Goal: Information Seeking & Learning: Compare options

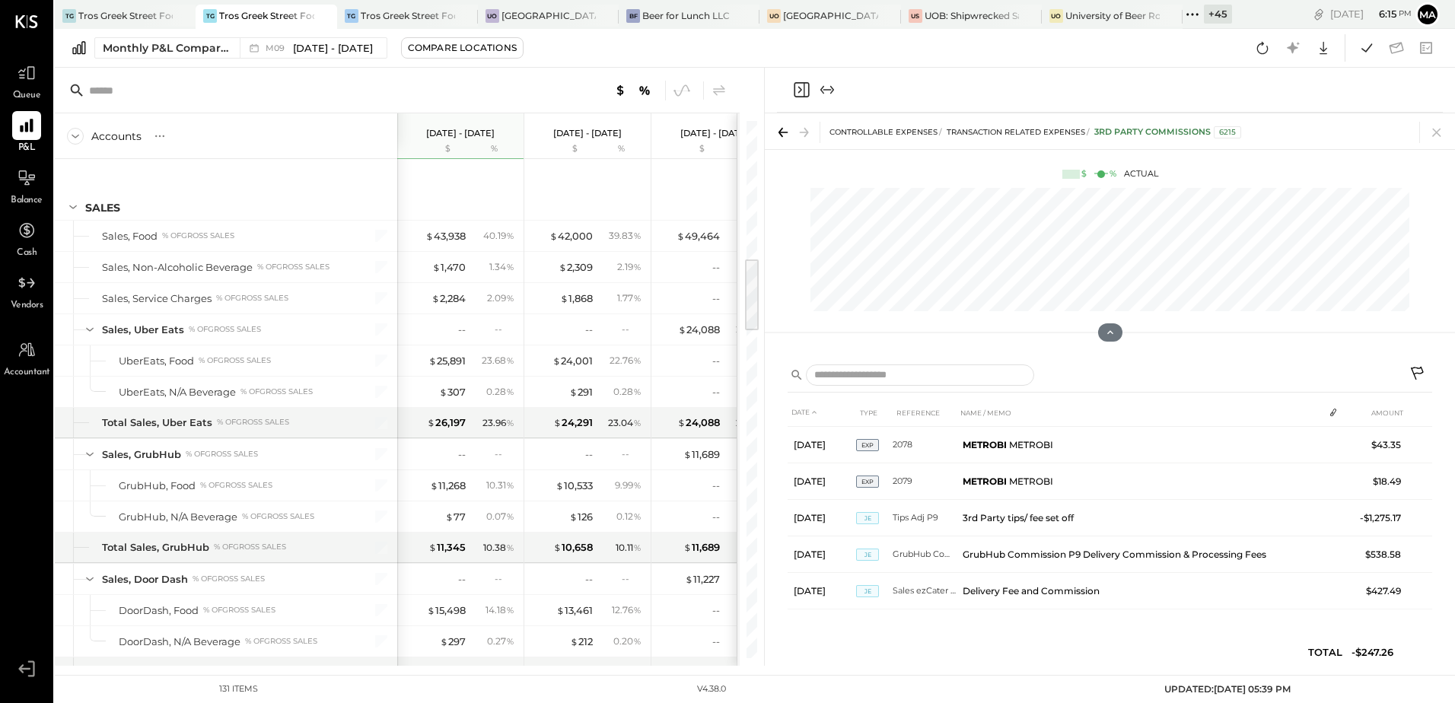
click at [1265, 48] on icon at bounding box center [1262, 48] width 20 height 20
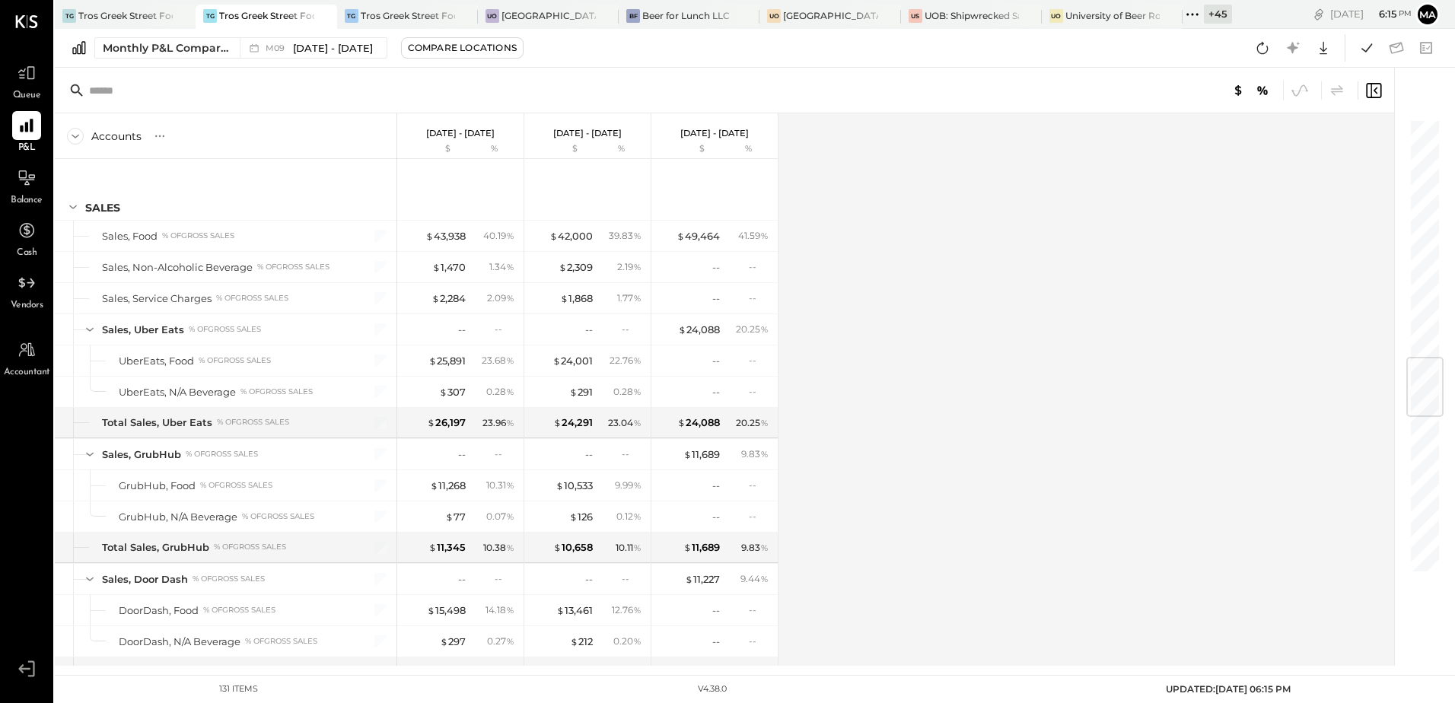
scroll to position [2020, 0]
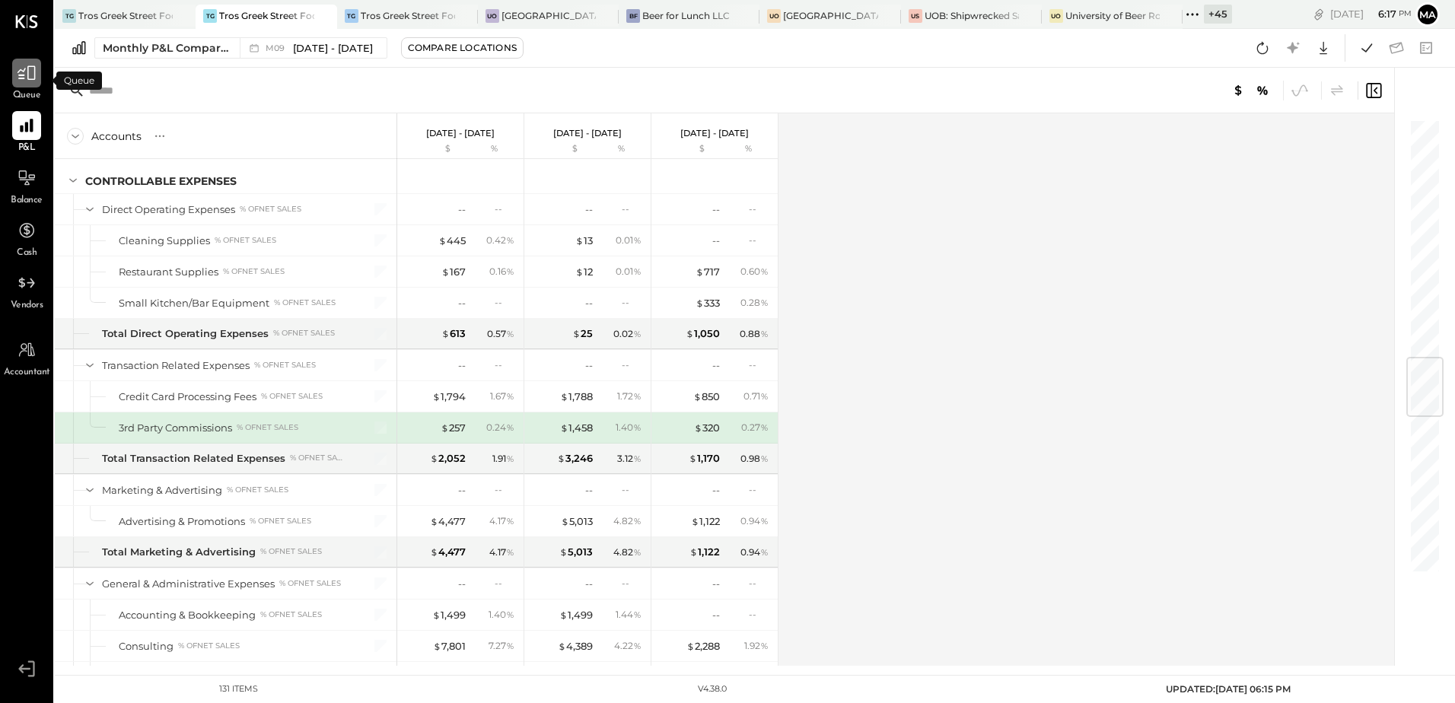
click at [29, 80] on icon at bounding box center [26, 73] width 18 height 14
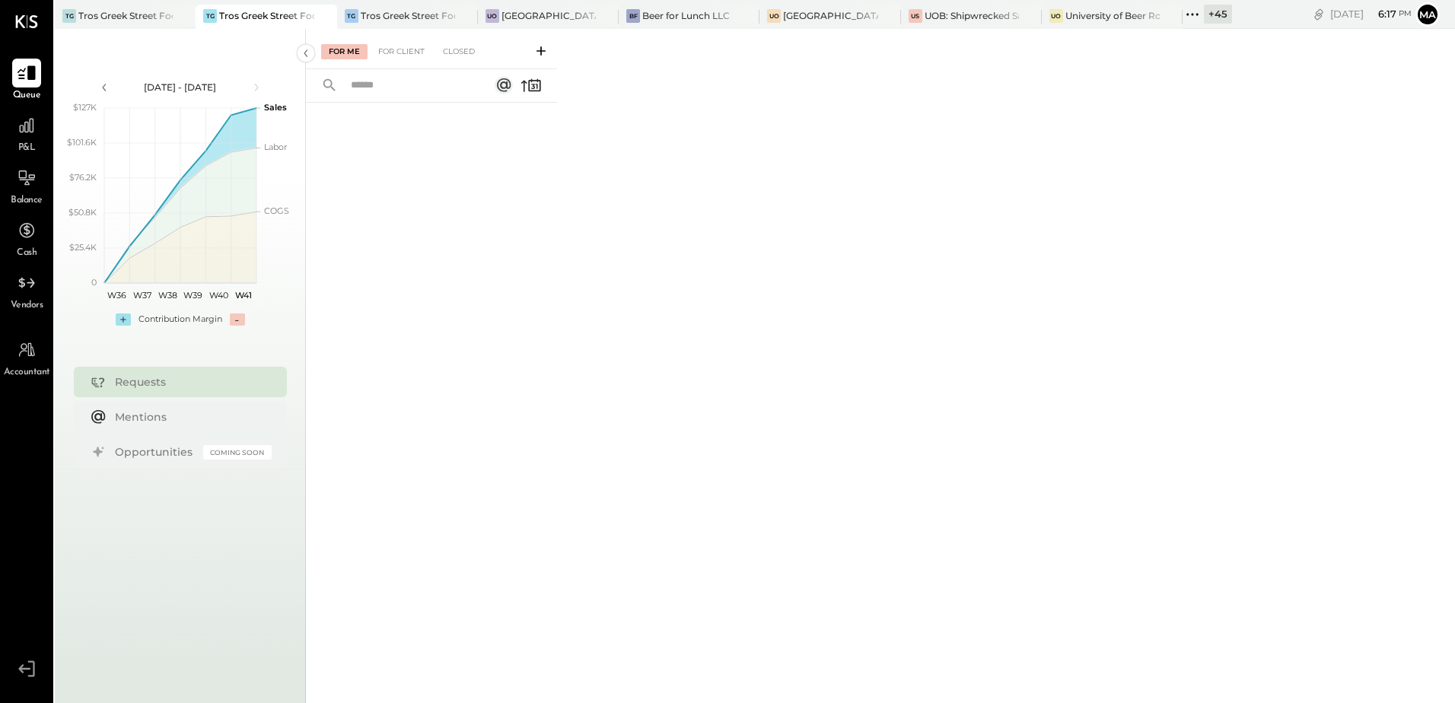
click at [24, 84] on div at bounding box center [26, 73] width 29 height 29
click at [388, 51] on div "For Client" at bounding box center [401, 51] width 62 height 15
click at [121, 19] on div "Tros Greek Street Food - [GEOGRAPHIC_DATA]" at bounding box center [125, 15] width 94 height 13
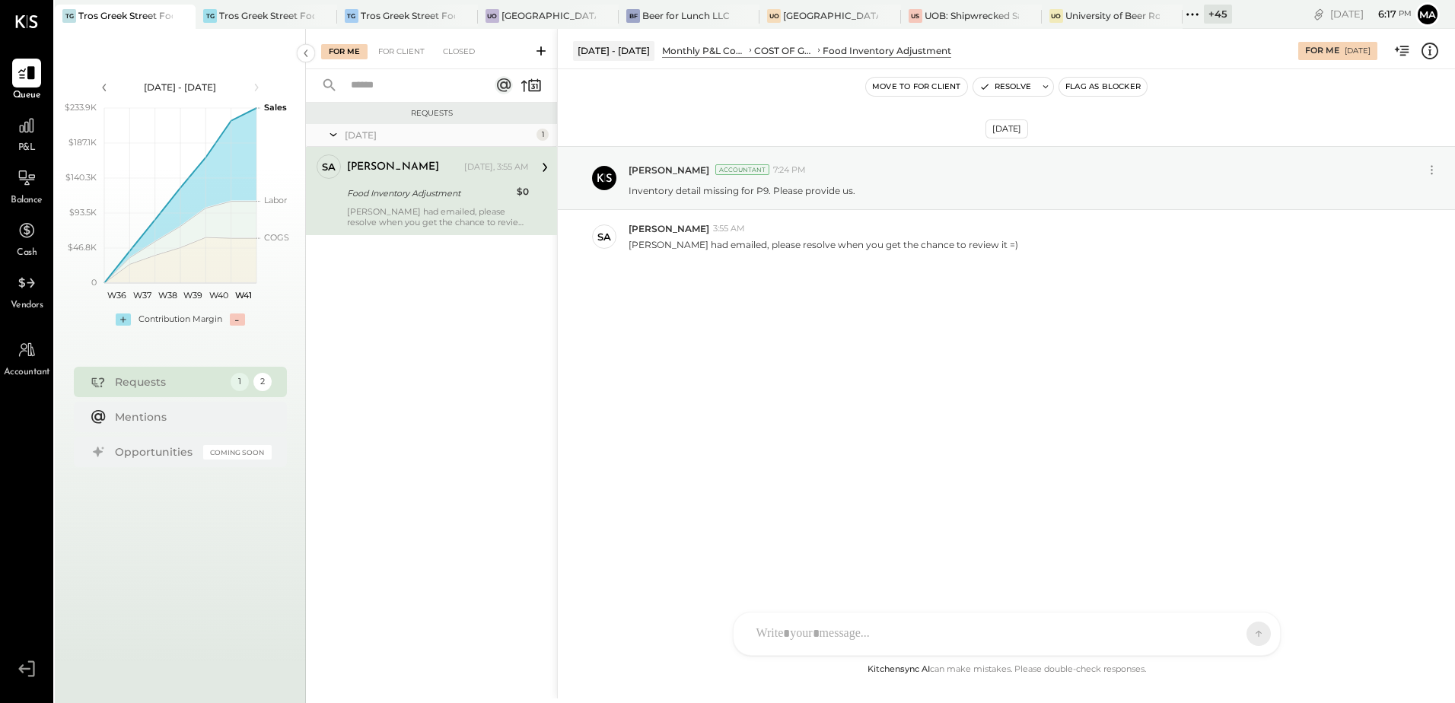
click at [407, 210] on div "[PERSON_NAME] had emailed, please resolve when you get the chance to review it …" at bounding box center [438, 216] width 182 height 21
click at [832, 639] on div "SA [PERSON_NAME] [PERSON_NAME] [PERSON_NAME] VD [PERSON_NAME] MB [PERSON_NAME] …" at bounding box center [1007, 634] width 548 height 44
type input "***"
click at [903, 567] on span "[PERSON_NAME]" at bounding box center [879, 564] width 119 height 14
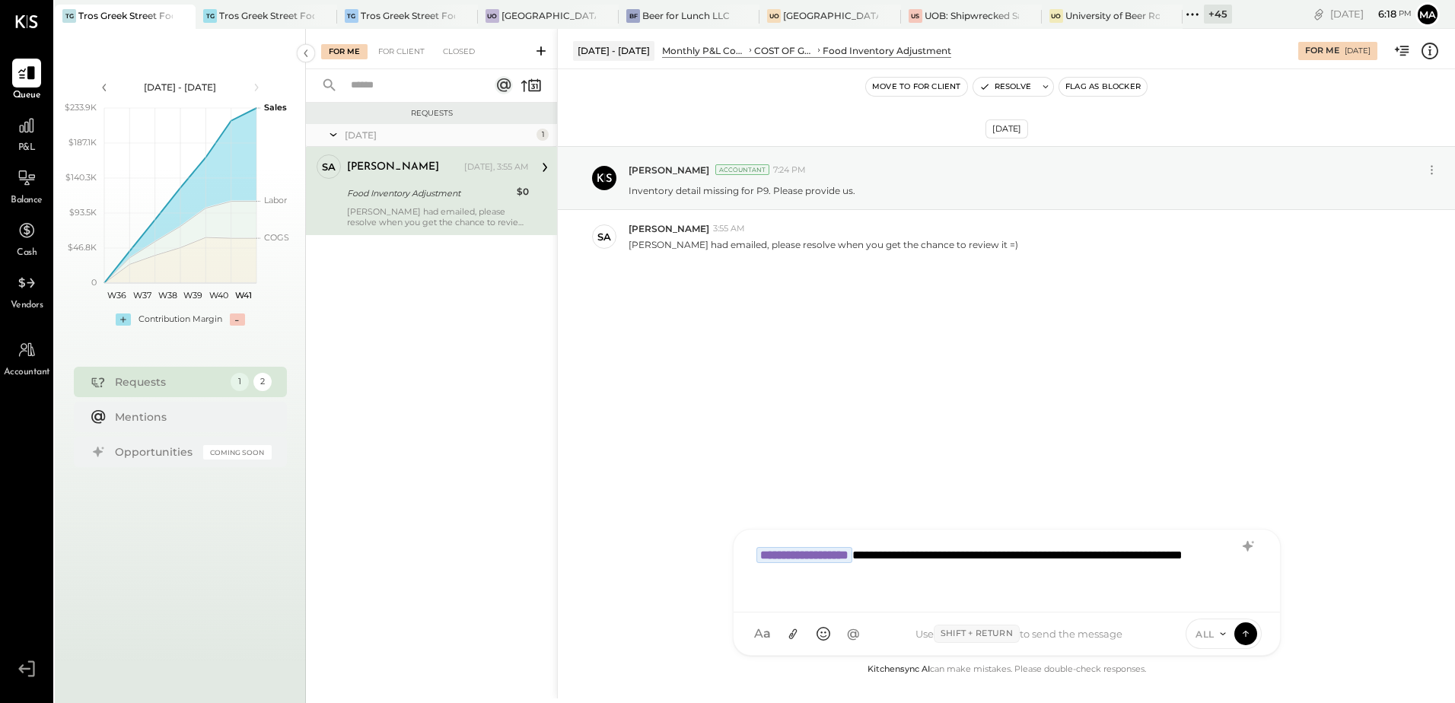
click at [821, 568] on div "**********" at bounding box center [1007, 569] width 516 height 61
click at [886, 578] on div "**********" at bounding box center [1007, 569] width 516 height 61
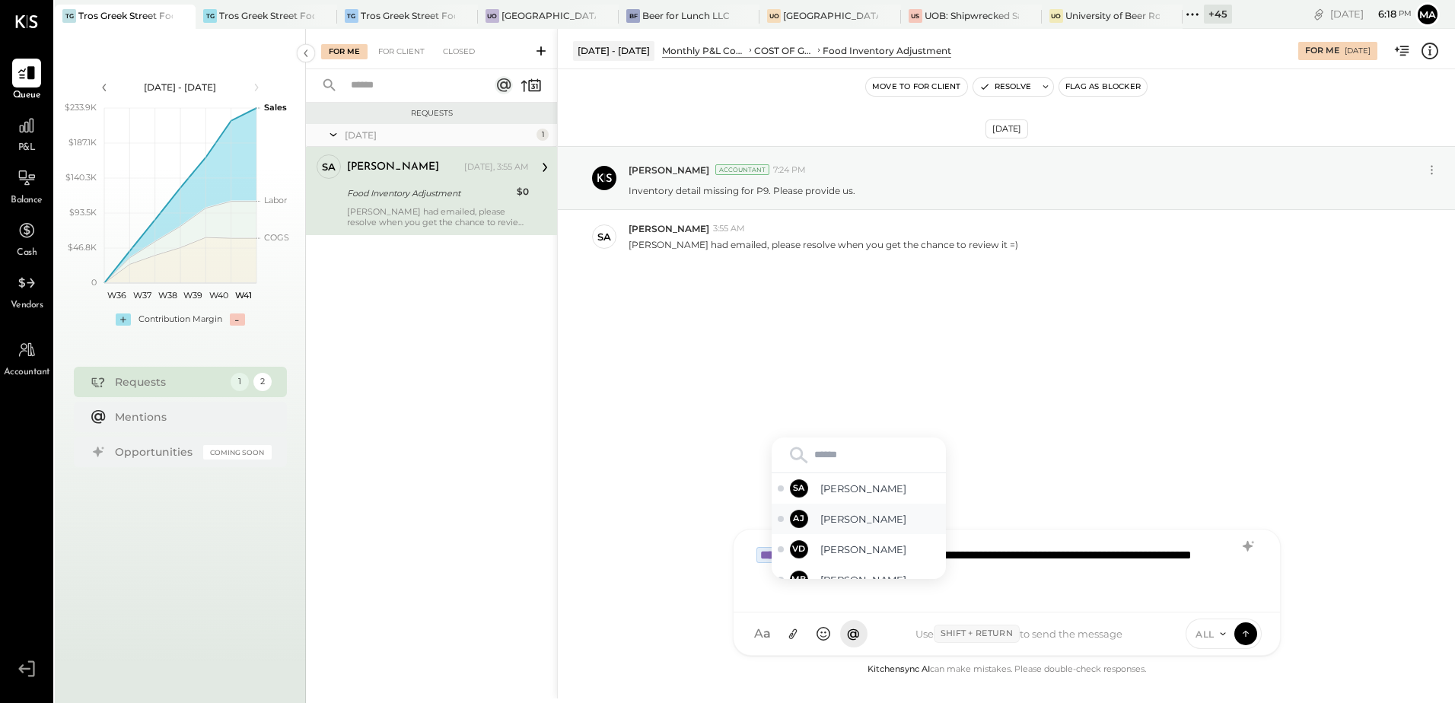
click at [866, 518] on span "[PERSON_NAME]" at bounding box center [879, 519] width 119 height 14
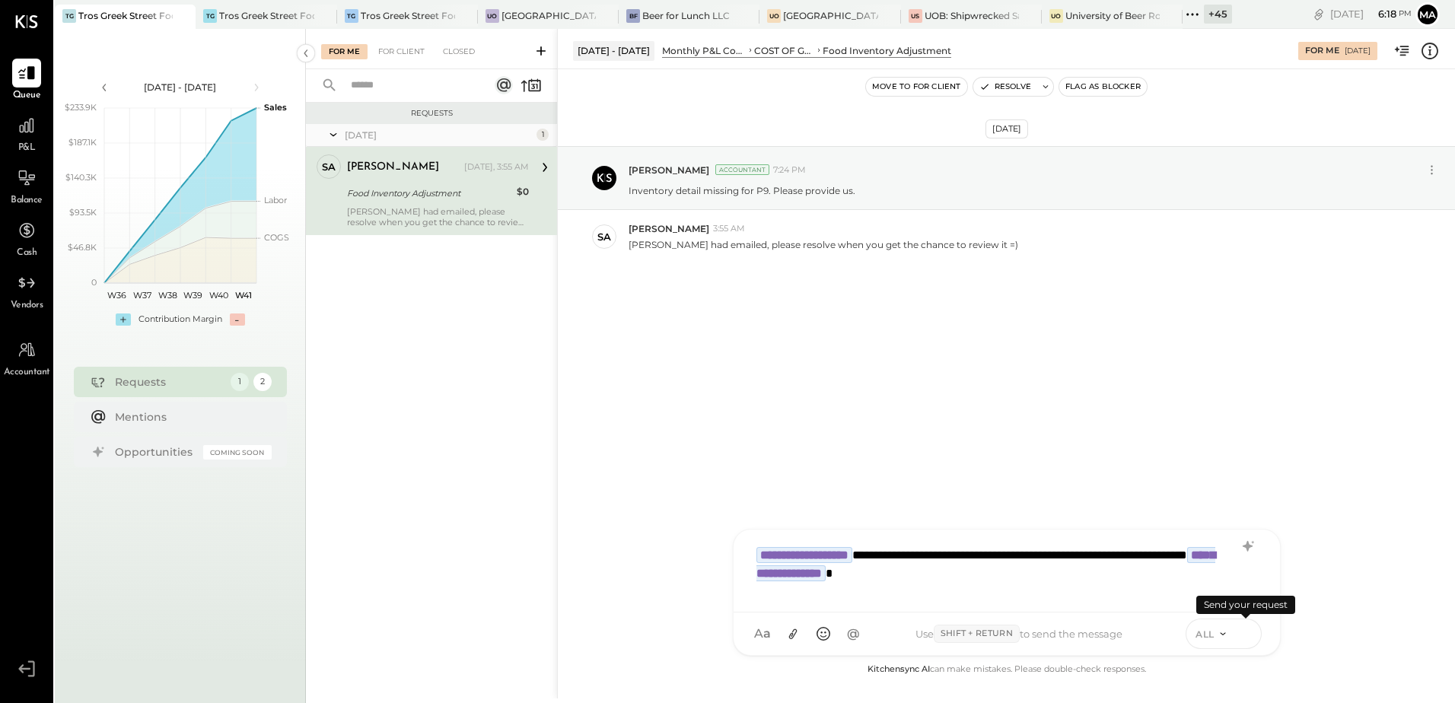
click at [1249, 638] on icon at bounding box center [1246, 632] width 14 height 15
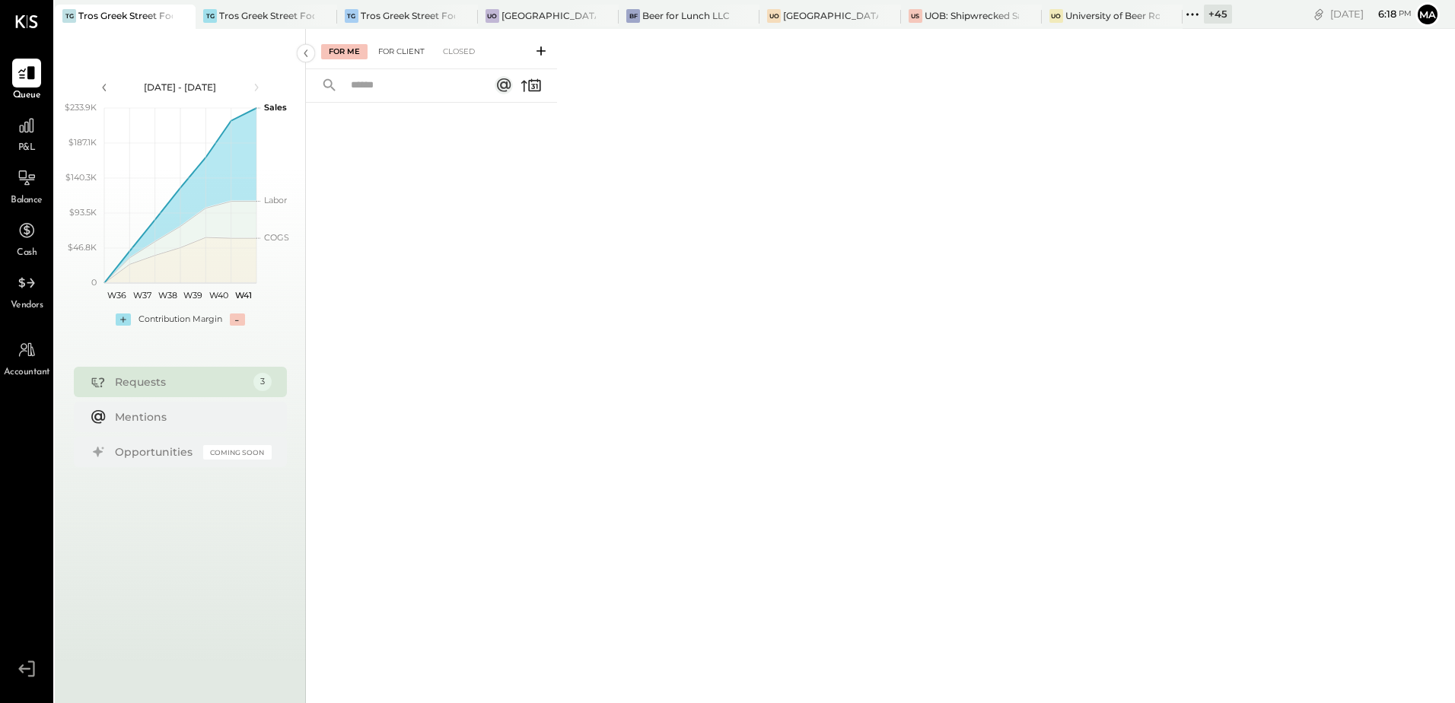
click at [402, 56] on div "For Client" at bounding box center [401, 51] width 62 height 15
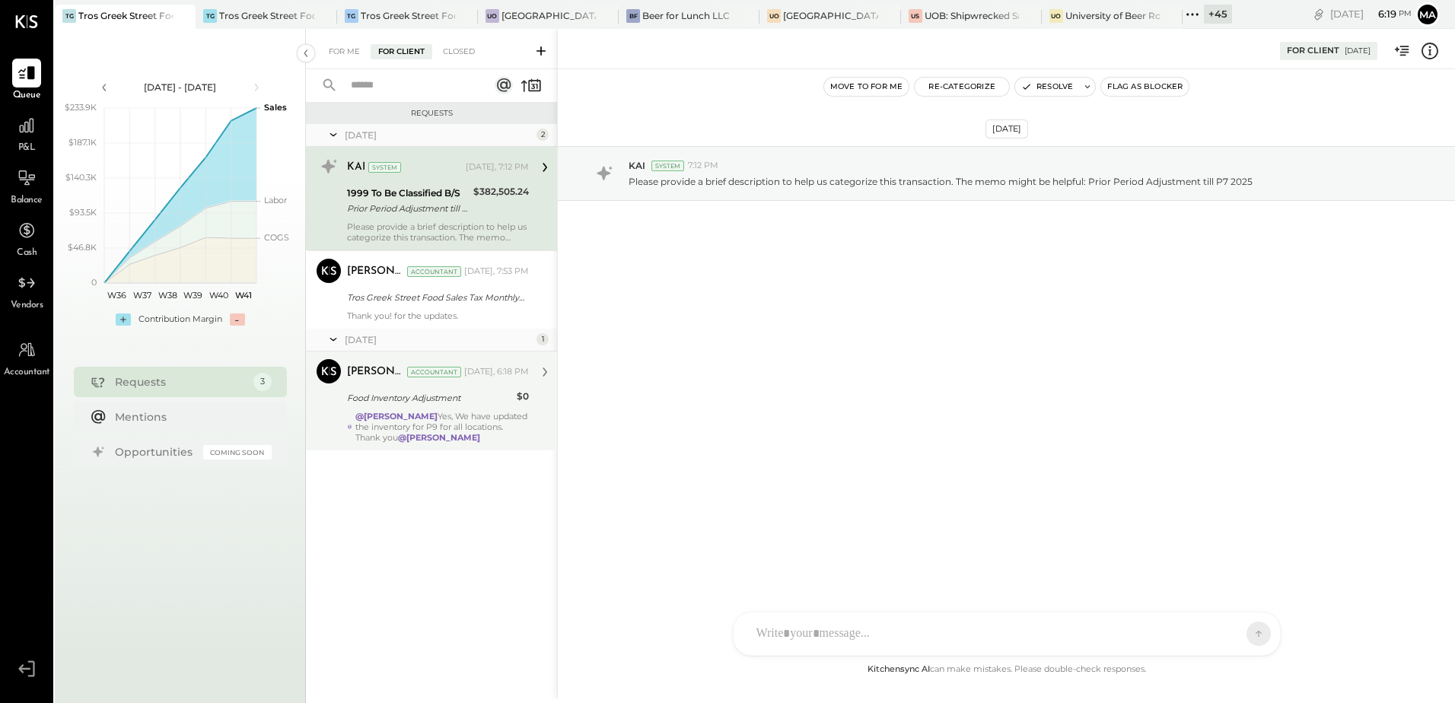
click at [402, 431] on div "@[PERSON_NAME] Yes, We have updated the inventory for P9 for all locations. Tha…" at bounding box center [441, 427] width 173 height 32
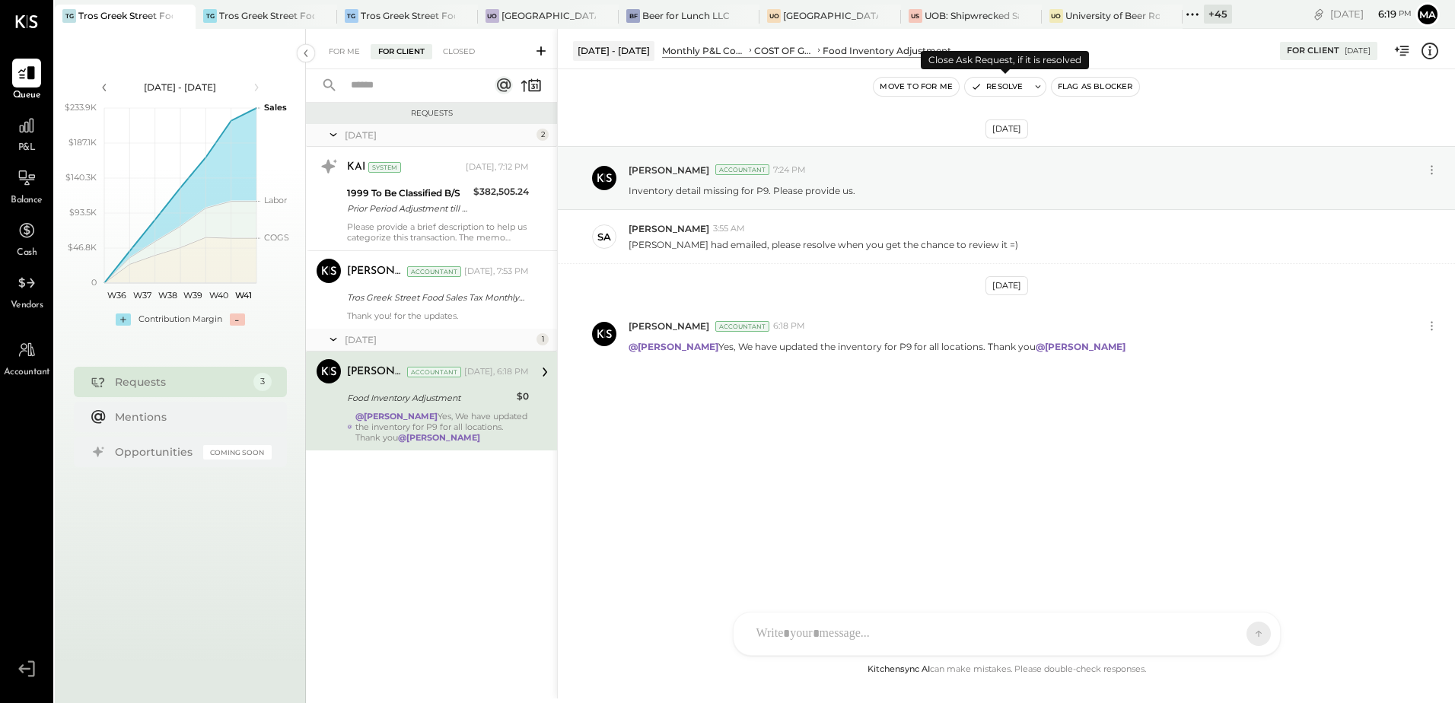
click at [1000, 87] on button "Resolve" at bounding box center [997, 87] width 64 height 18
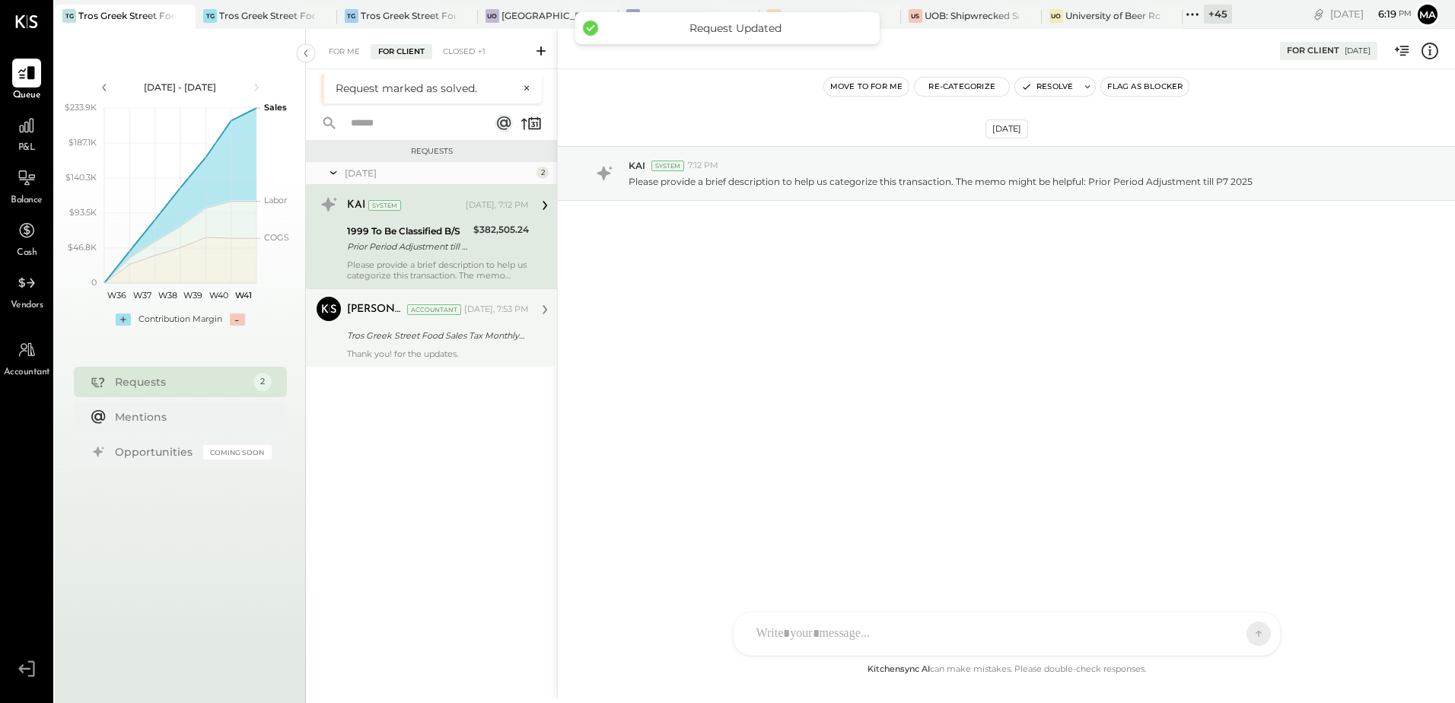
click at [407, 336] on div "Tros Greek Street Food Sales Tax Monthly LOGIN Access" at bounding box center [435, 335] width 177 height 15
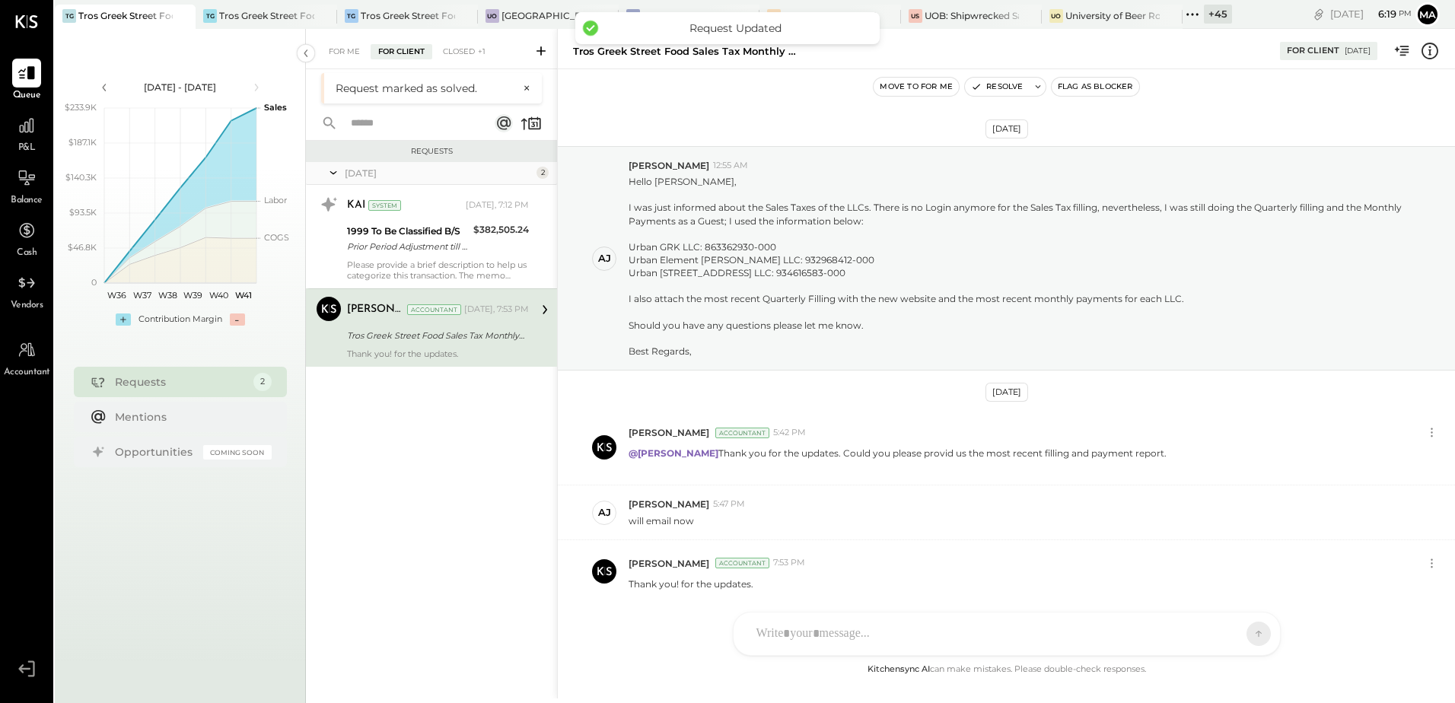
scroll to position [108, 0]
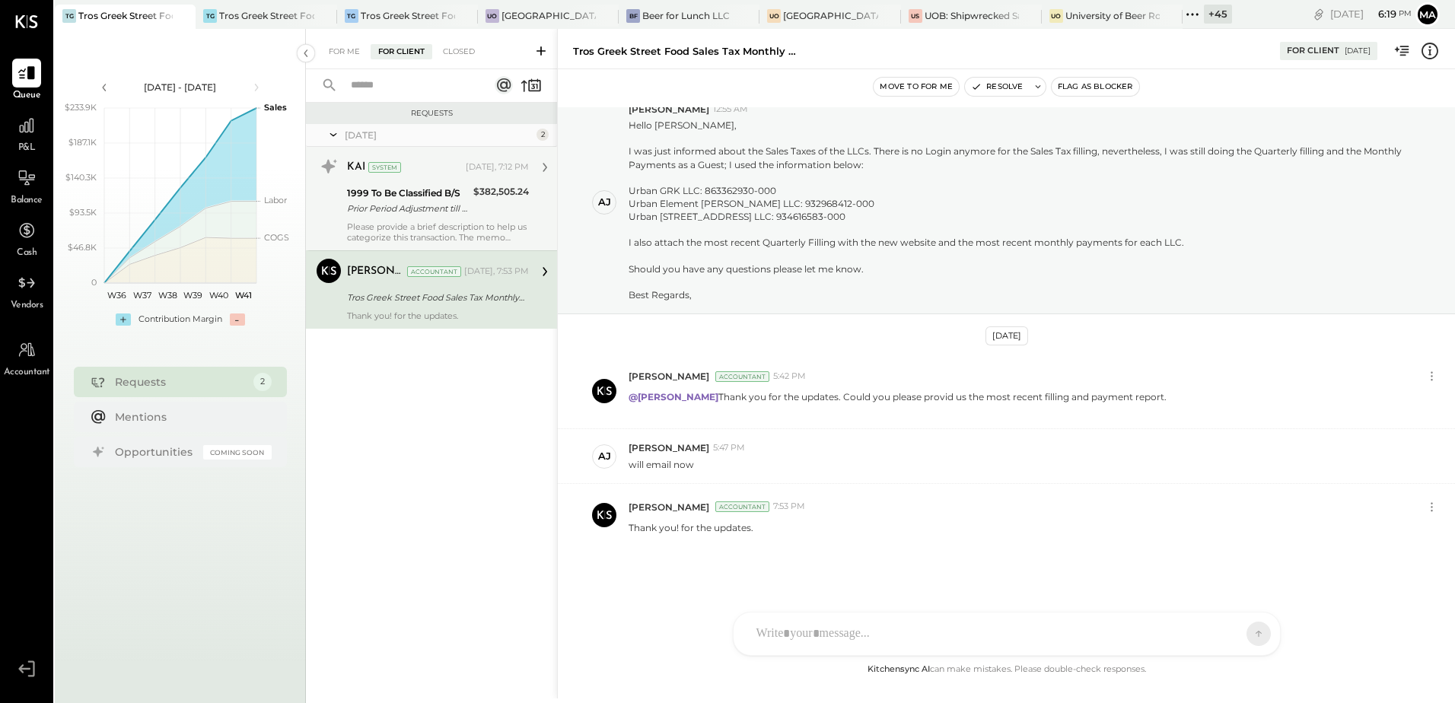
click at [378, 211] on div "Prior Period Adjustment till P7 2025" at bounding box center [408, 208] width 122 height 15
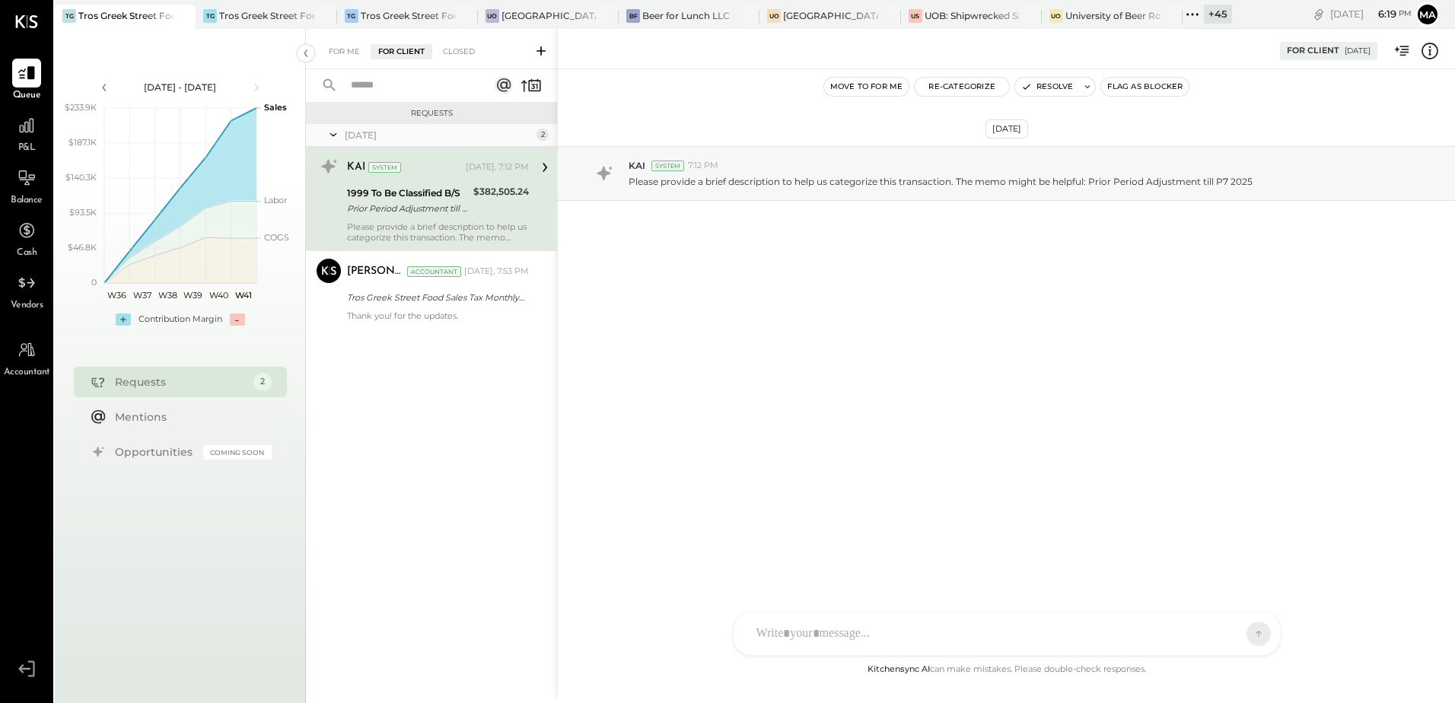
click at [435, 211] on div "Prior Period Adjustment till P7 2025" at bounding box center [408, 208] width 122 height 15
click at [469, 51] on div "Closed" at bounding box center [458, 51] width 47 height 15
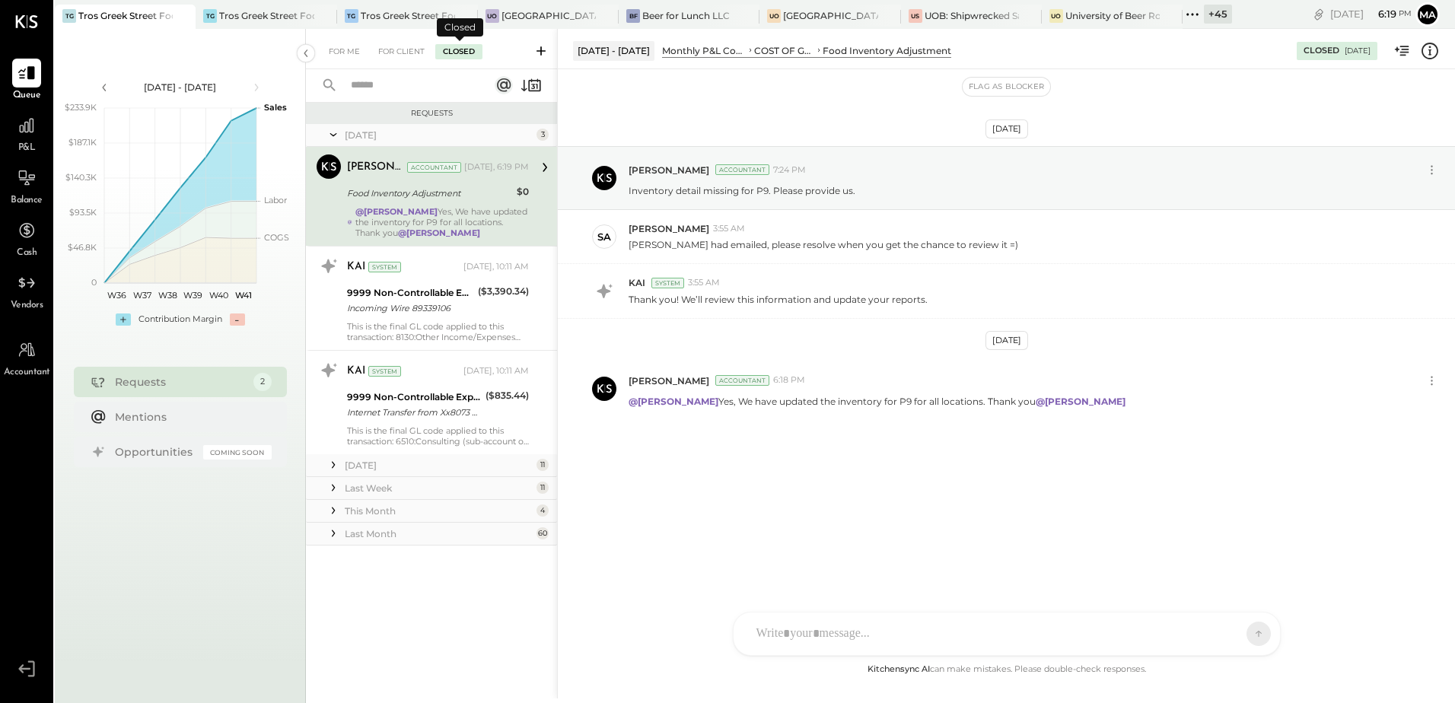
drag, startPoint x: 400, startPoint y: 51, endPoint x: 404, endPoint y: 76, distance: 25.4
click at [399, 51] on div "For Client" at bounding box center [401, 51] width 62 height 15
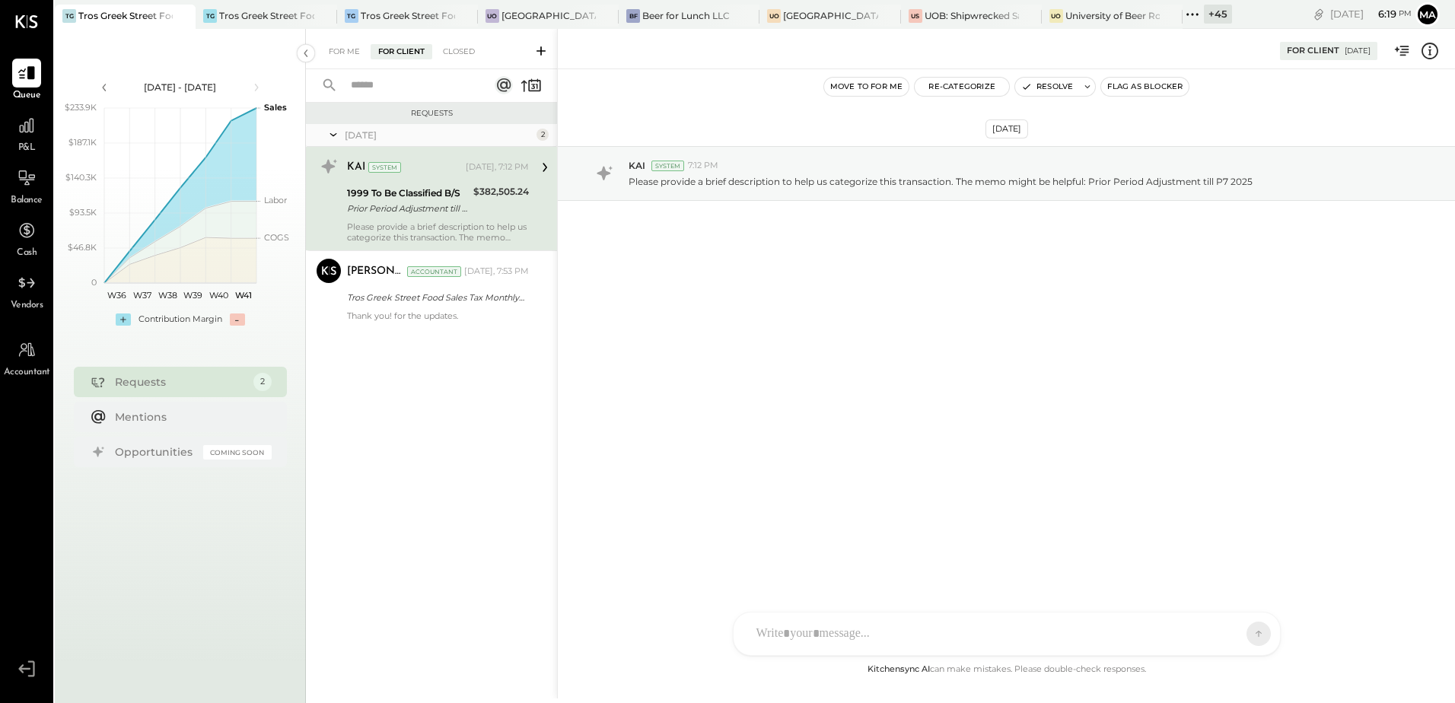
click at [784, 635] on div "SA [PERSON_NAME] [PERSON_NAME] [PERSON_NAME] VD [PERSON_NAME] MB [PERSON_NAME] …" at bounding box center [1007, 634] width 548 height 44
click at [1246, 632] on icon at bounding box center [1245, 631] width 6 height 3
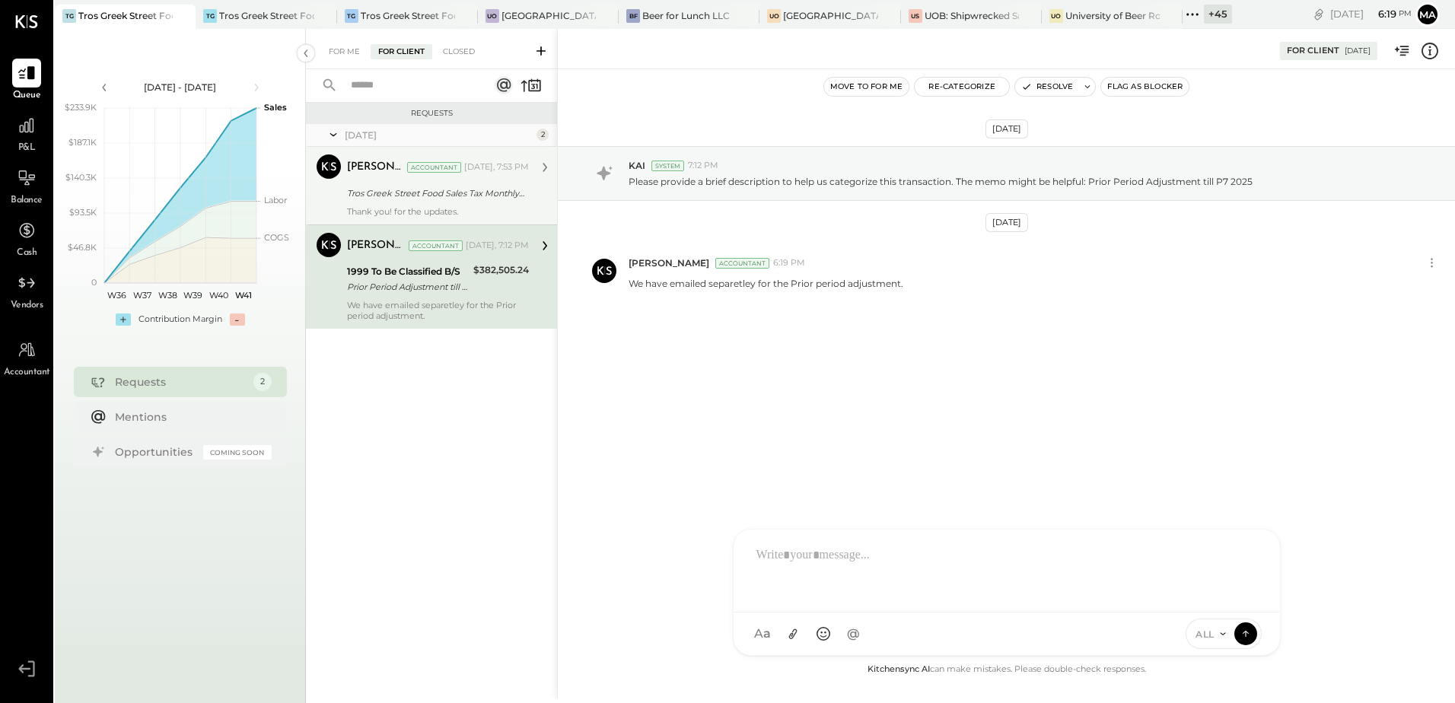
click at [420, 197] on div "Tros Greek Street Food Sales Tax Monthly LOGIN Access" at bounding box center [435, 193] width 177 height 15
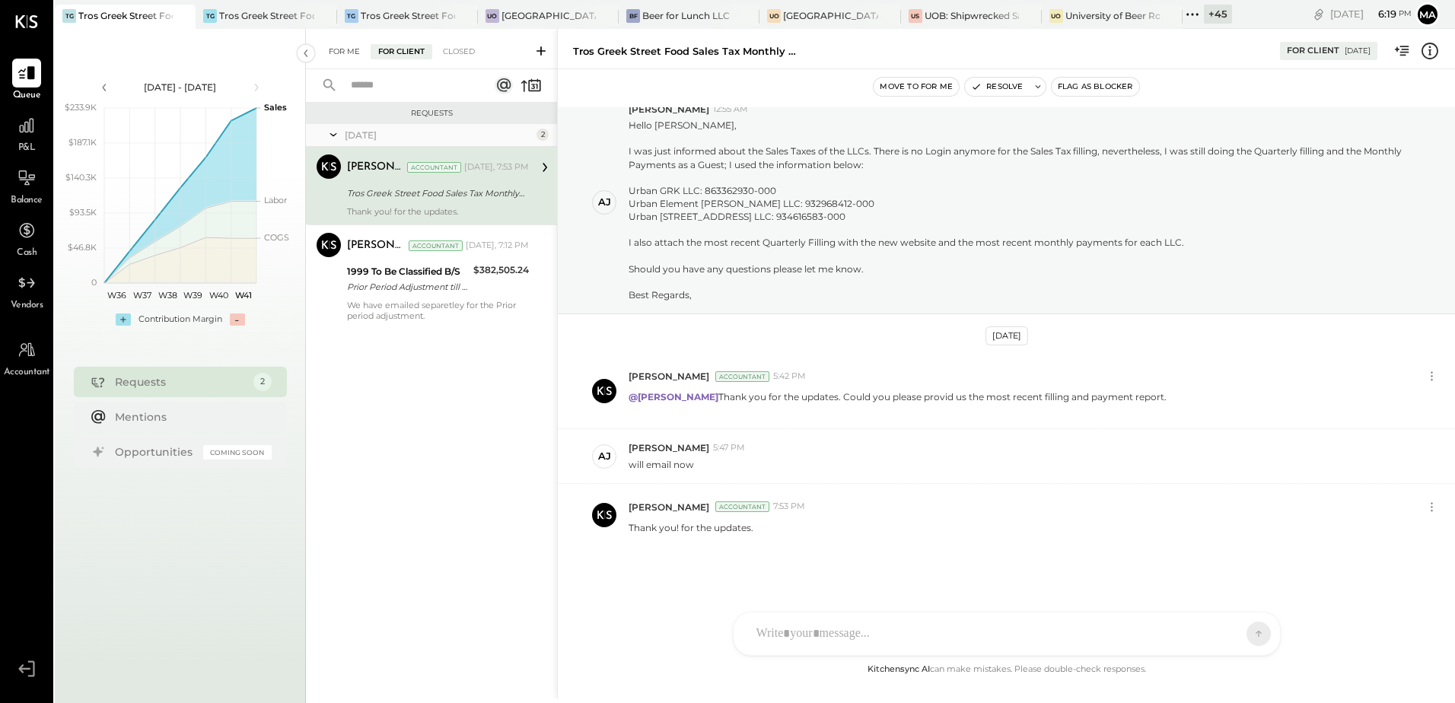
click at [349, 46] on div "For Me" at bounding box center [344, 51] width 46 height 15
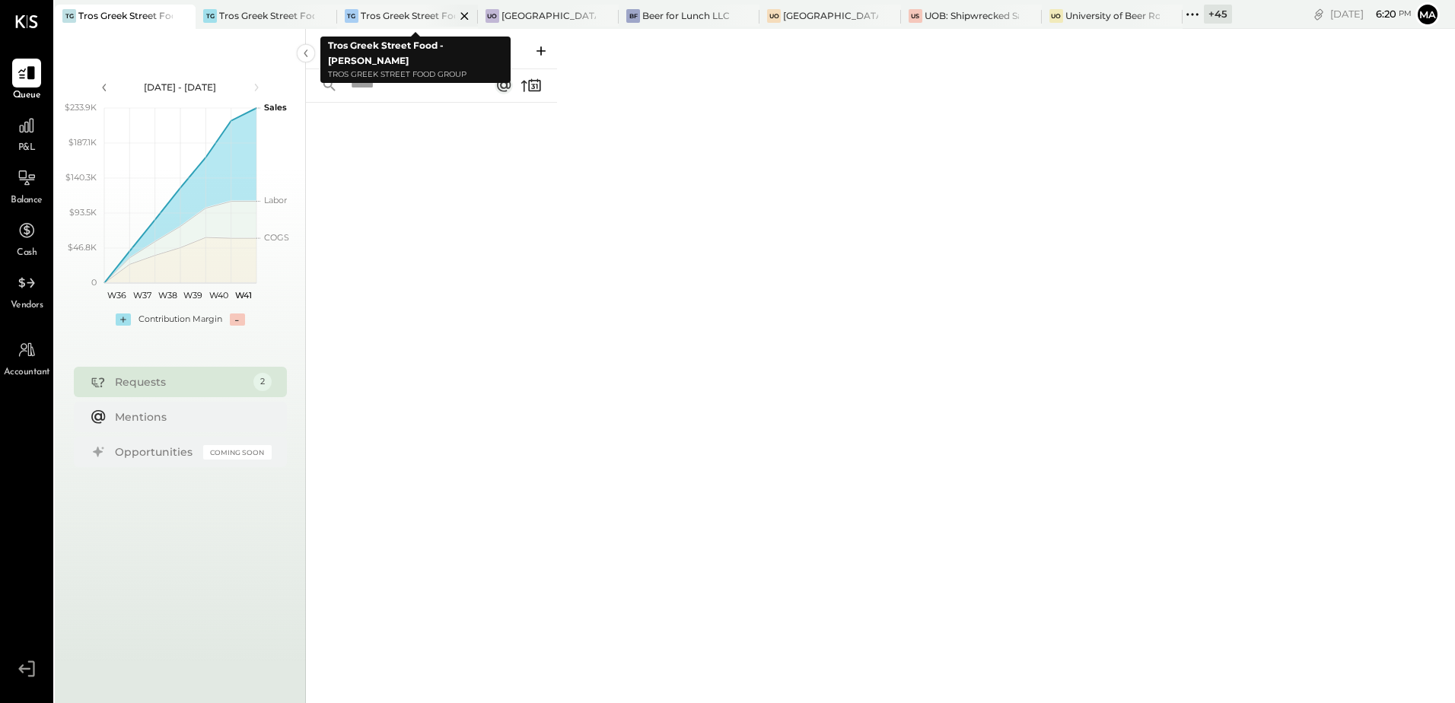
click at [381, 20] on div "Tros Greek Street Food - [PERSON_NAME]" at bounding box center [408, 15] width 94 height 13
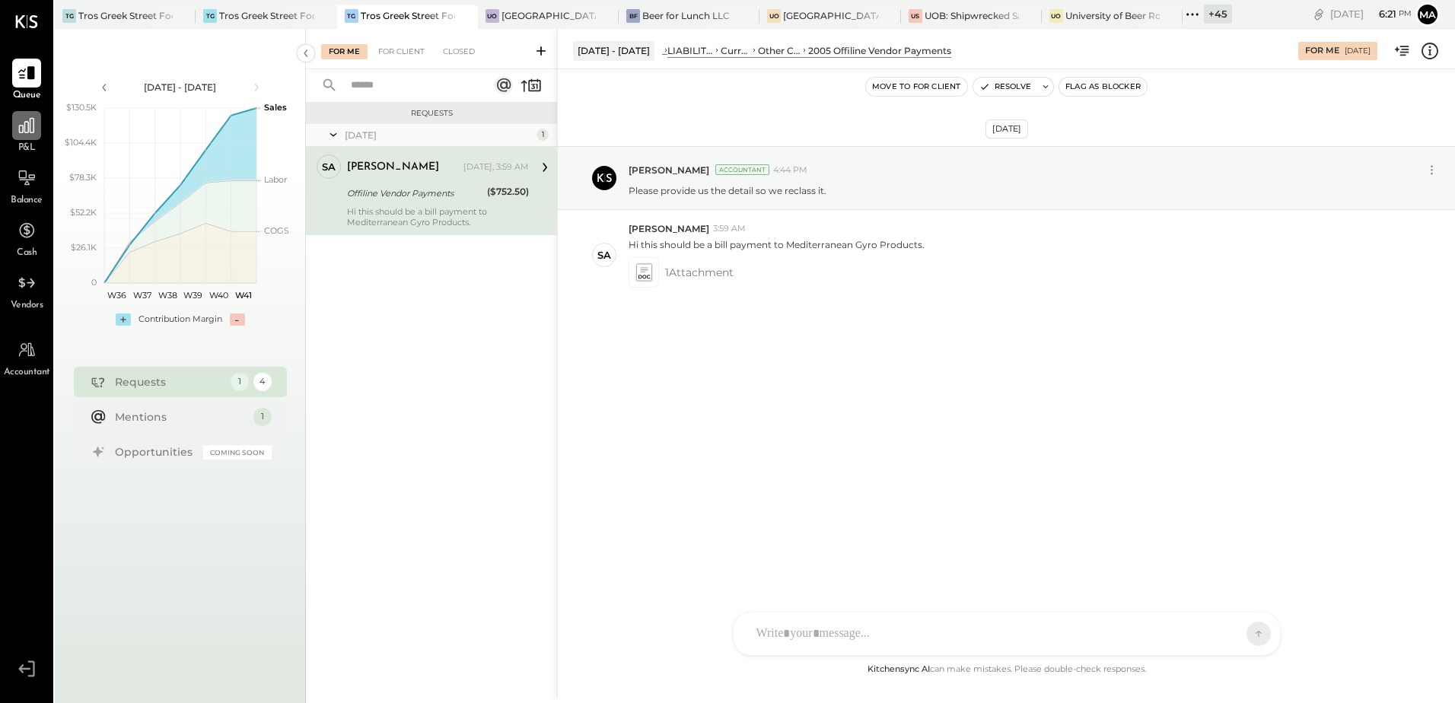
click at [29, 129] on icon at bounding box center [27, 126] width 20 height 20
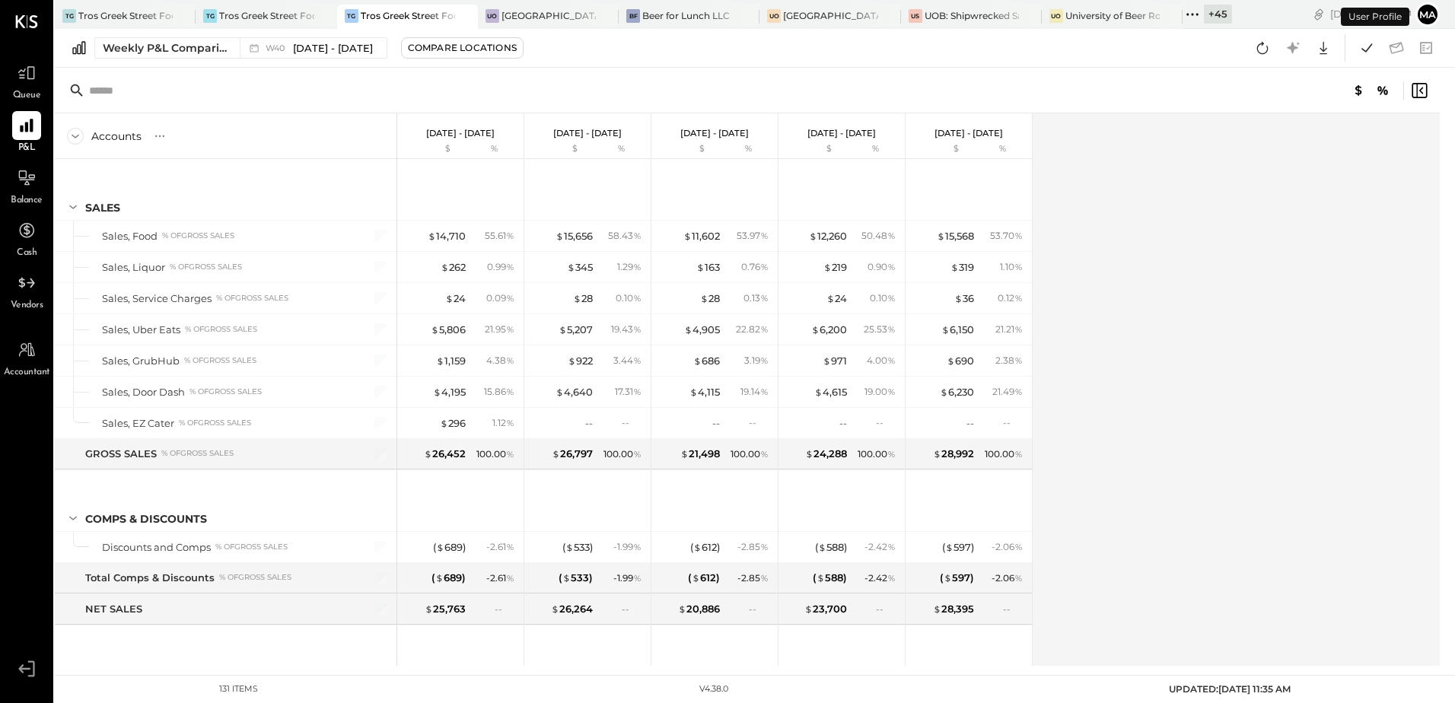
click at [1261, 48] on icon at bounding box center [1262, 48] width 20 height 20
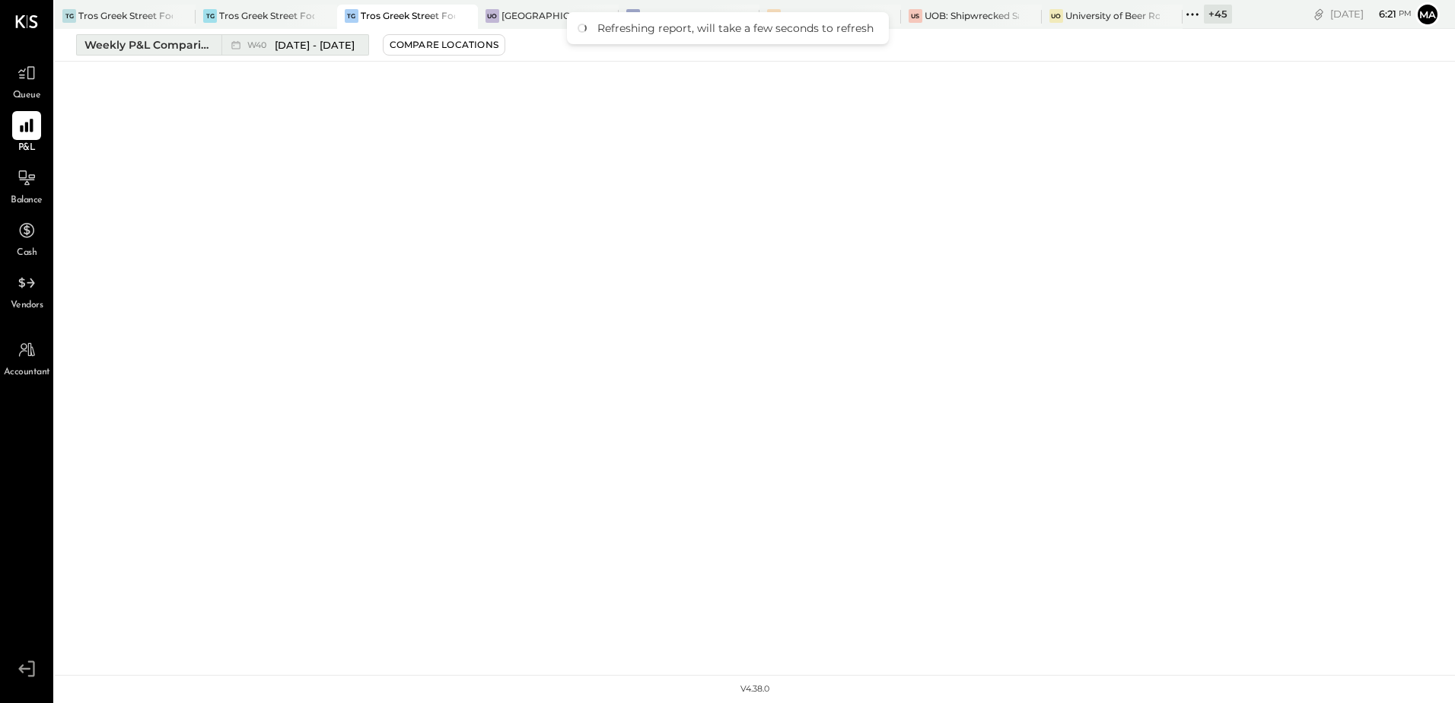
click at [142, 39] on div "Weekly P&L Comparison" at bounding box center [148, 44] width 128 height 15
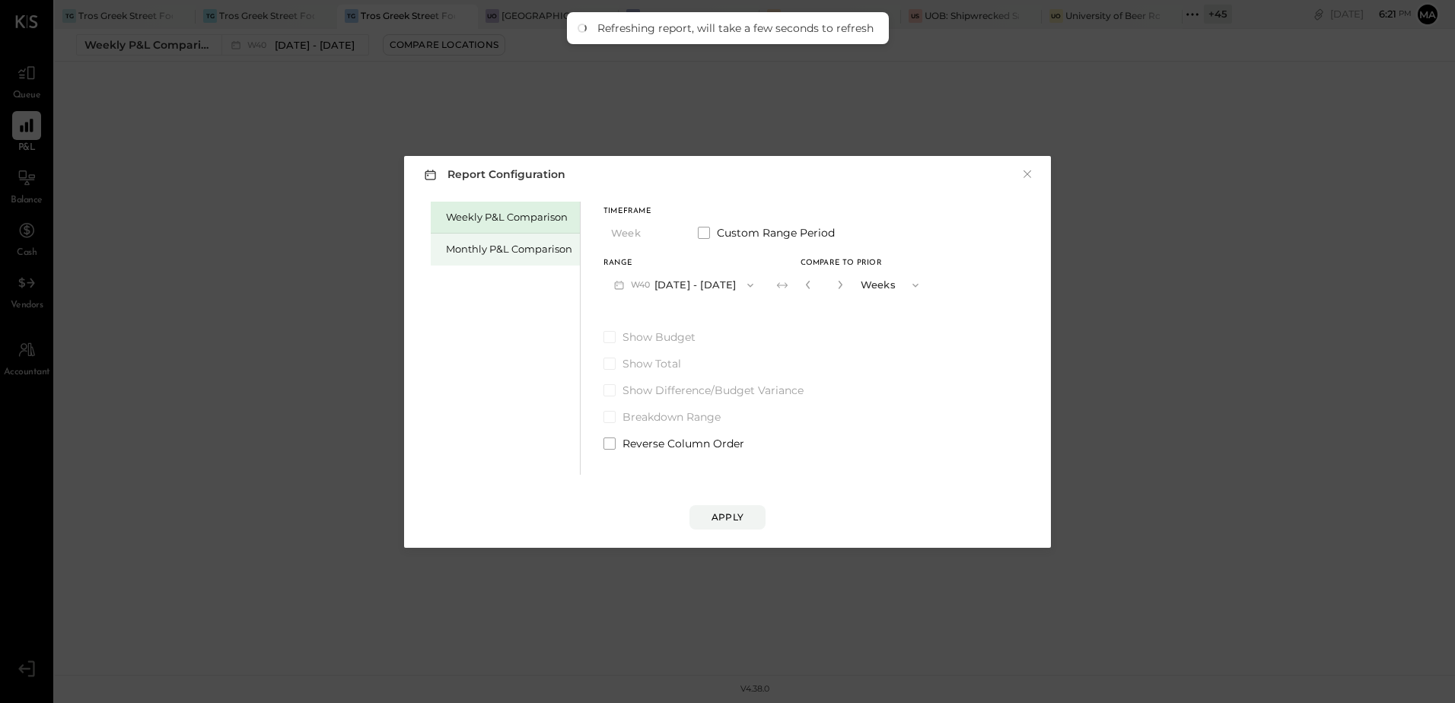
click at [479, 248] on div "Monthly P&L Comparison" at bounding box center [509, 249] width 126 height 14
click at [702, 281] on button "M10 [DATE] - [DATE]" at bounding box center [682, 285] width 158 height 28
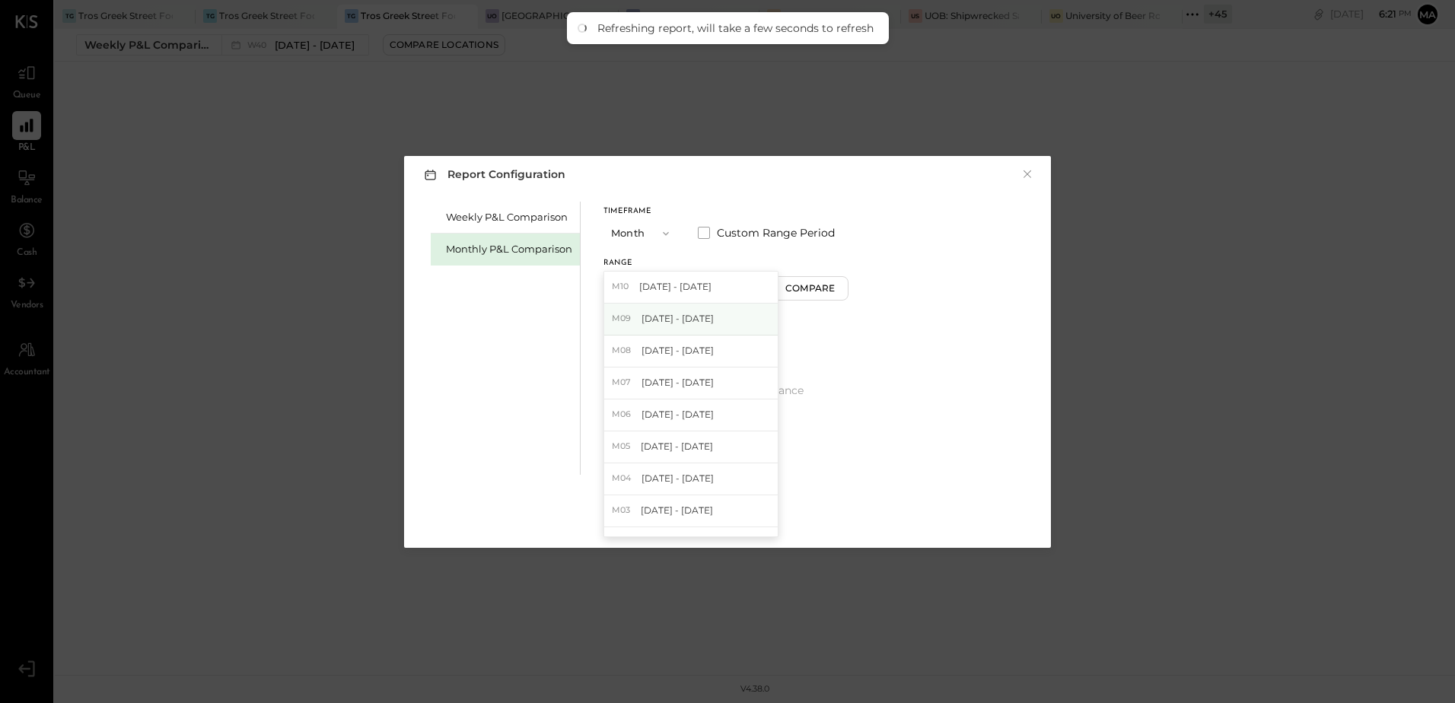
click at [698, 325] on span "[DATE] - [DATE]" at bounding box center [677, 318] width 72 height 13
drag, startPoint x: 798, startPoint y: 288, endPoint x: 813, endPoint y: 307, distance: 24.4
click at [799, 288] on div "Compare" at bounding box center [811, 287] width 49 height 13
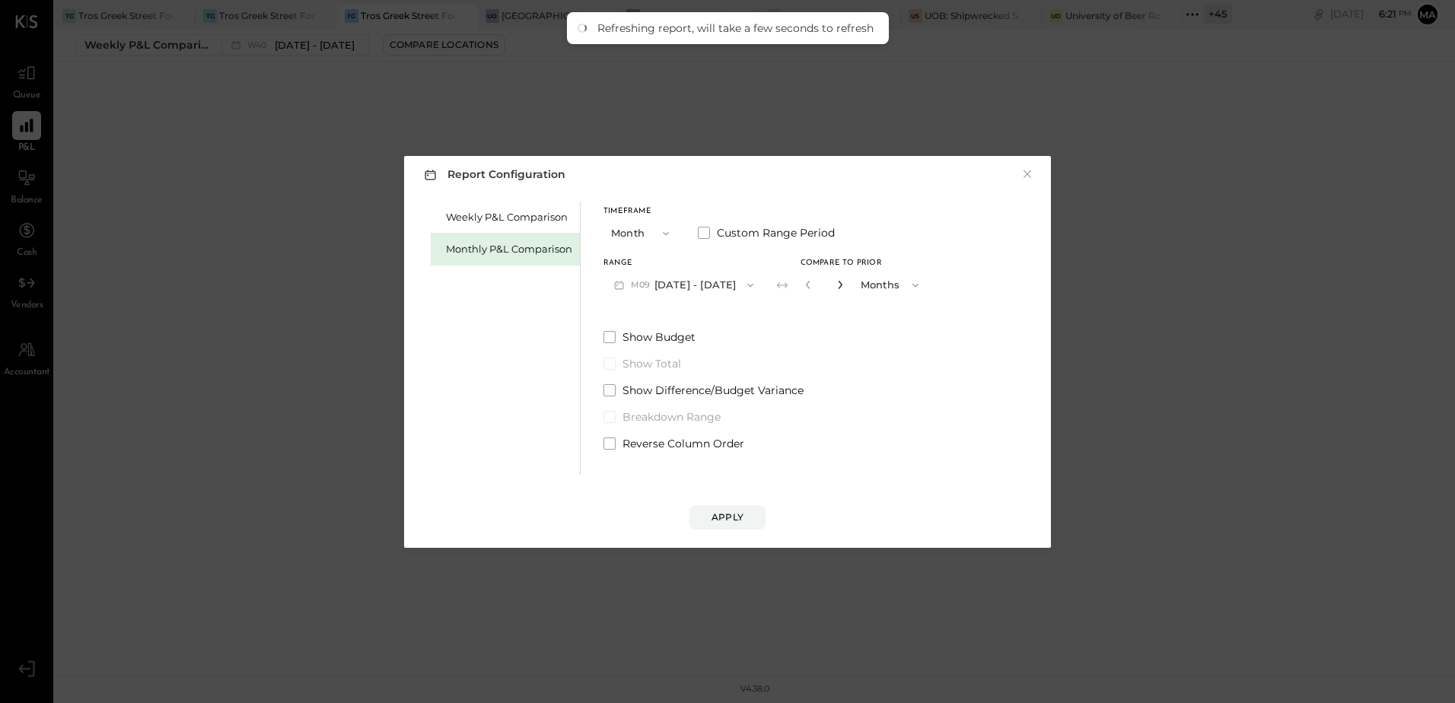
click at [838, 282] on icon "button" at bounding box center [840, 285] width 4 height 8
type input "*"
click at [738, 517] on div "Apply" at bounding box center [727, 516] width 32 height 13
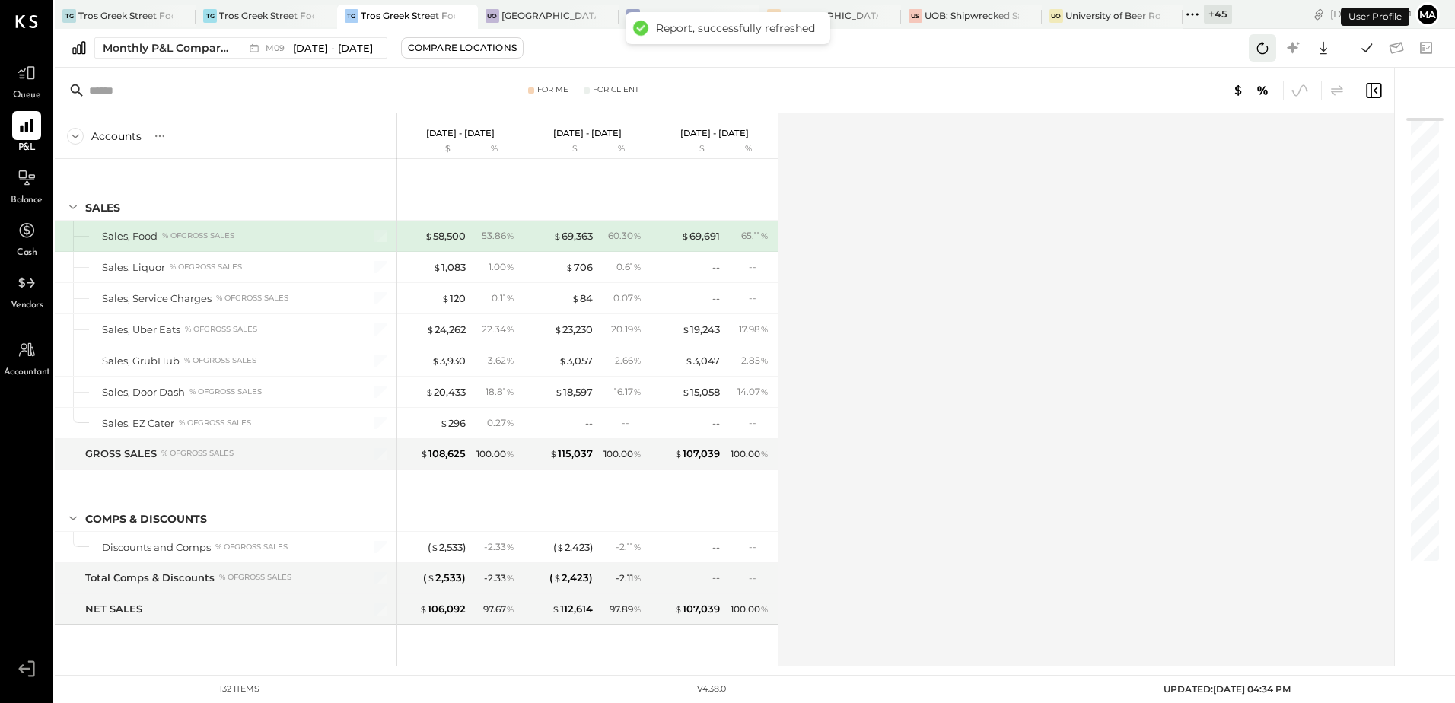
click at [1260, 46] on icon at bounding box center [1262, 48] width 20 height 20
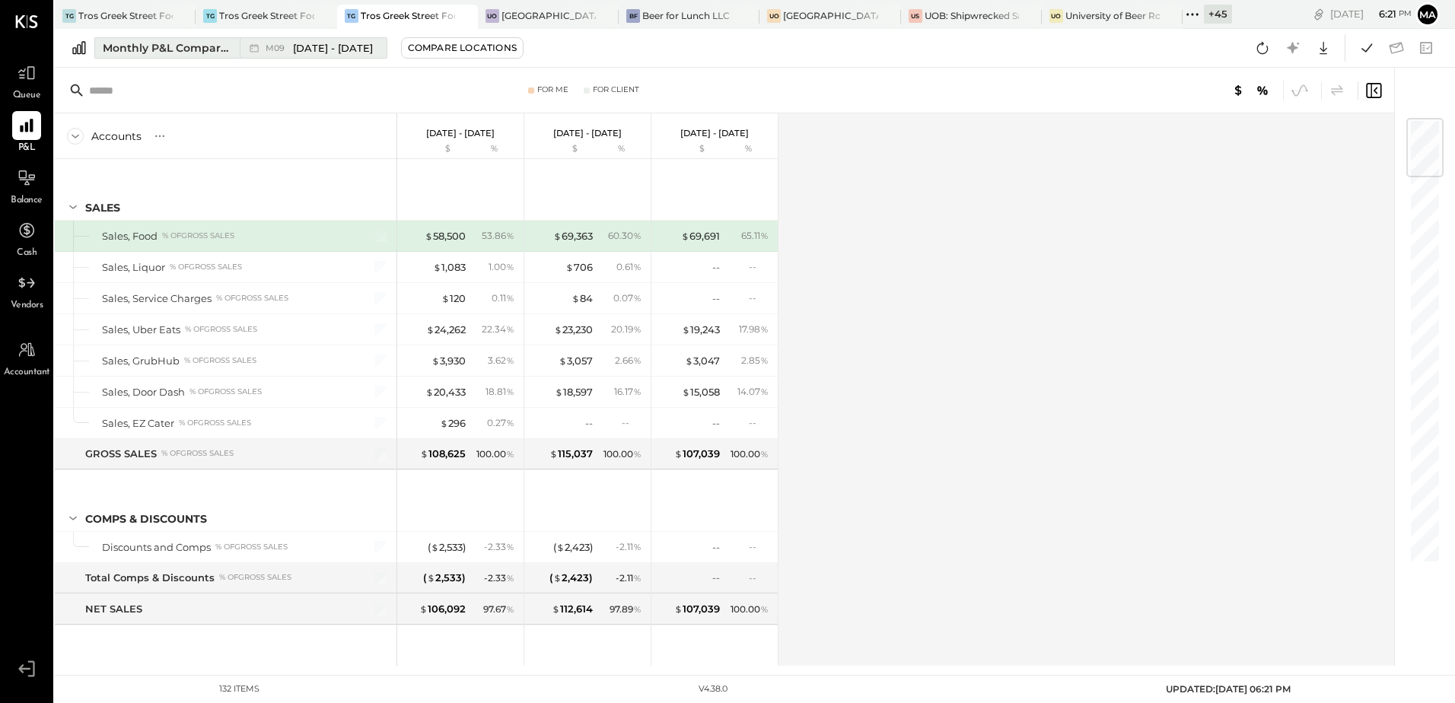
click at [323, 49] on span "[DATE] - [DATE]" at bounding box center [333, 48] width 80 height 14
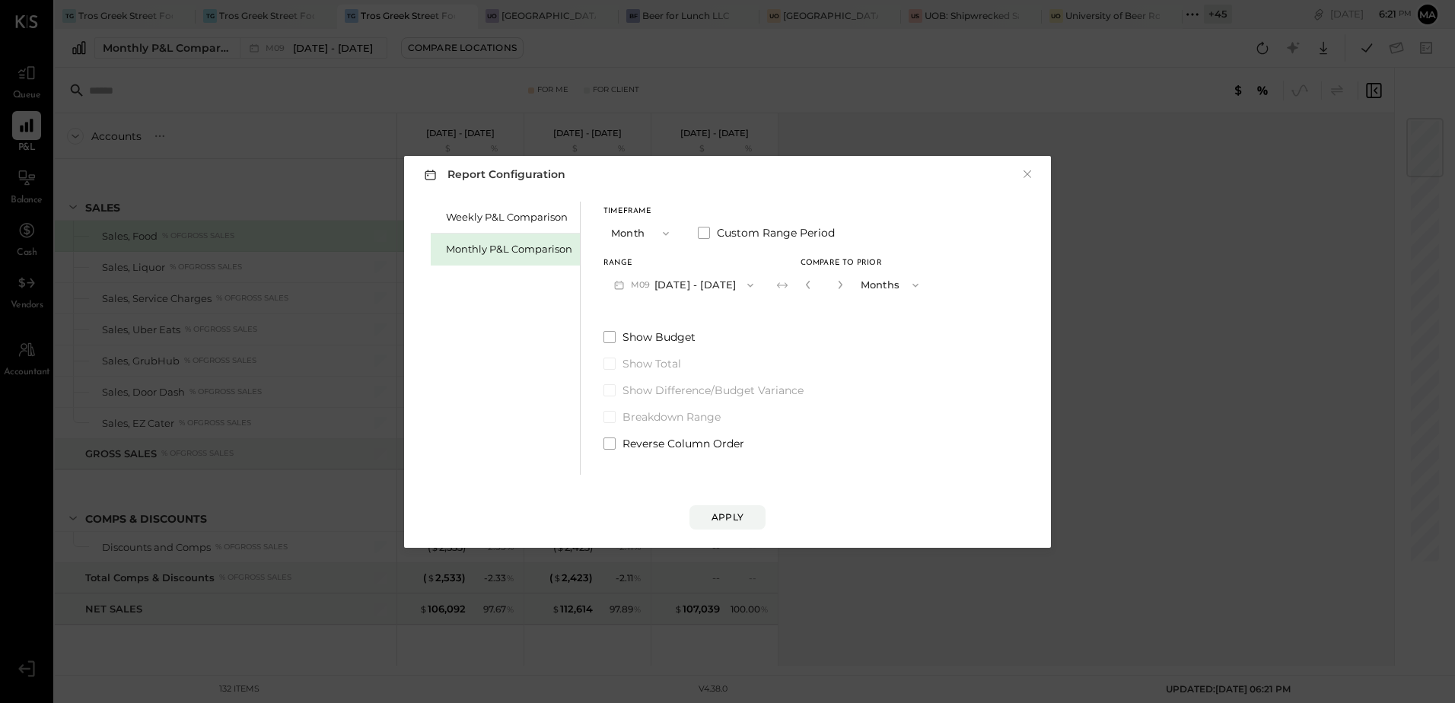
click at [520, 252] on div "Monthly P&L Comparison" at bounding box center [509, 249] width 126 height 14
click at [742, 286] on icon "button" at bounding box center [748, 285] width 12 height 12
click at [700, 316] on span "[DATE] - [DATE]" at bounding box center [677, 318] width 72 height 13
click at [714, 520] on div "Apply" at bounding box center [727, 516] width 32 height 13
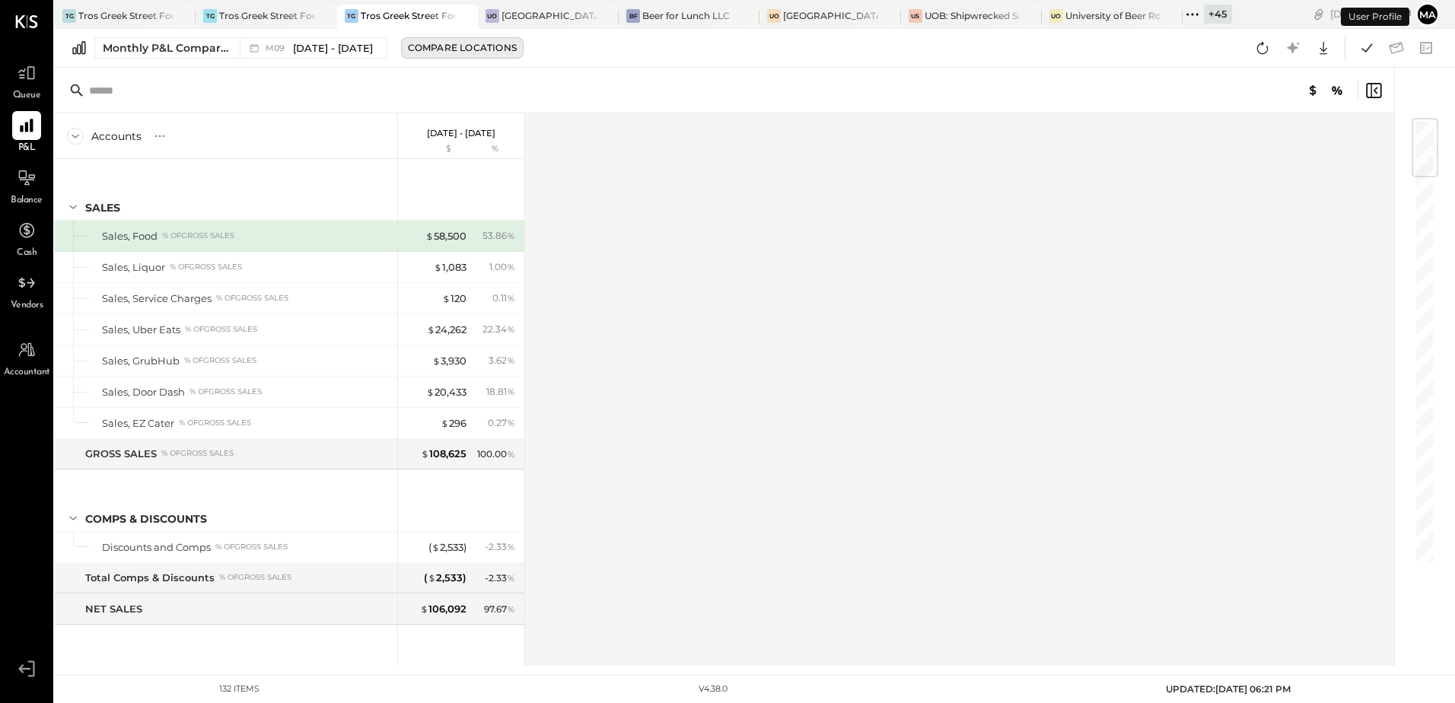
click at [463, 43] on div "Compare Locations" at bounding box center [462, 47] width 109 height 13
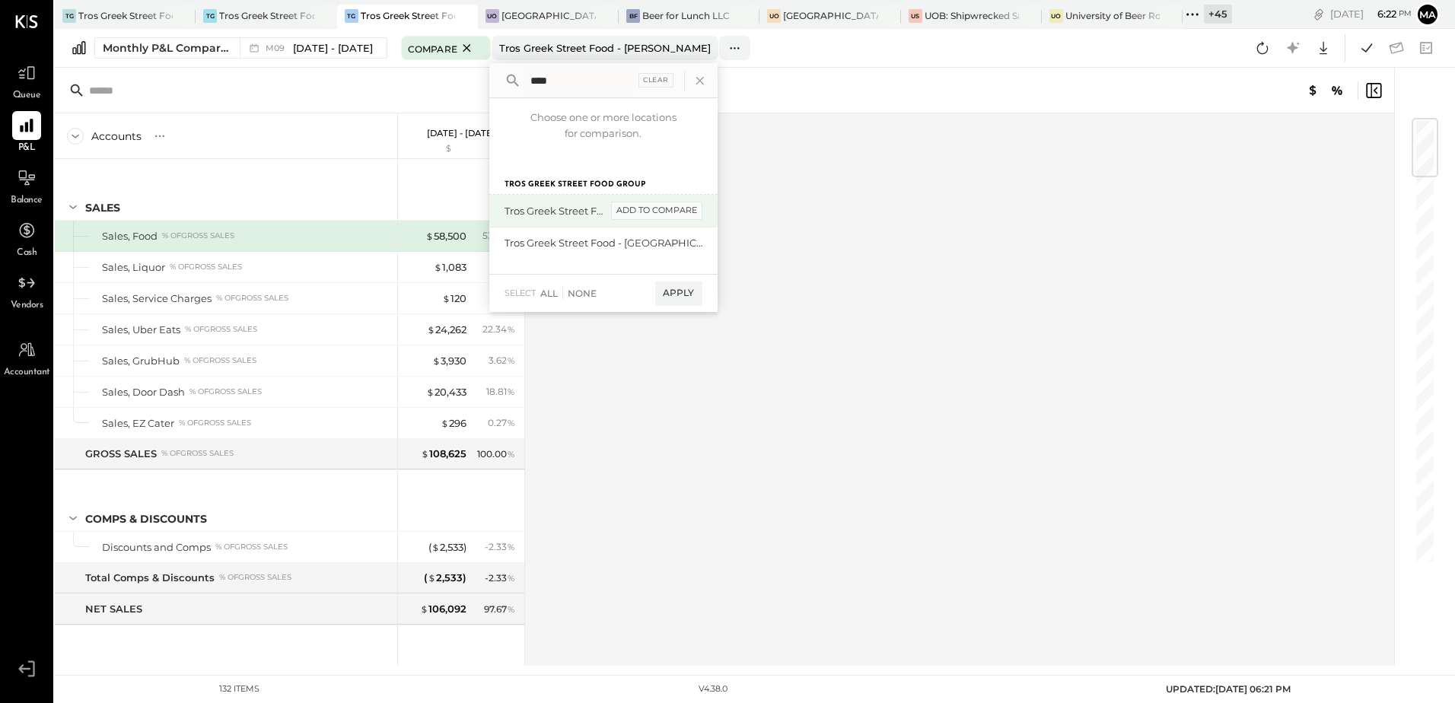
type input "****"
click at [626, 213] on div "add to compare" at bounding box center [656, 211] width 91 height 18
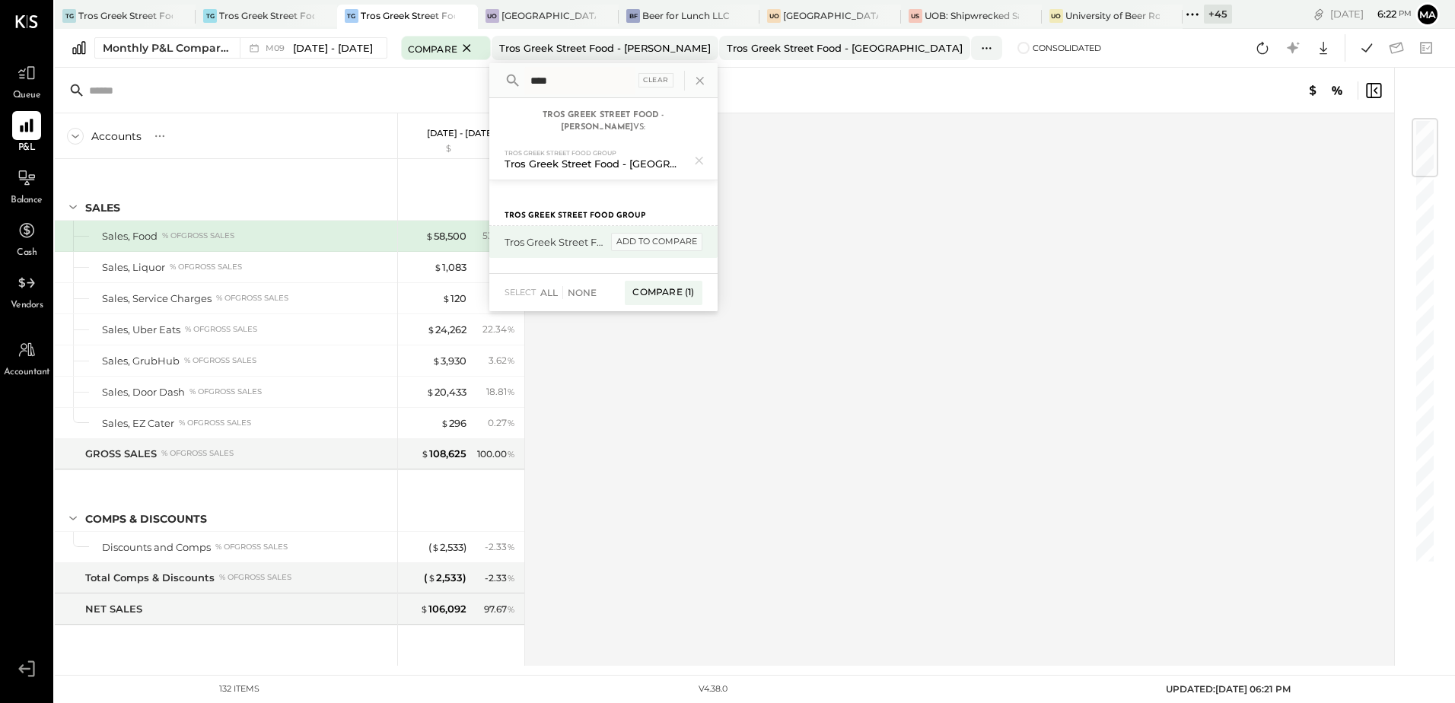
click at [647, 233] on div "add to compare" at bounding box center [656, 242] width 91 height 18
click at [668, 289] on div "Compare (2)" at bounding box center [661, 297] width 79 height 24
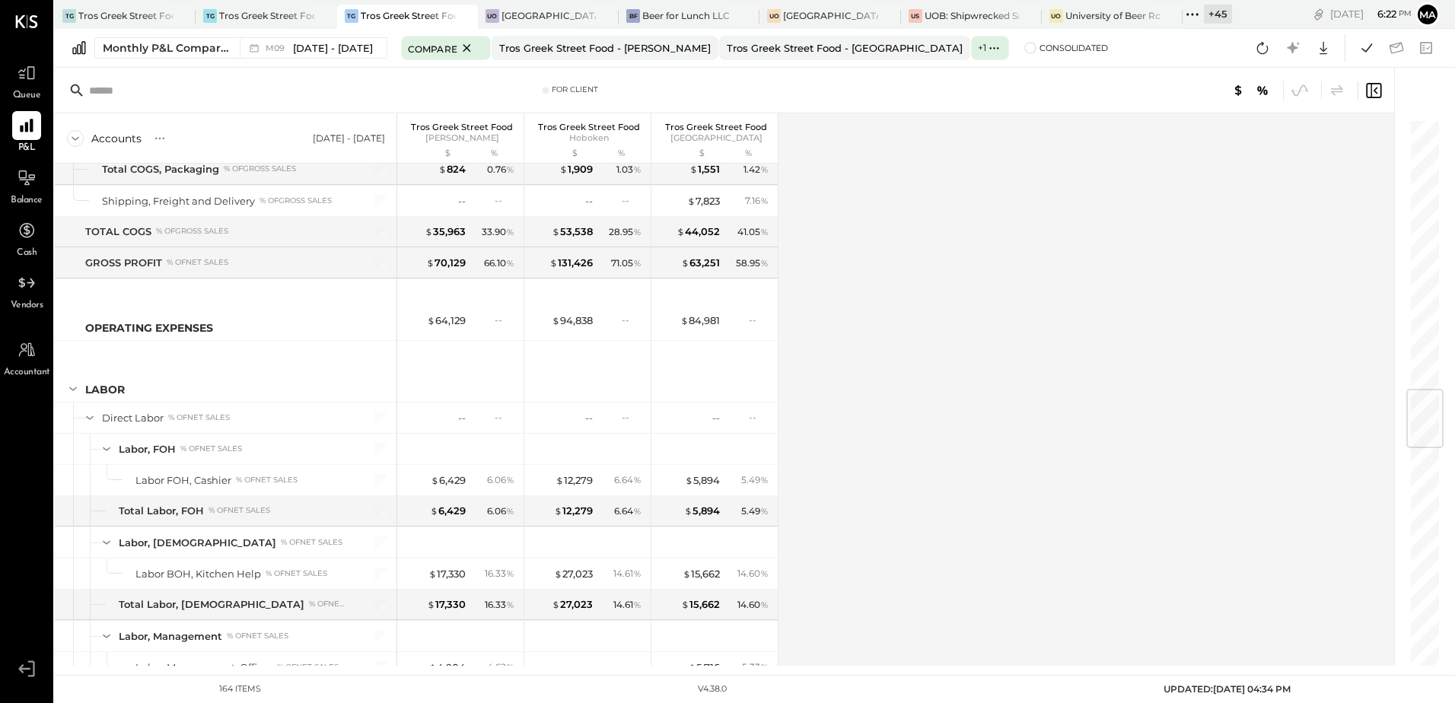
scroll to position [2739, 0]
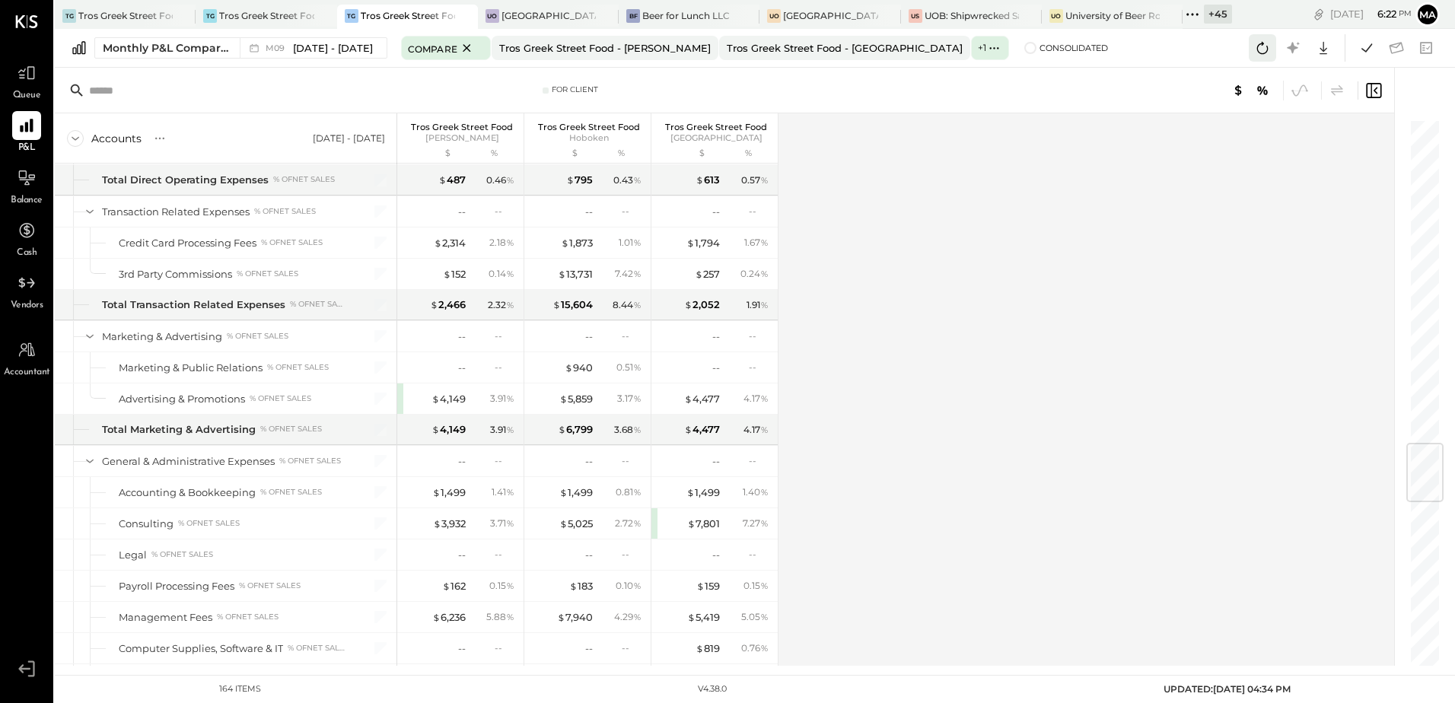
click at [1264, 47] on icon at bounding box center [1262, 48] width 20 height 20
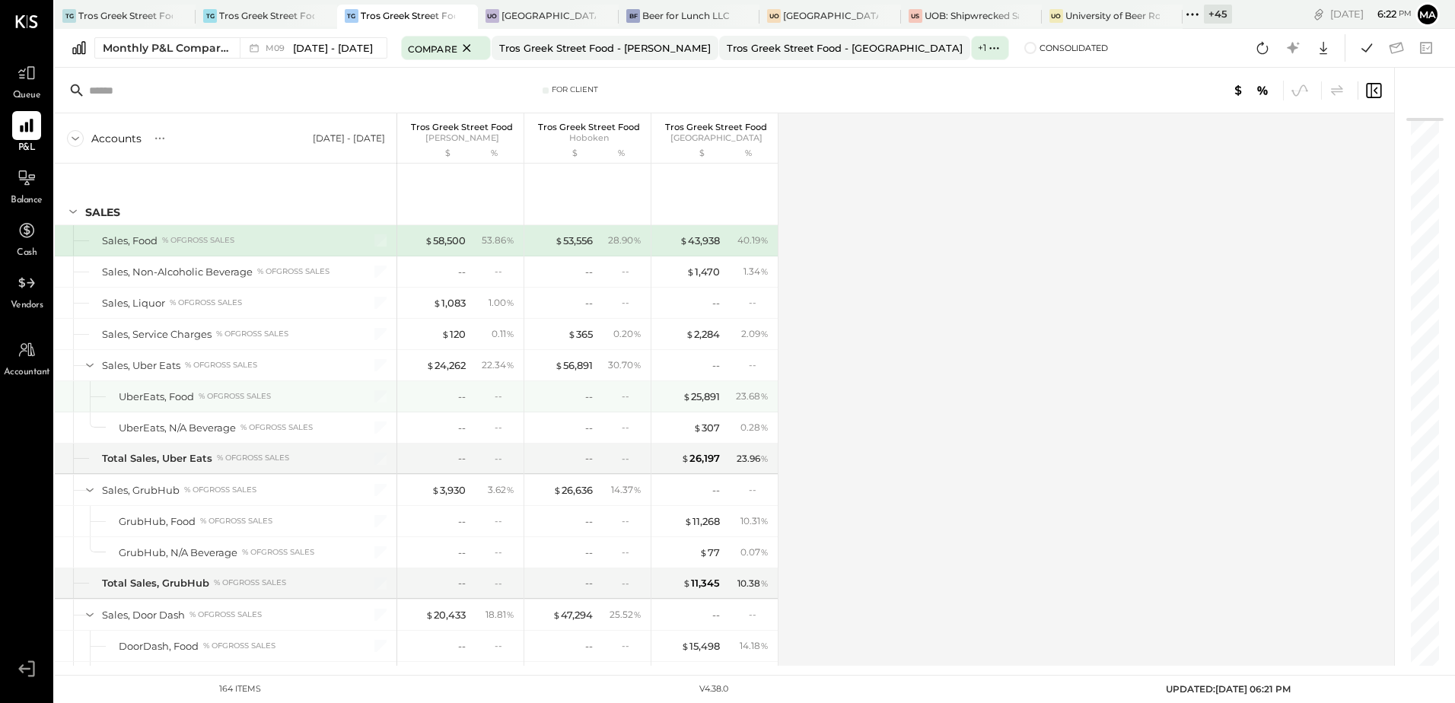
scroll to position [304, 0]
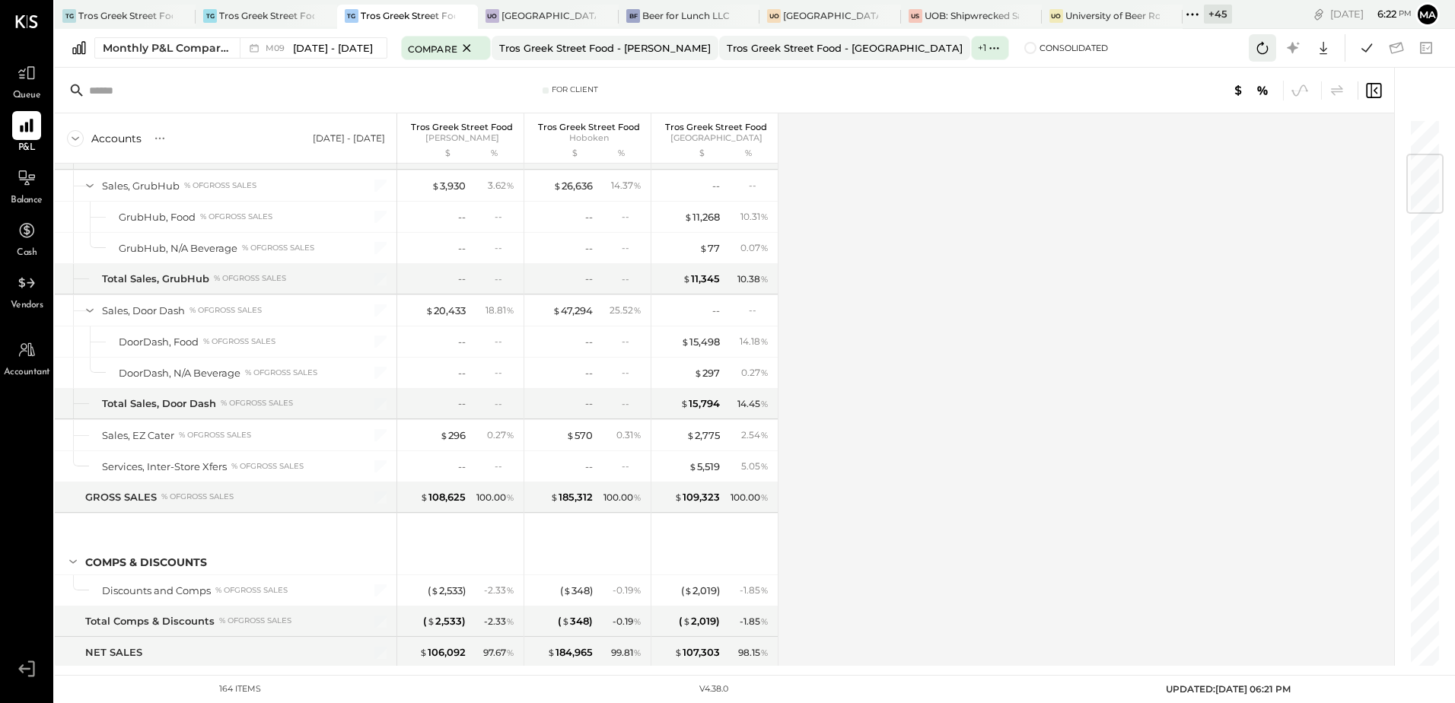
click at [1255, 45] on icon at bounding box center [1262, 48] width 20 height 20
drag, startPoint x: 1256, startPoint y: 49, endPoint x: 1232, endPoint y: 95, distance: 51.7
click at [1256, 49] on icon at bounding box center [1262, 48] width 20 height 20
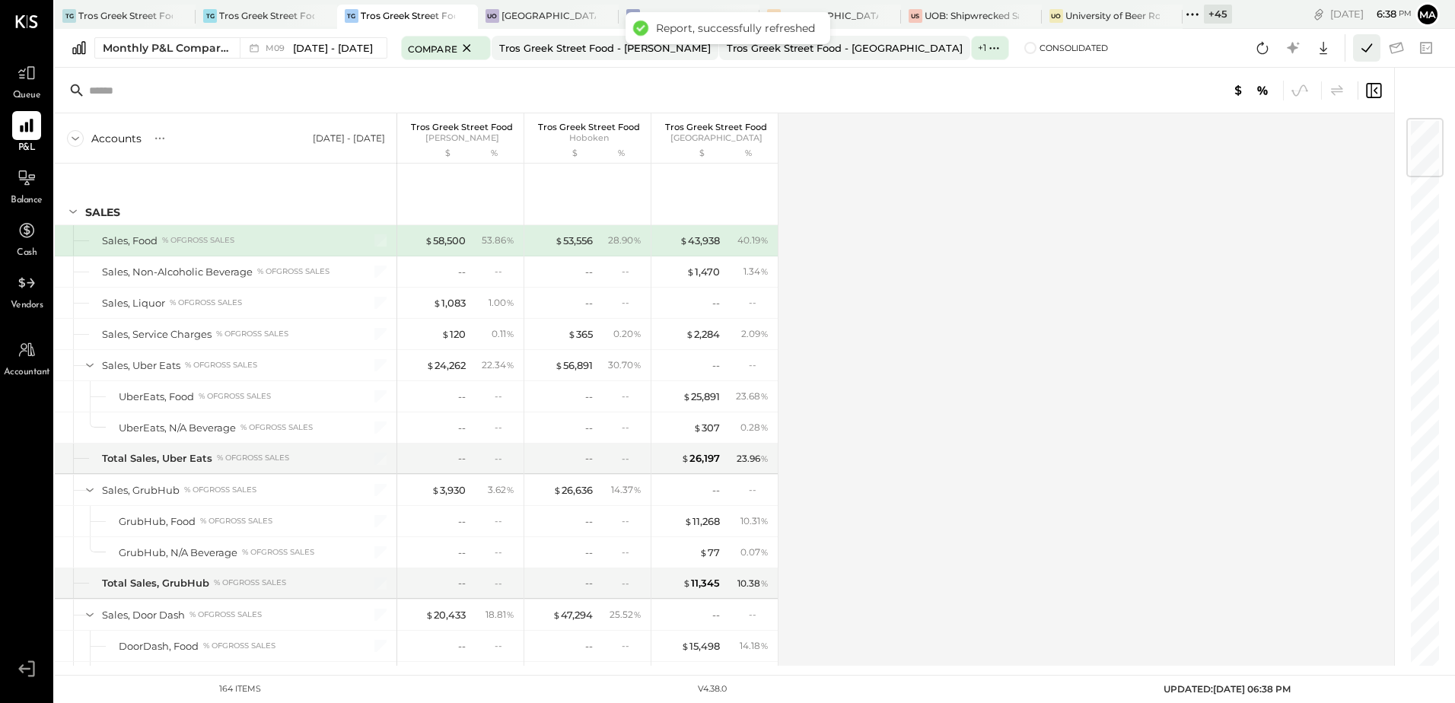
click at [1363, 48] on icon at bounding box center [1366, 48] width 20 height 20
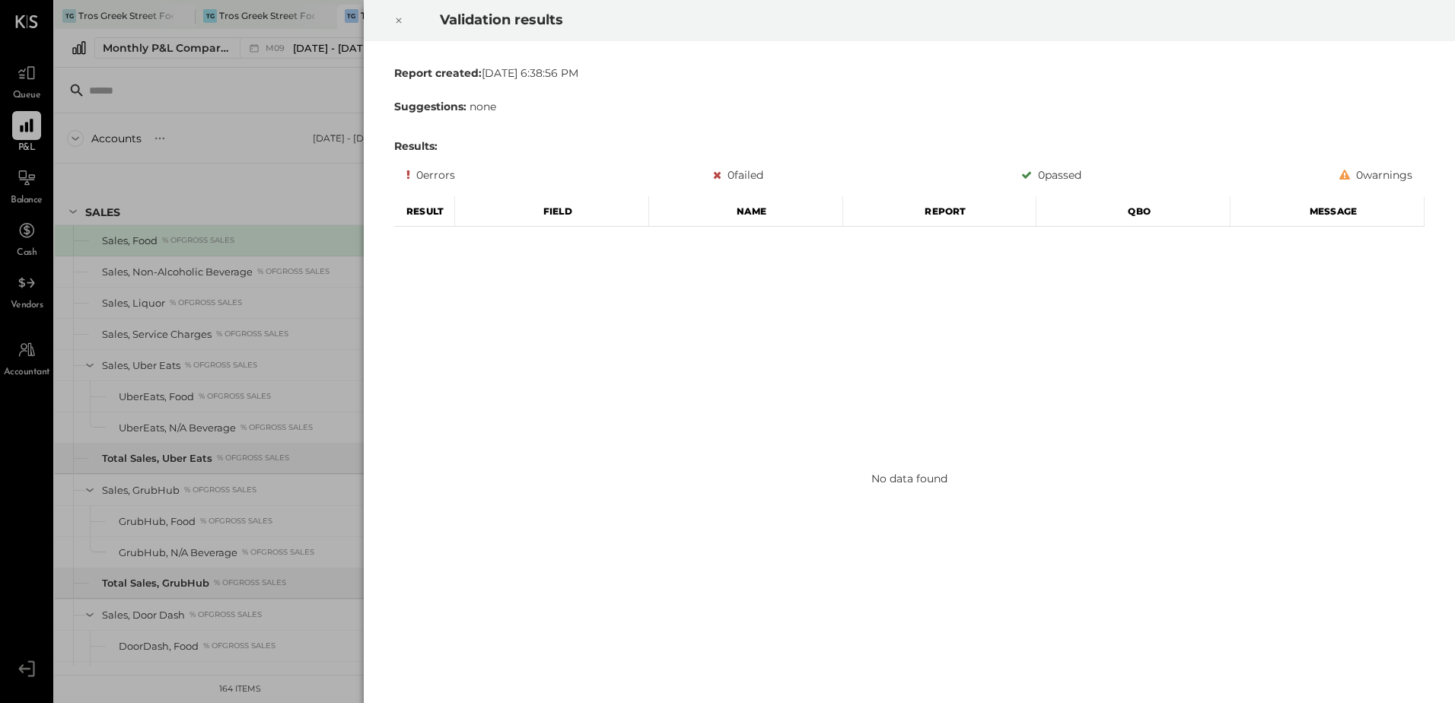
click at [401, 21] on icon at bounding box center [398, 20] width 9 height 18
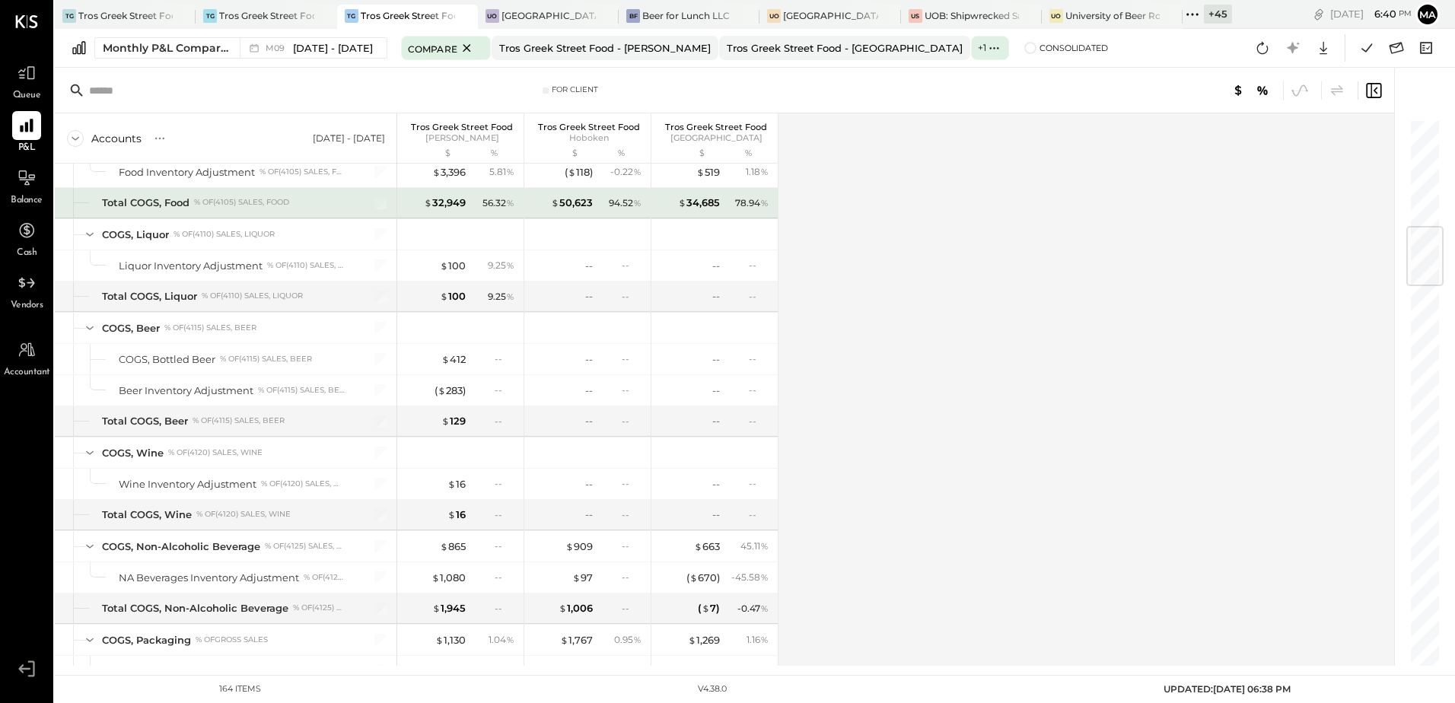
scroll to position [913, 0]
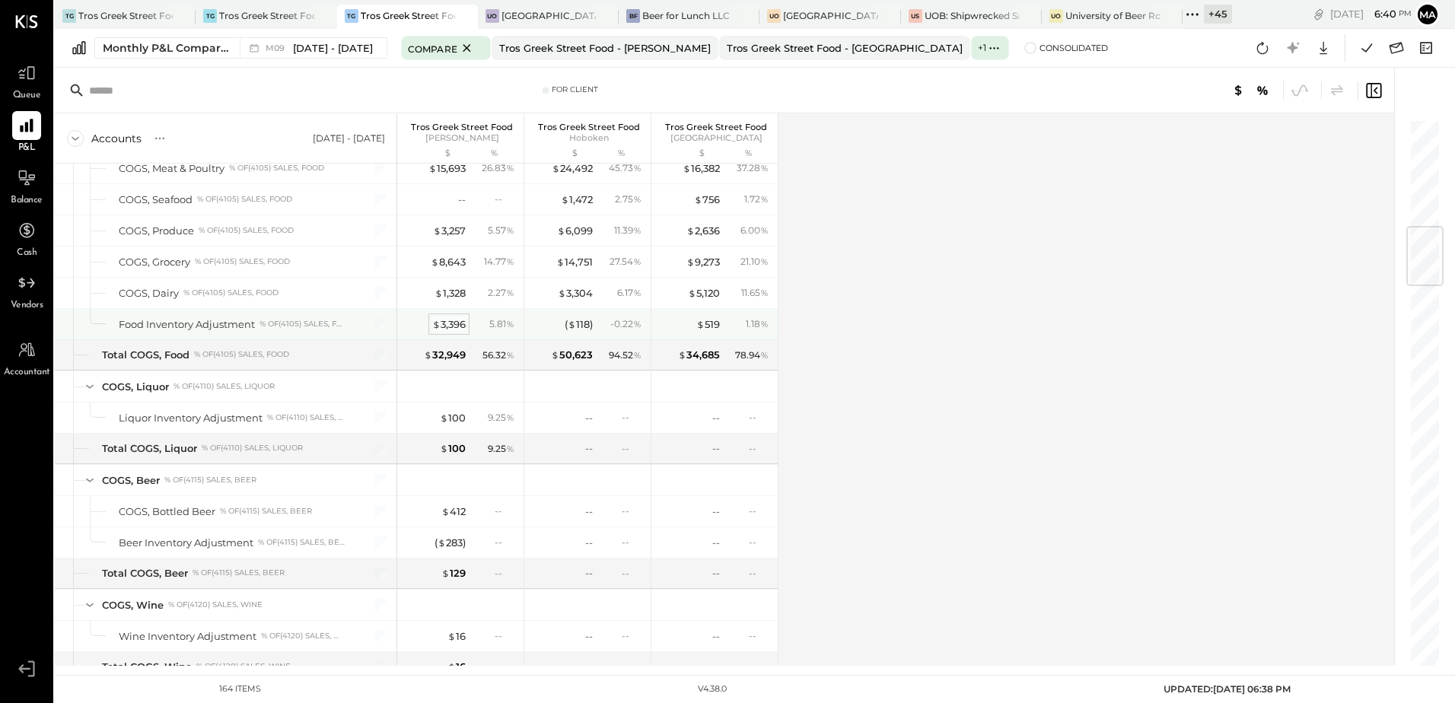
click at [447, 323] on div "$ 3,396" at bounding box center [448, 324] width 33 height 14
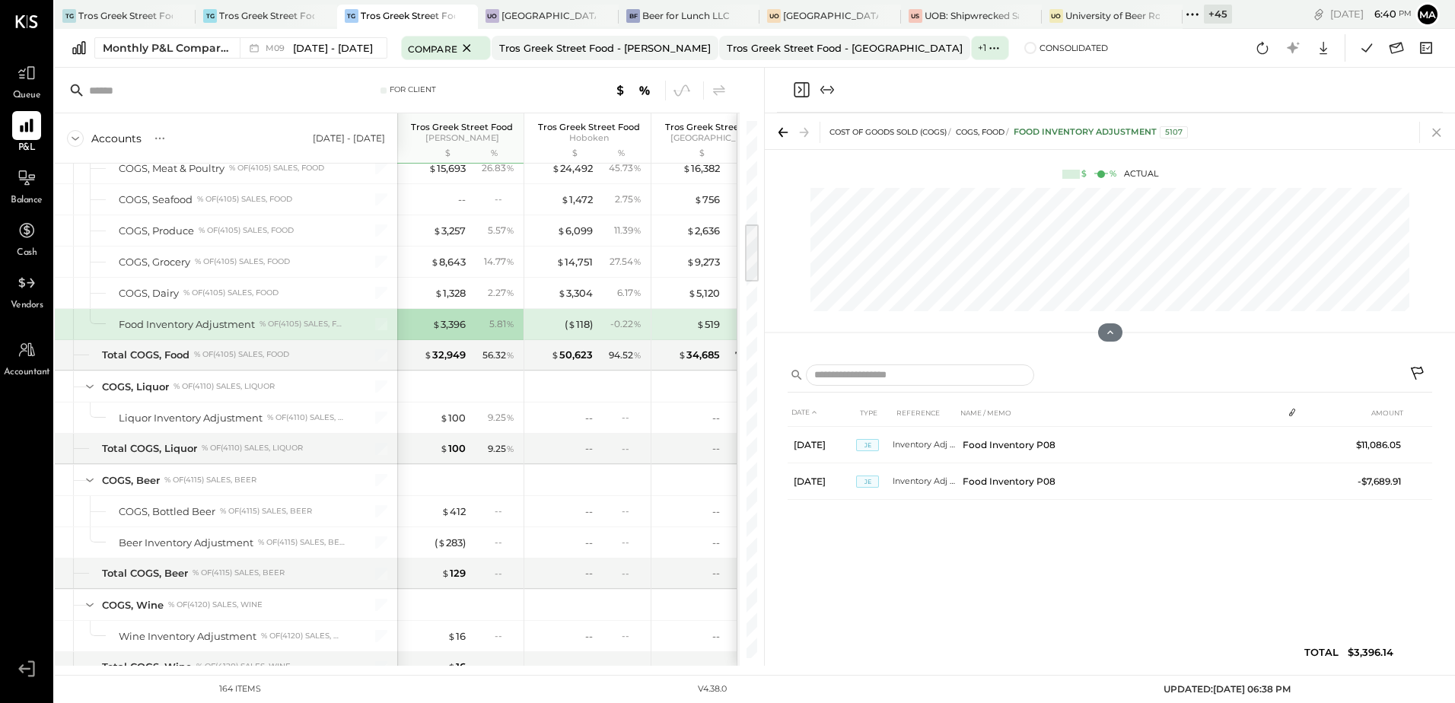
click at [1438, 127] on icon at bounding box center [1436, 132] width 21 height 21
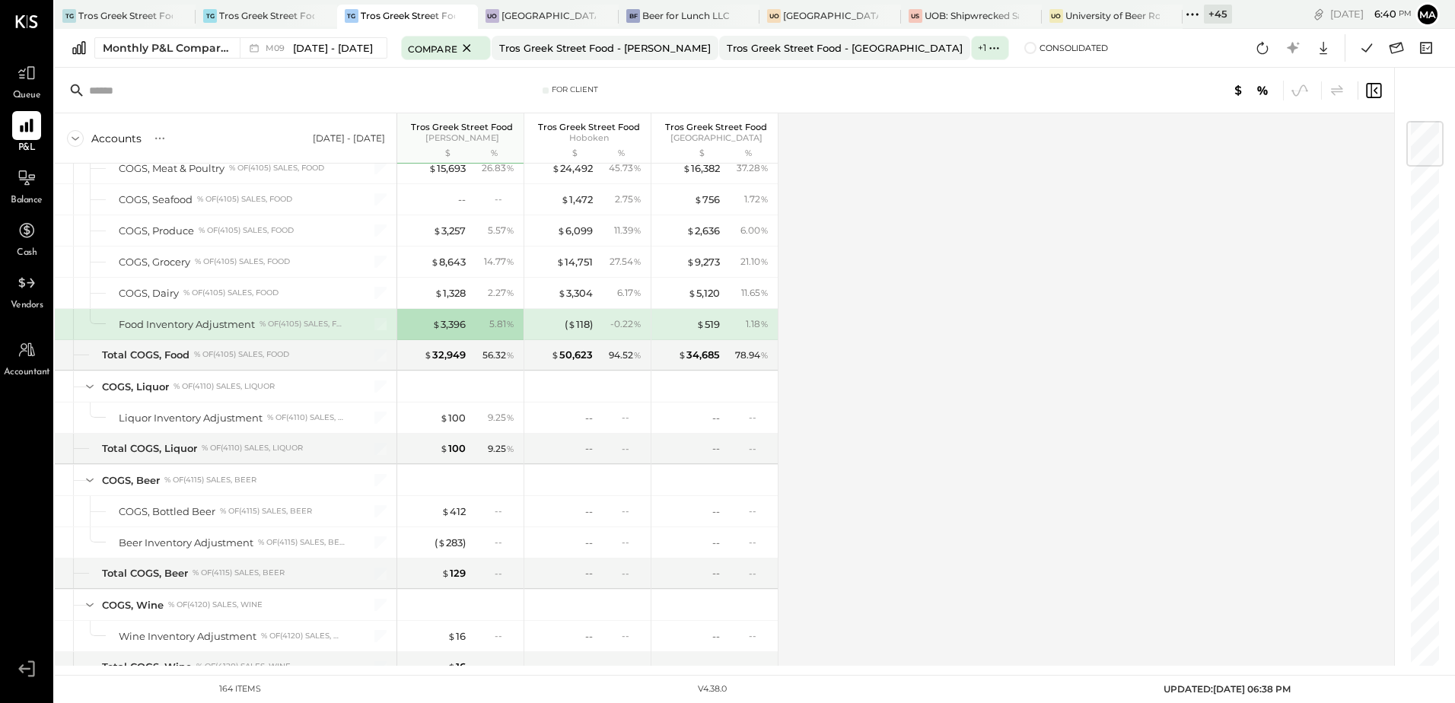
click at [596, 323] on div "( $ 118 ) - 0.22 %" at bounding box center [589, 324] width 114 height 30
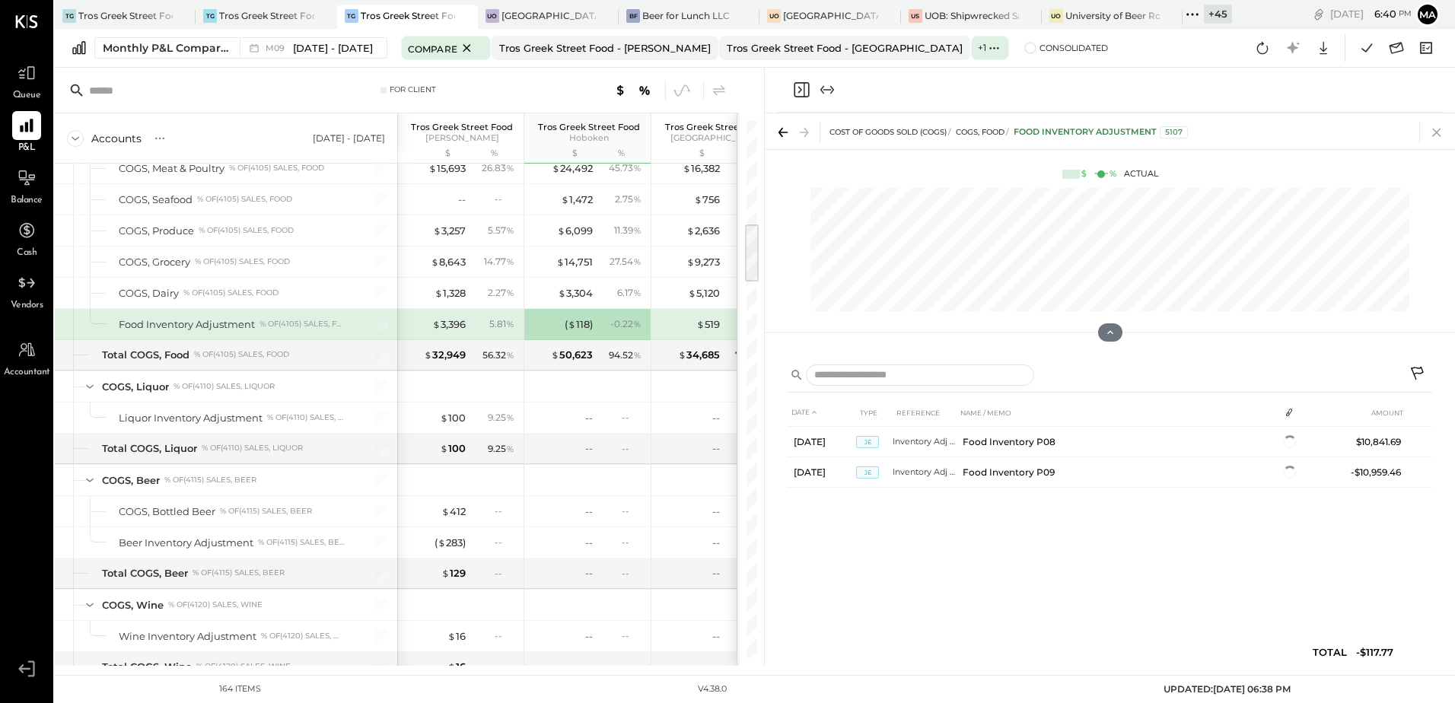
click at [1430, 132] on icon at bounding box center [1436, 132] width 21 height 21
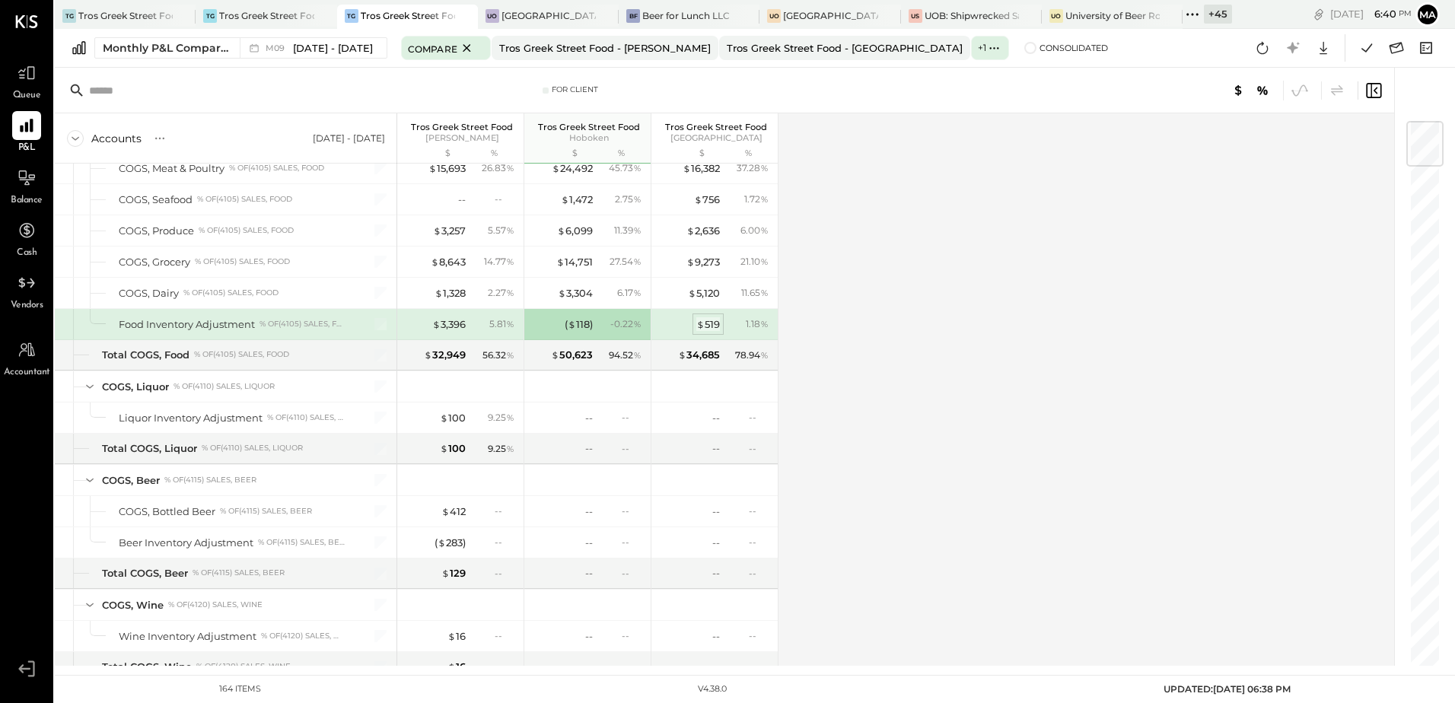
click at [708, 321] on div "$ 519" at bounding box center [708, 324] width 24 height 14
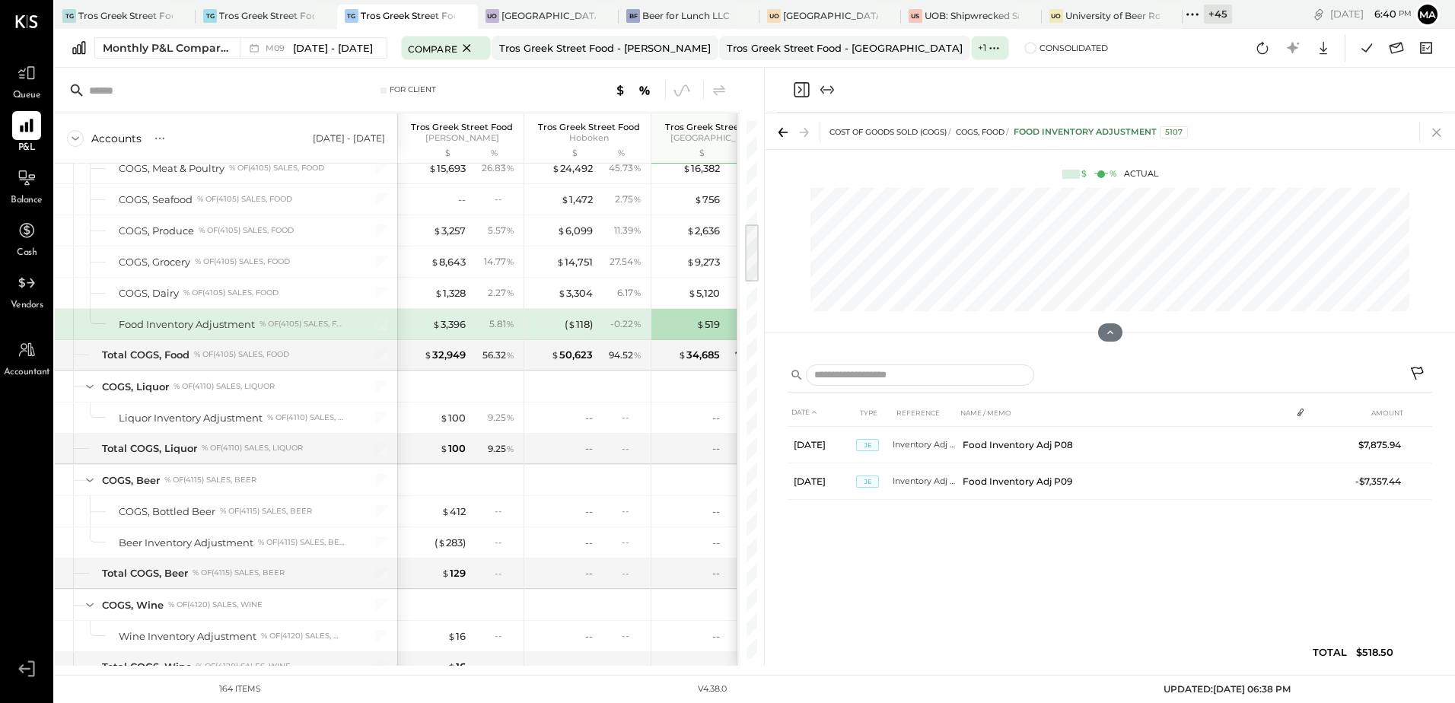
click at [1432, 135] on icon at bounding box center [1436, 132] width 21 height 21
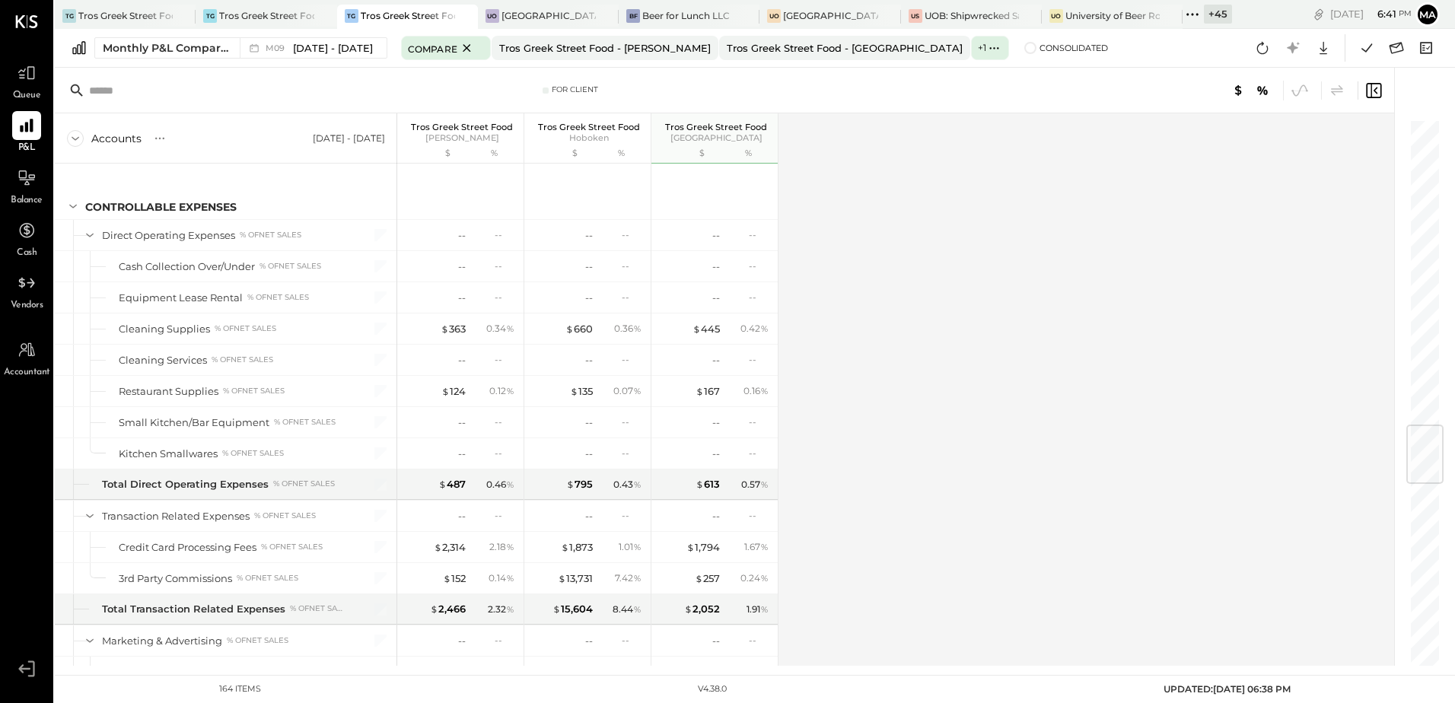
scroll to position [2587, 0]
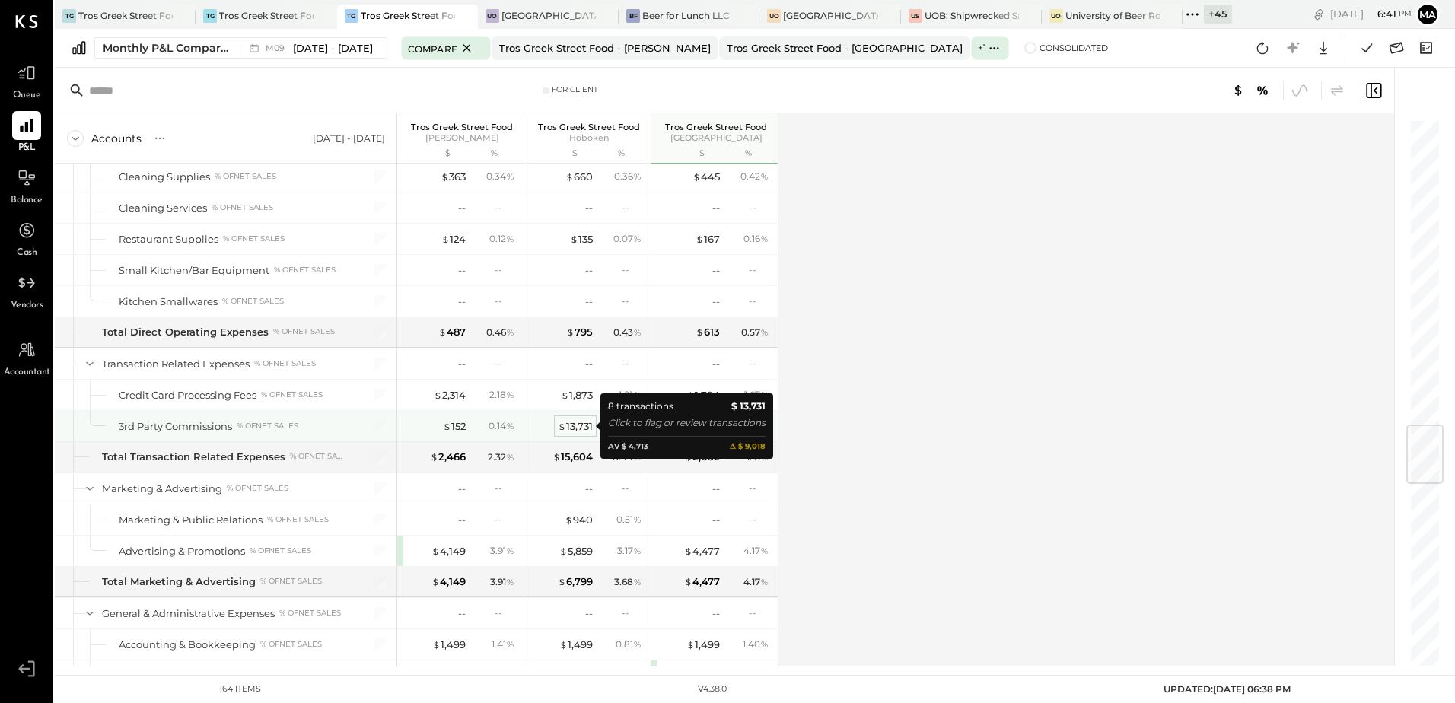
click at [580, 427] on div "$ 13,731" at bounding box center [575, 426] width 35 height 14
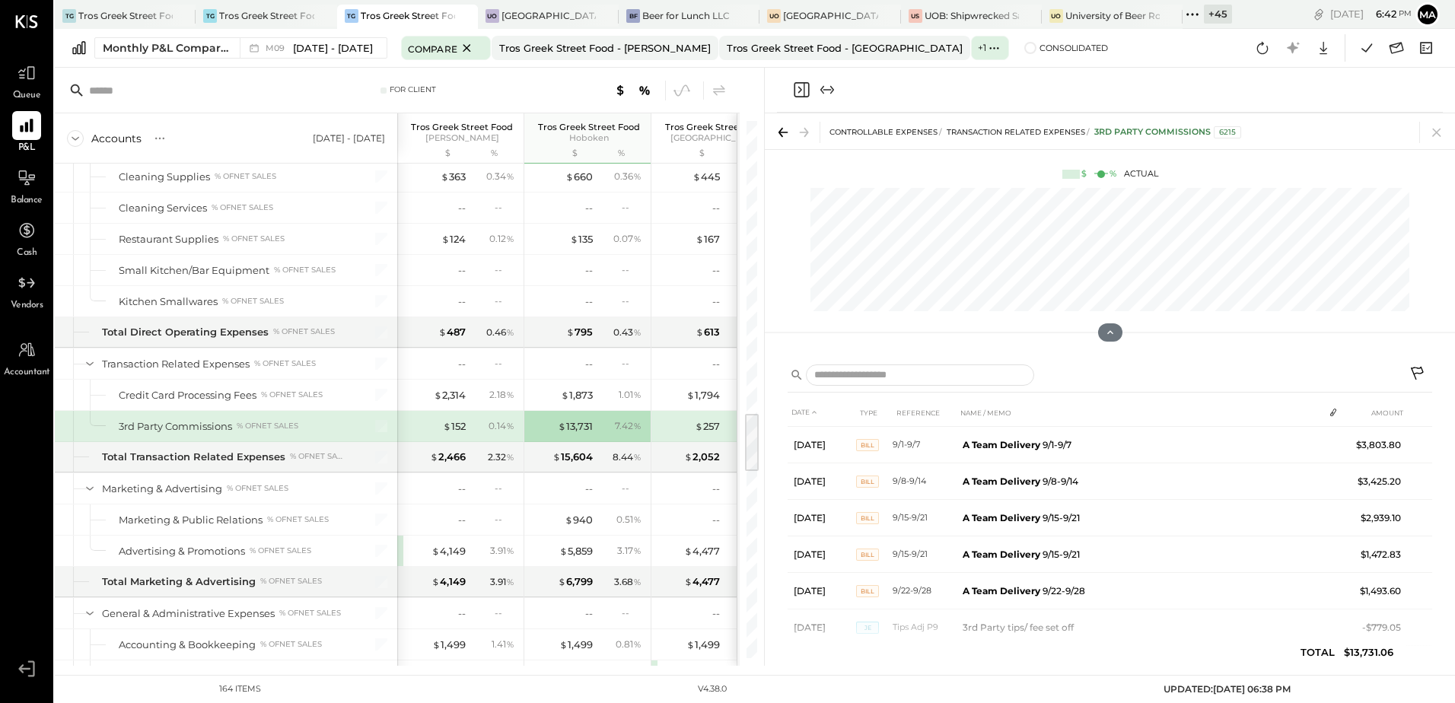
drag, startPoint x: 1438, startPoint y: 137, endPoint x: 662, endPoint y: 550, distance: 879.1
click at [1438, 137] on icon at bounding box center [1436, 132] width 21 height 21
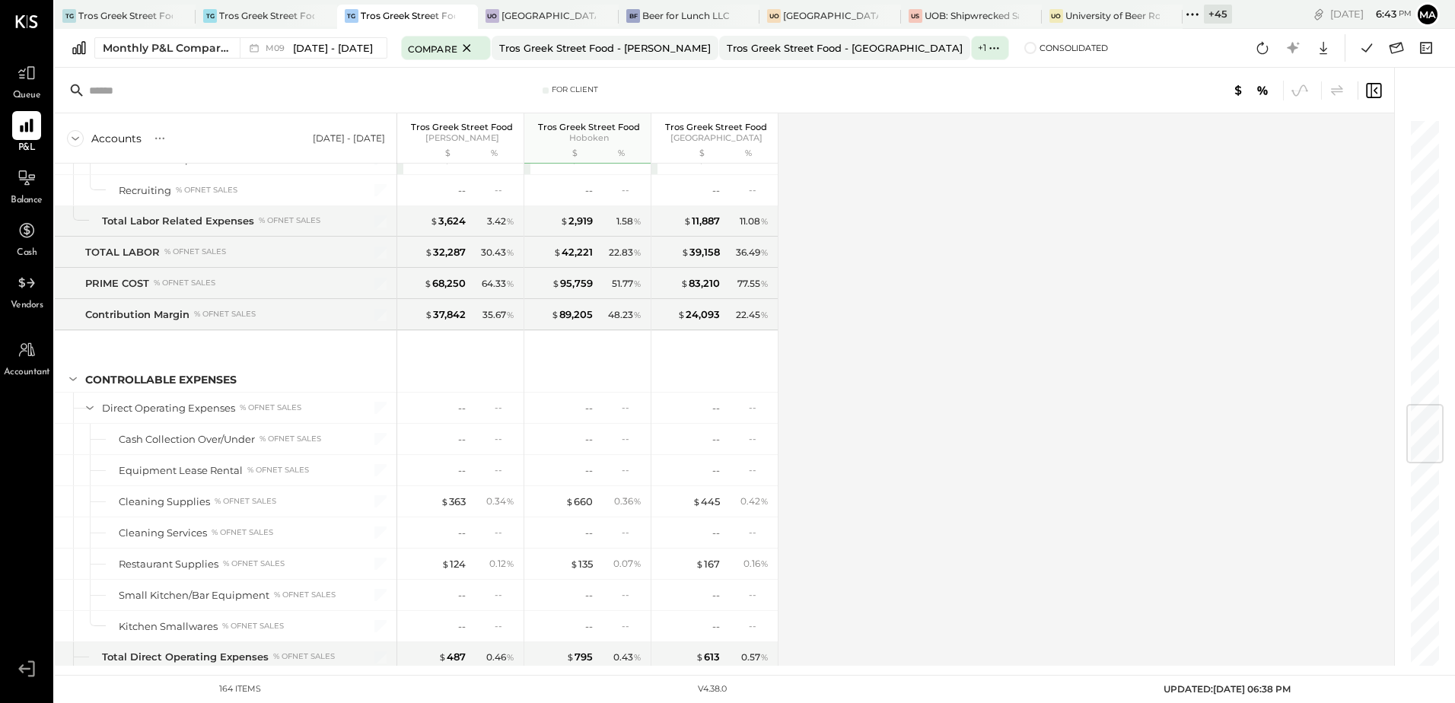
scroll to position [2414, 0]
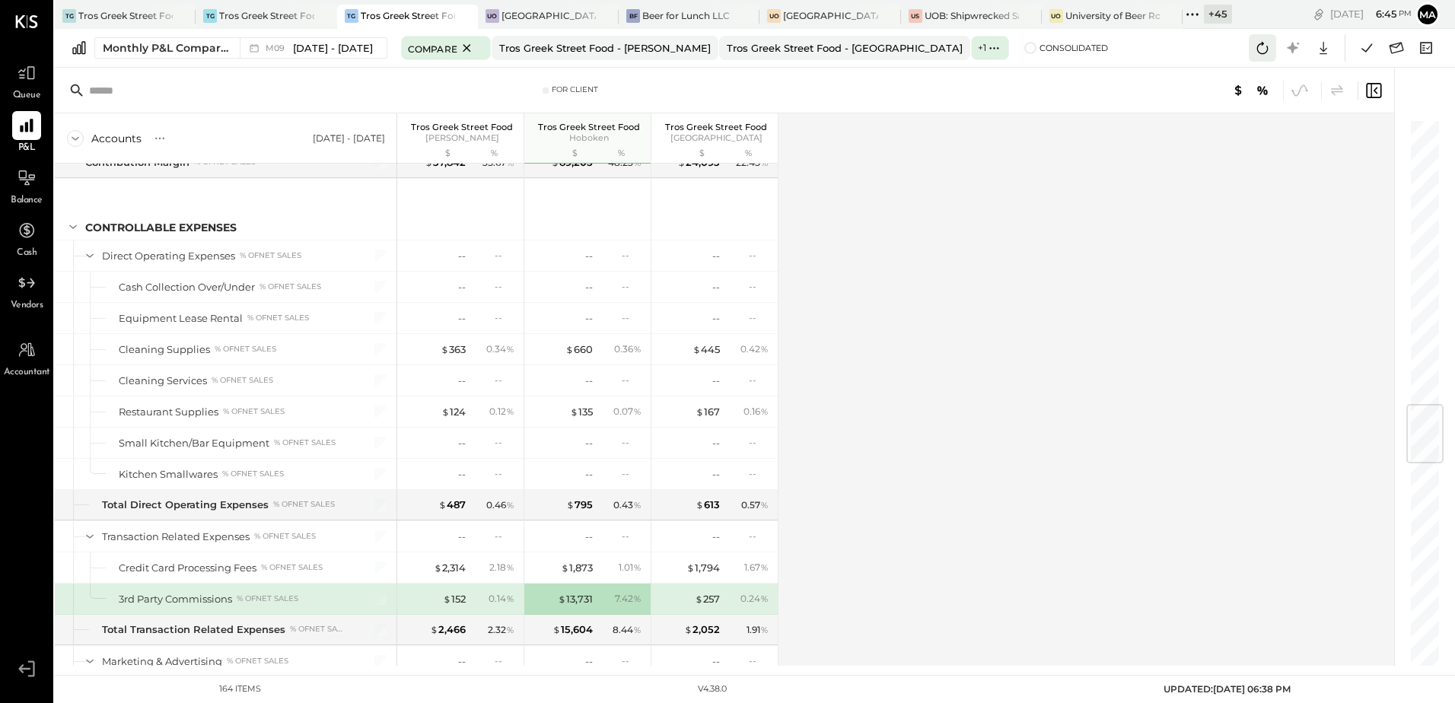
click at [1262, 52] on icon at bounding box center [1262, 48] width 20 height 20
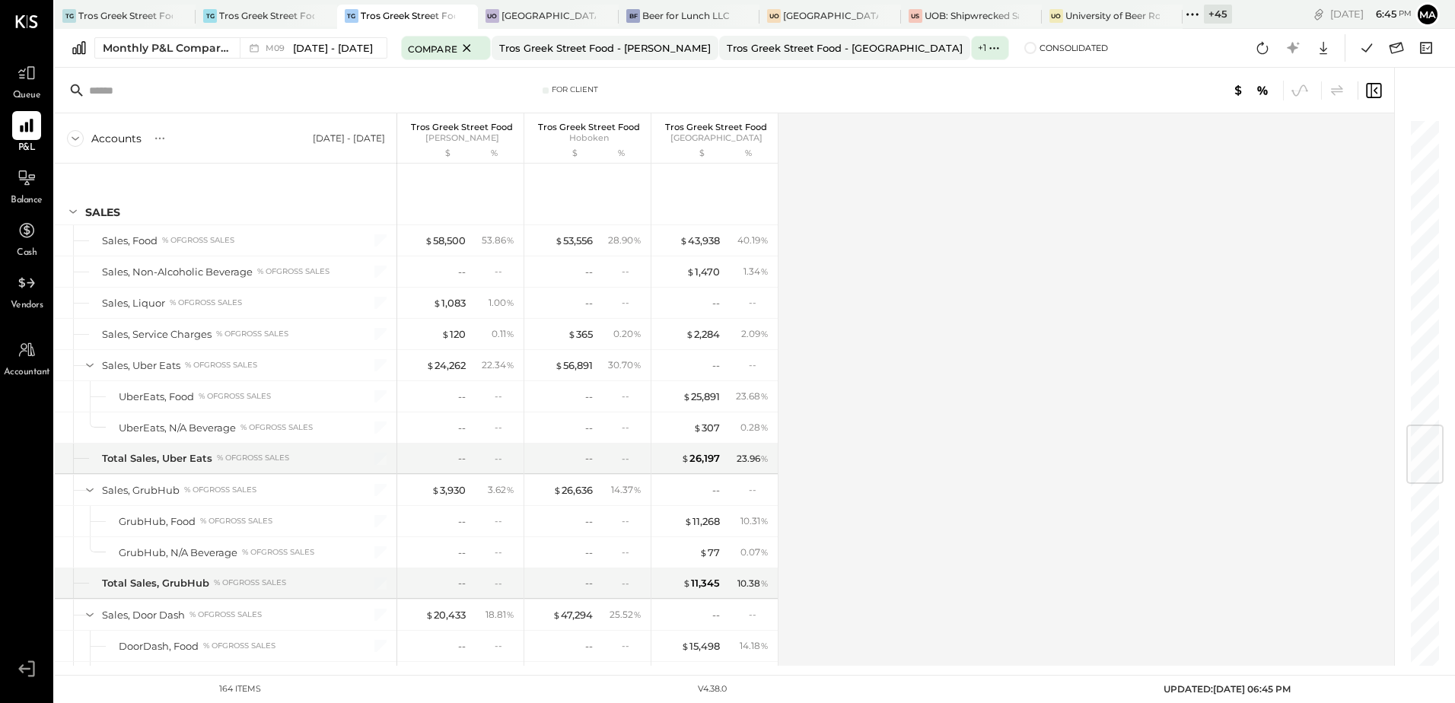
scroll to position [2583, 0]
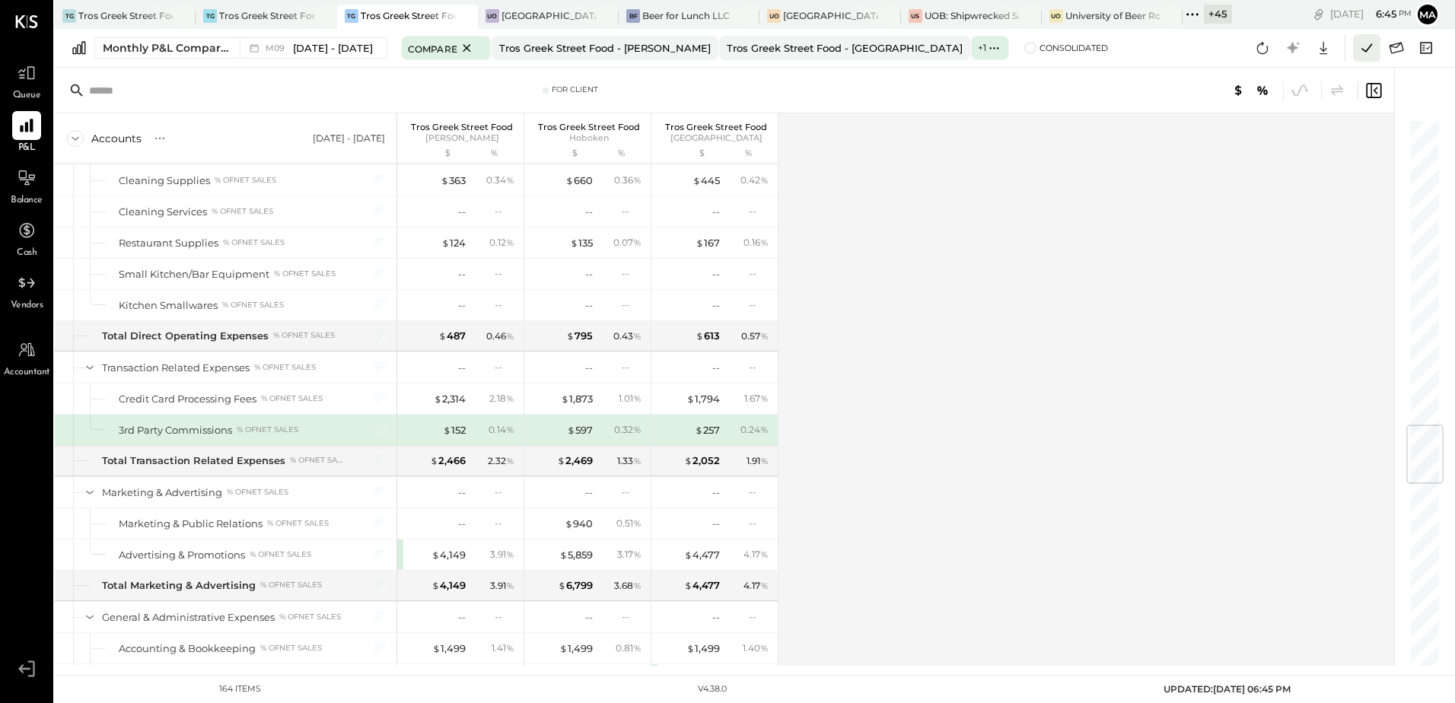
click at [1366, 51] on icon at bounding box center [1366, 47] width 11 height 8
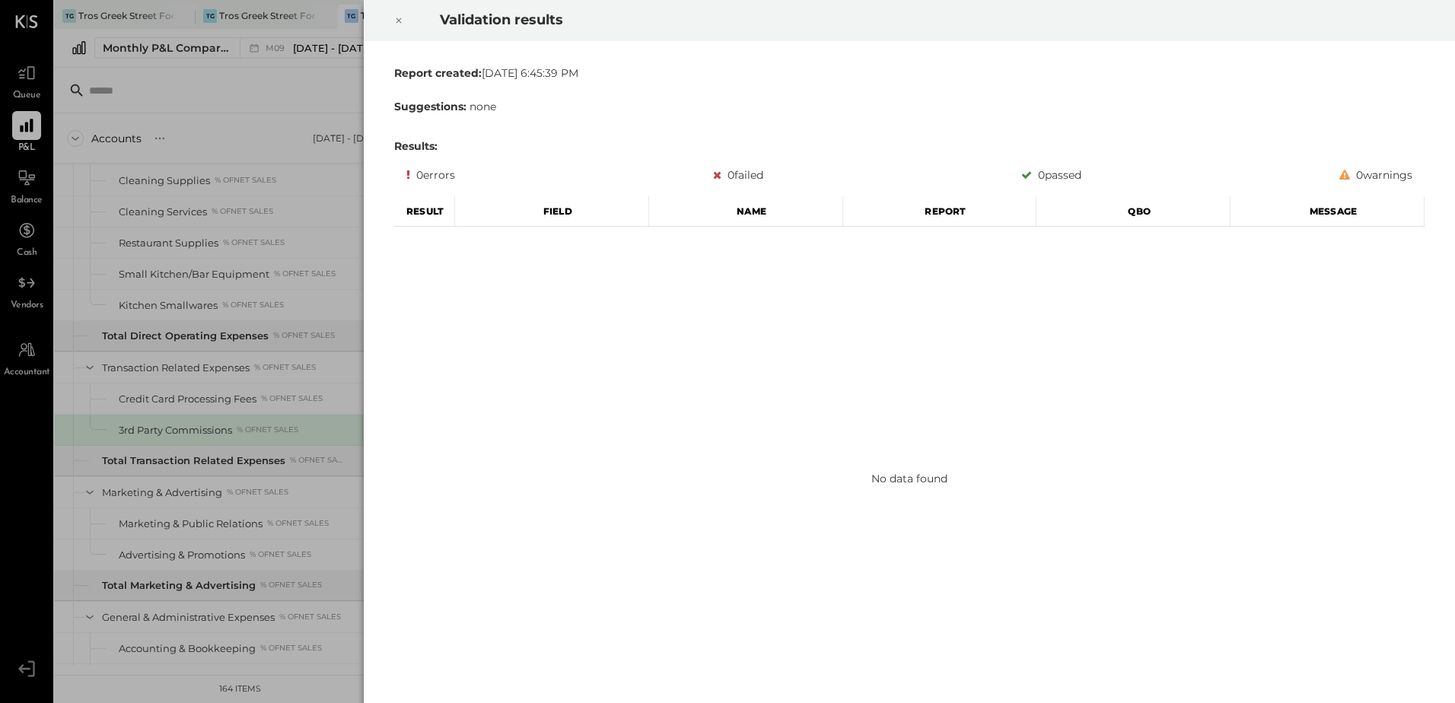
click at [395, 17] on icon at bounding box center [398, 20] width 9 height 18
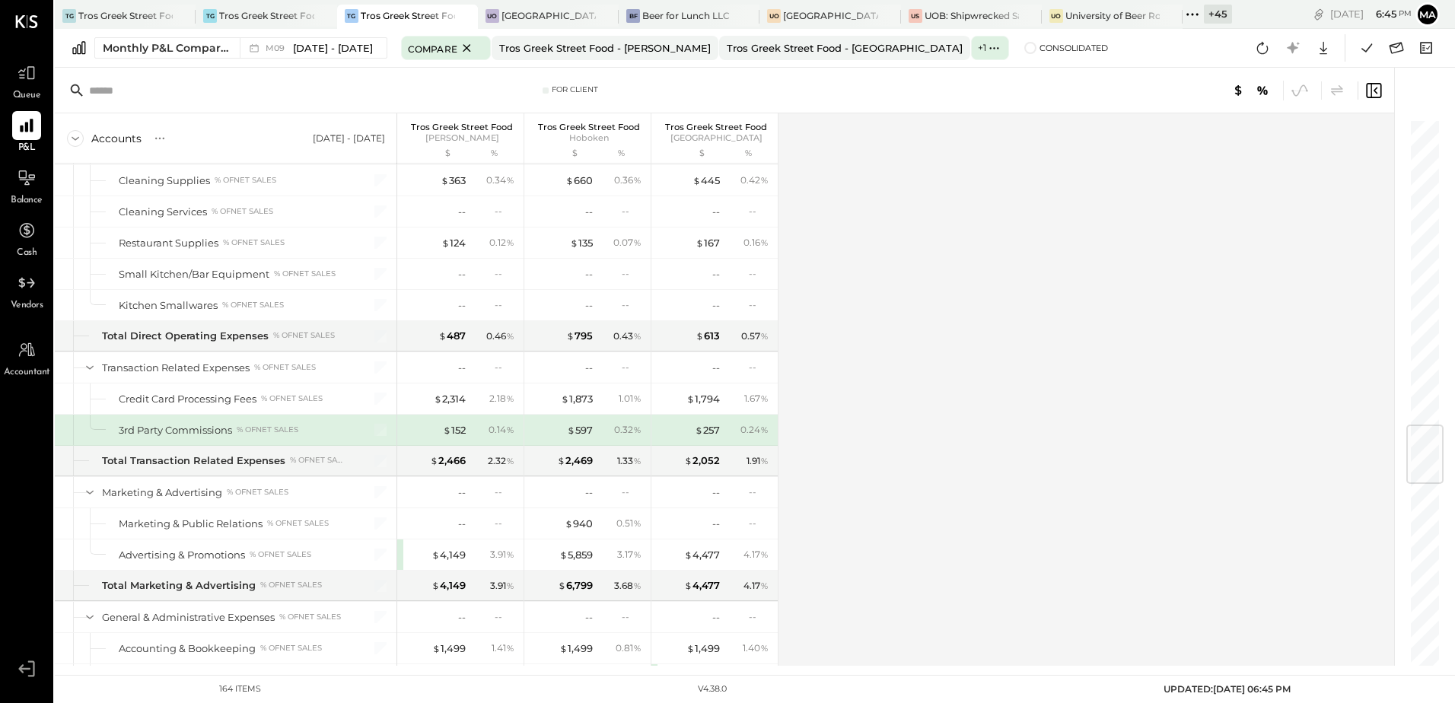
click at [1016, 202] on div "Accounts S % GL [DATE] - [DATE] Tros Greek Street Food [PERSON_NAME] $ % Tros G…" at bounding box center [725, 389] width 1341 height 552
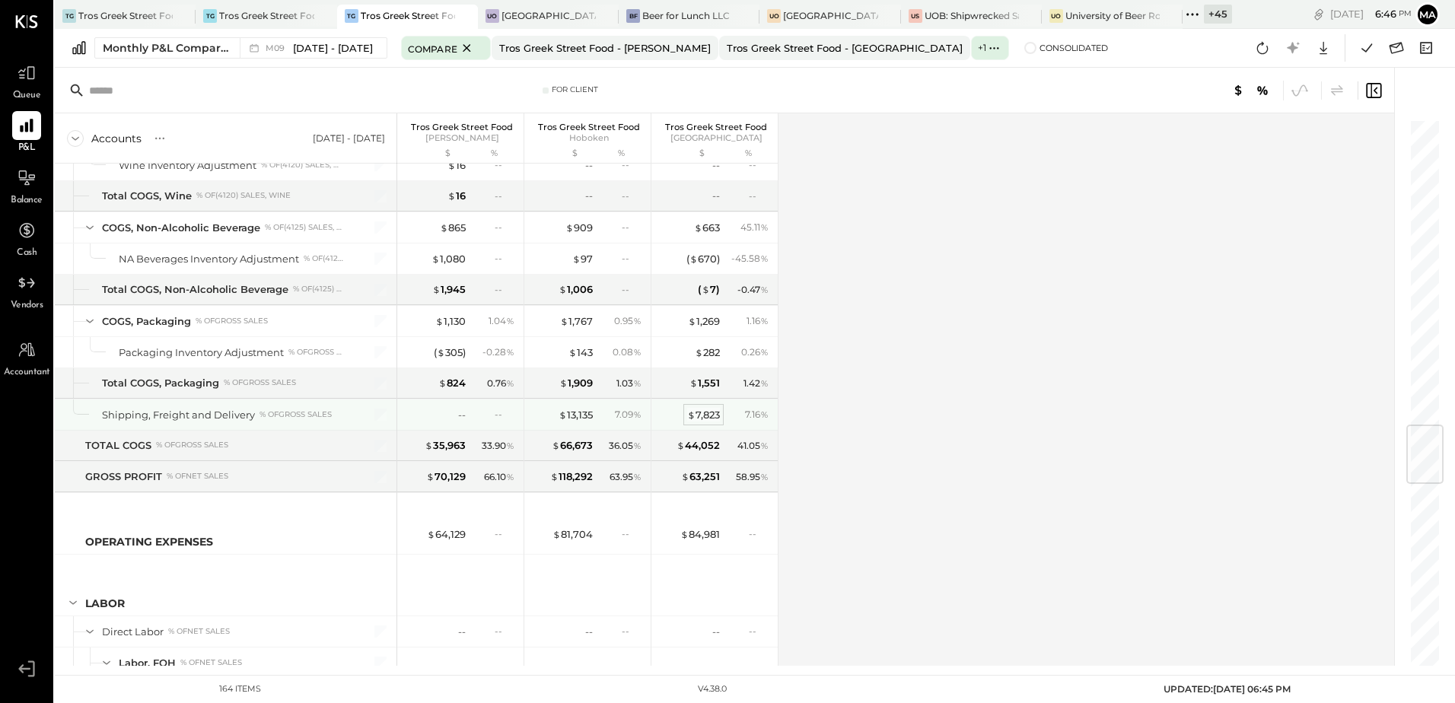
click at [707, 411] on div "$ 7,823" at bounding box center [703, 415] width 33 height 14
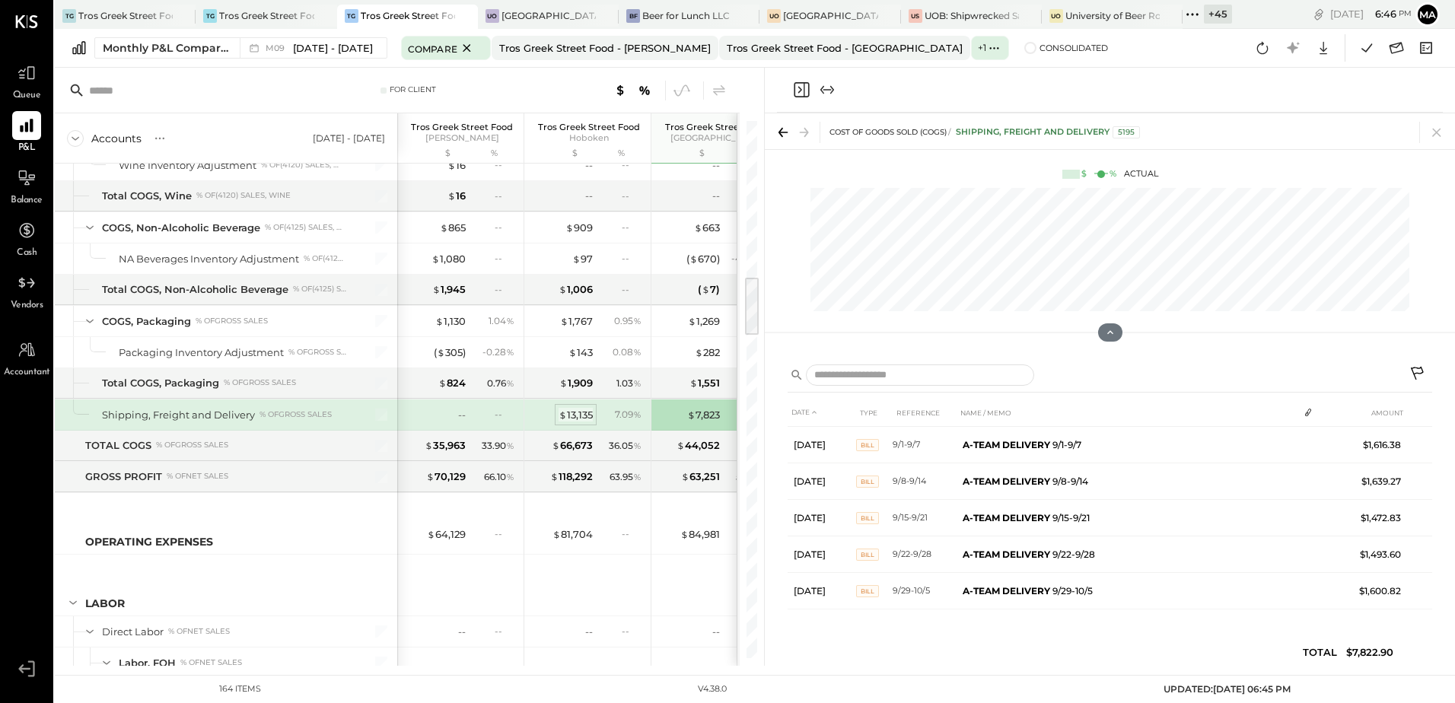
click at [584, 415] on div "$ 13,135" at bounding box center [575, 415] width 34 height 14
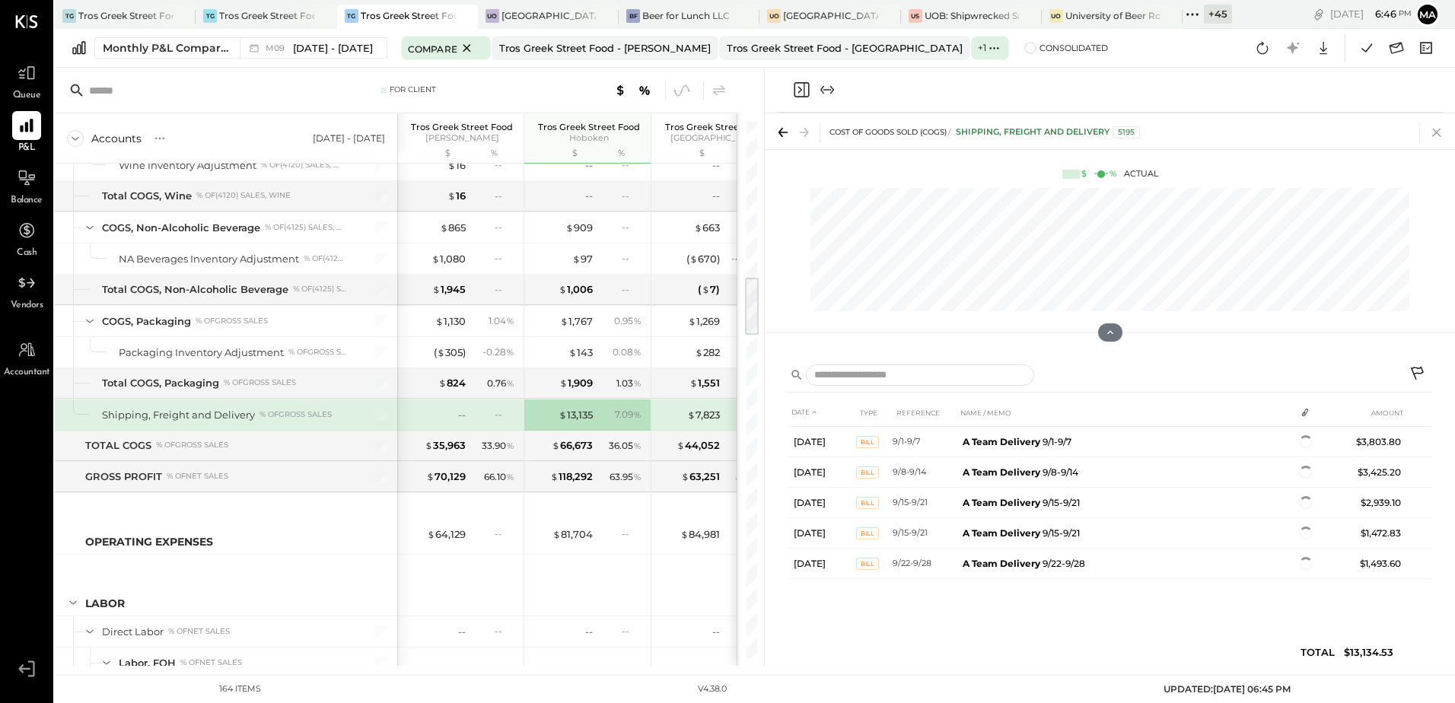
click at [1439, 136] on icon at bounding box center [1436, 133] width 8 height 8
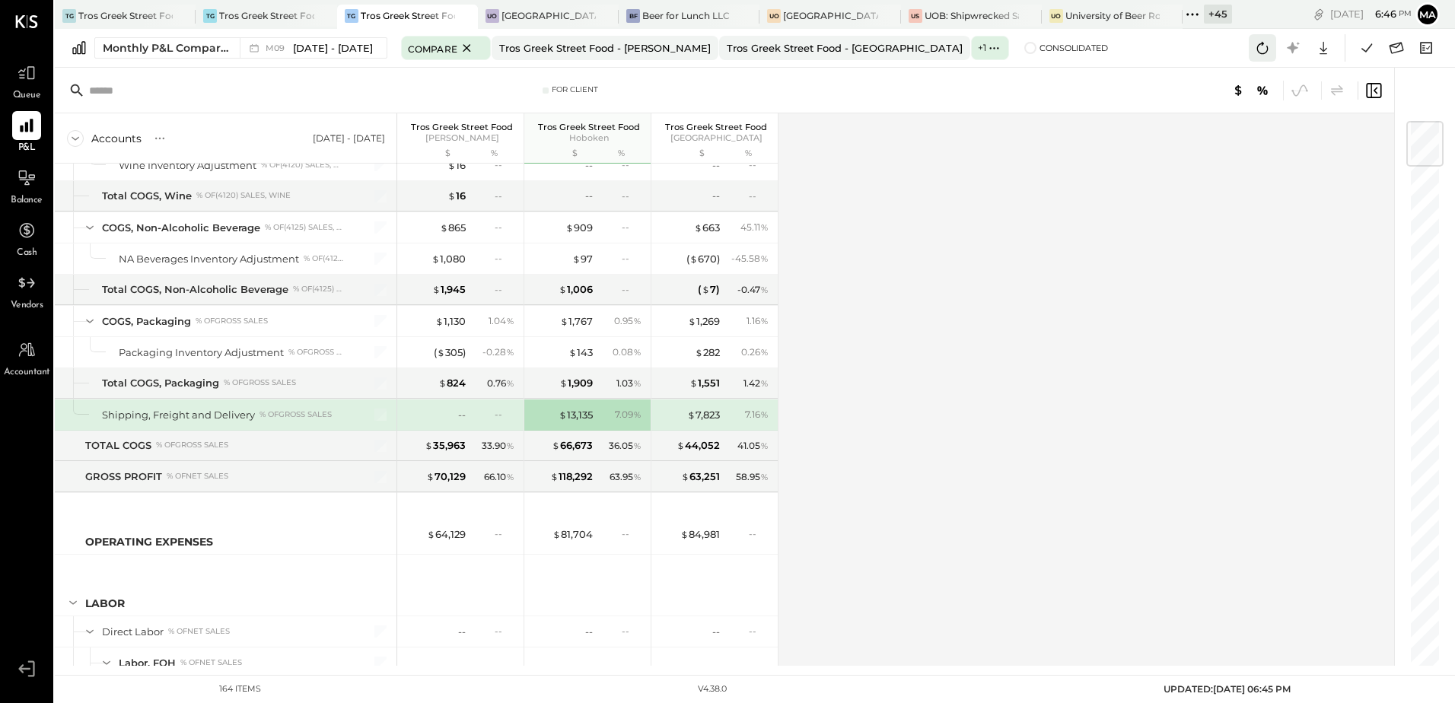
click at [1262, 49] on icon at bounding box center [1262, 48] width 20 height 20
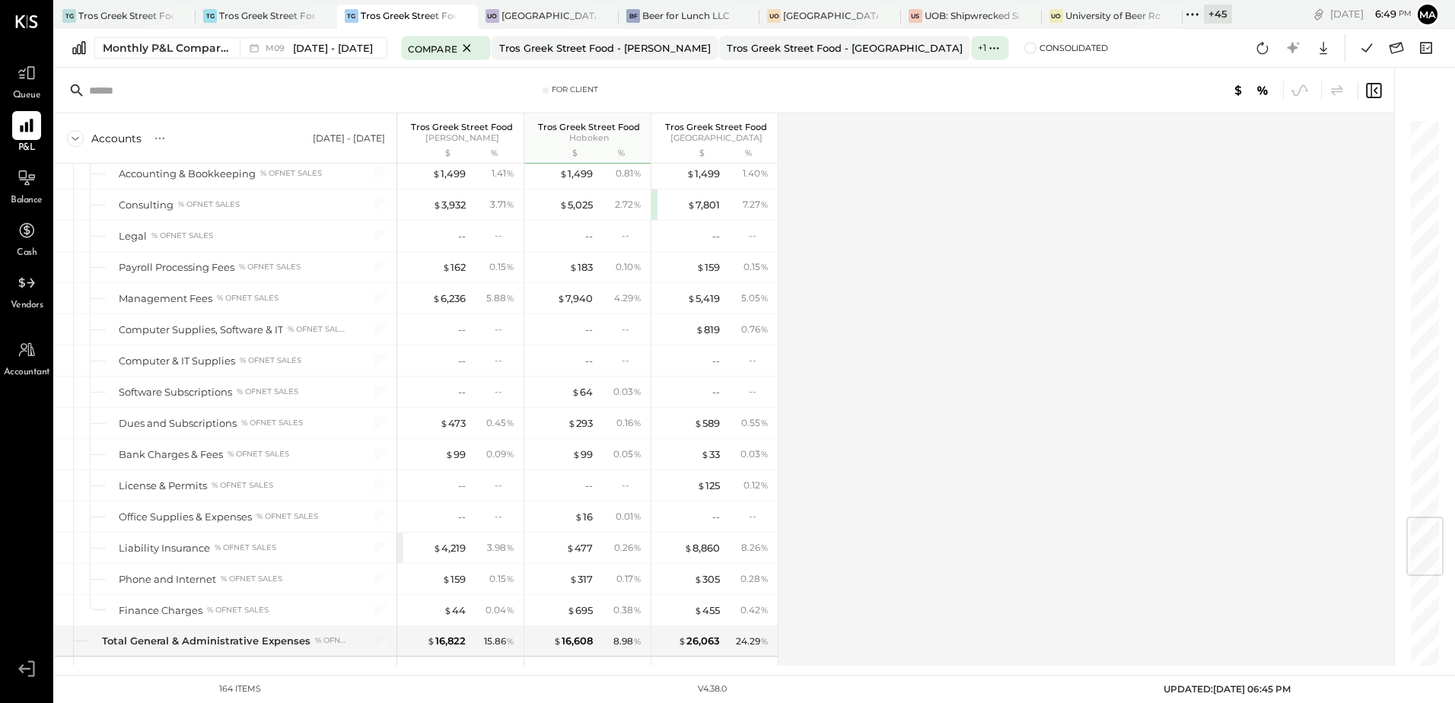
scroll to position [3362, 0]
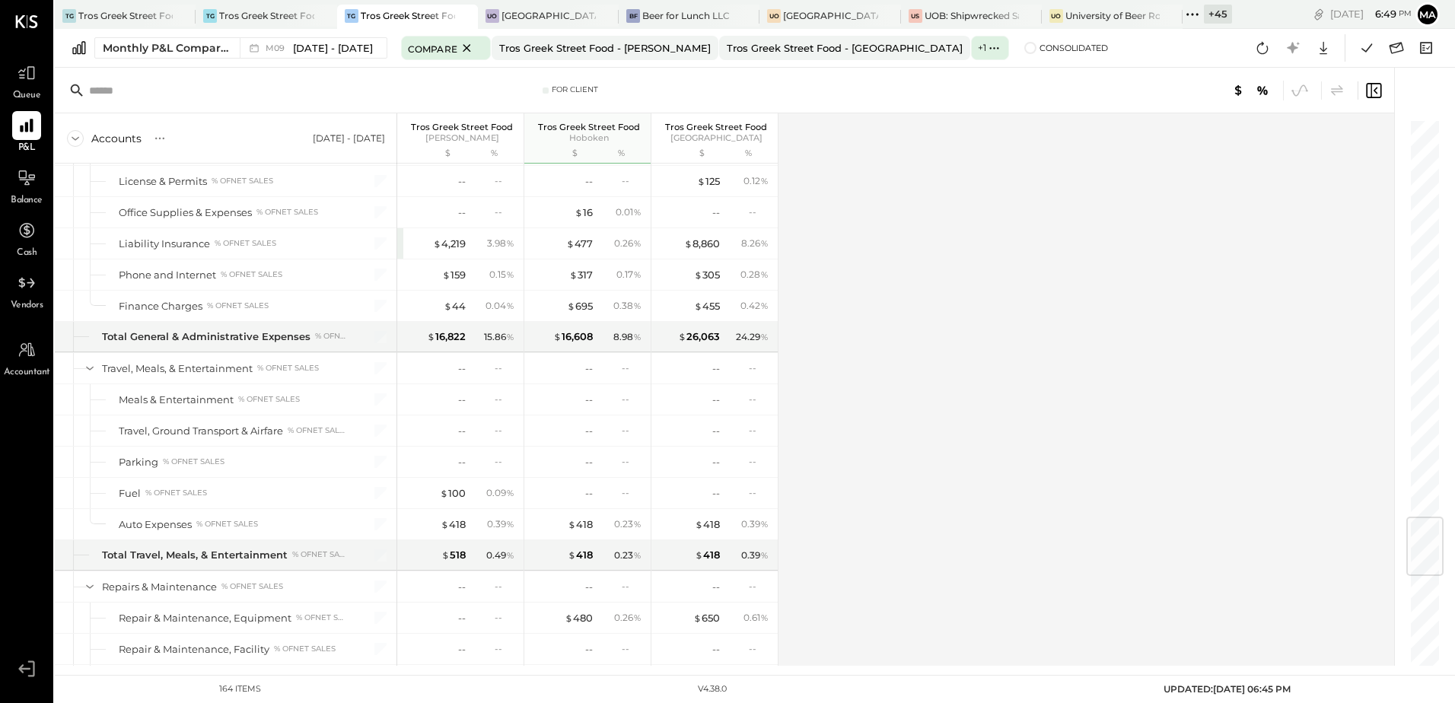
drag, startPoint x: 1262, startPoint y: 54, endPoint x: 1252, endPoint y: 71, distance: 19.4
click at [1262, 54] on icon at bounding box center [1262, 48] width 11 height 12
click at [1062, 251] on div "Accounts S % GL [DATE] - [DATE] Tros Greek Street Food [PERSON_NAME] $ % Tros G…" at bounding box center [725, 389] width 1341 height 552
click at [941, 40] on div "Compare Tros Greek Street Food - [PERSON_NAME] Tros Greek Street Food - [GEOGRA…" at bounding box center [755, 47] width 708 height 21
click at [997, 49] on icon at bounding box center [998, 48] width 2 height 2
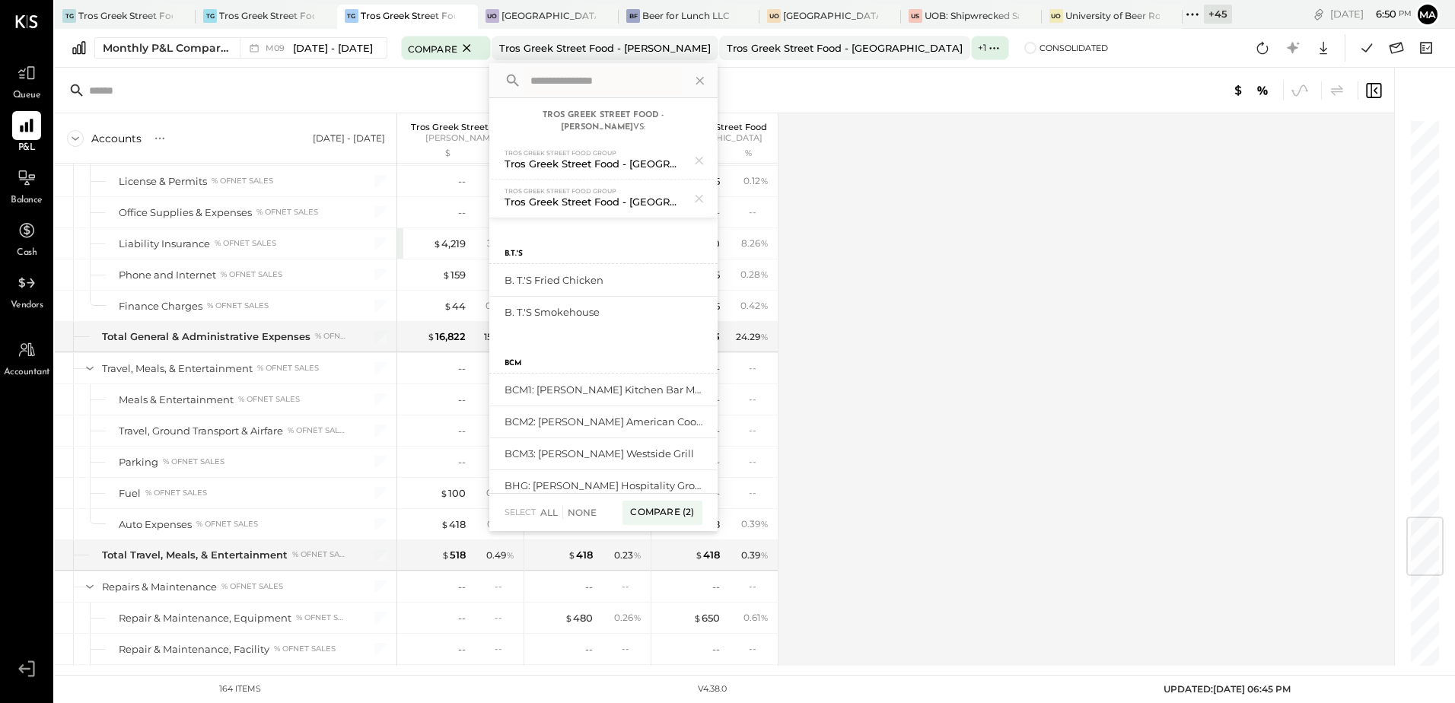
click at [596, 82] on input "text" at bounding box center [602, 80] width 157 height 27
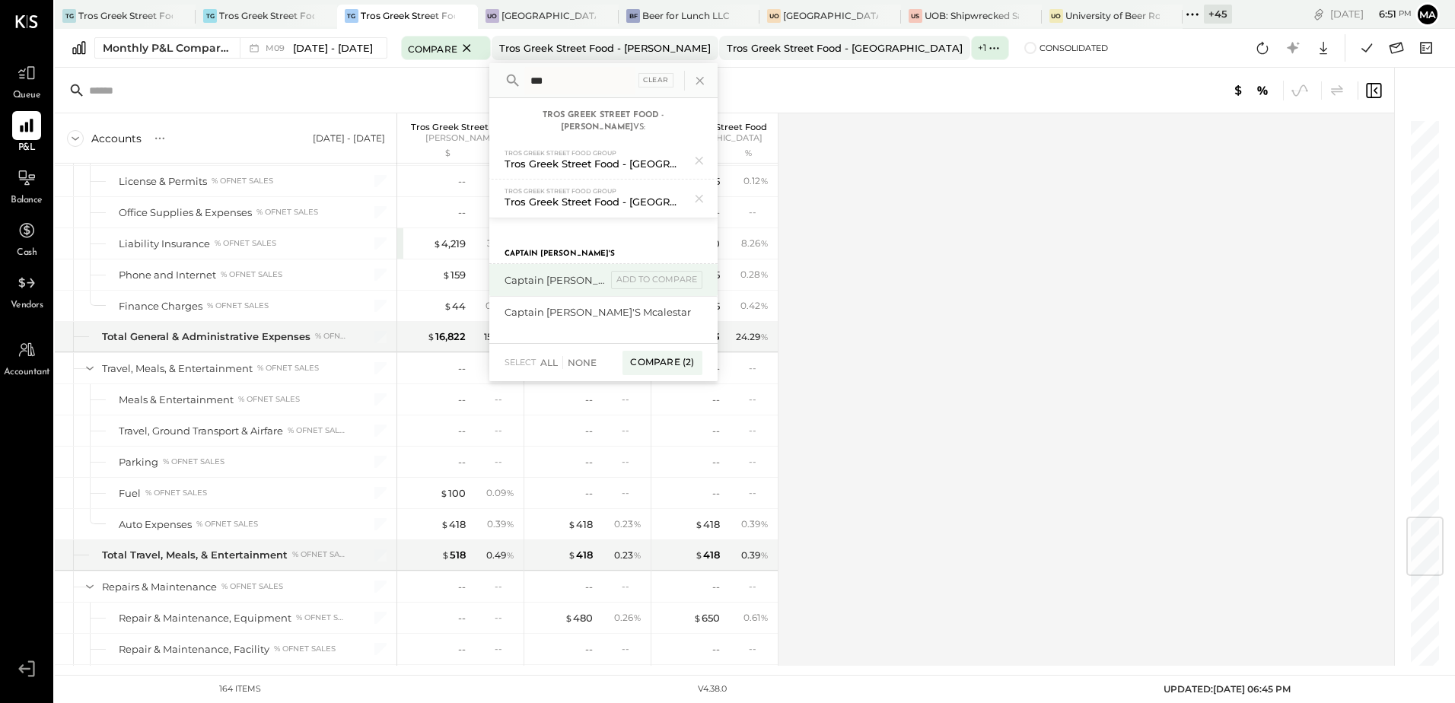
type input "***"
click at [562, 273] on div "Captain [PERSON_NAME]'s Eufaula" at bounding box center [555, 280] width 102 height 14
click at [646, 271] on div "add to compare" at bounding box center [656, 280] width 91 height 18
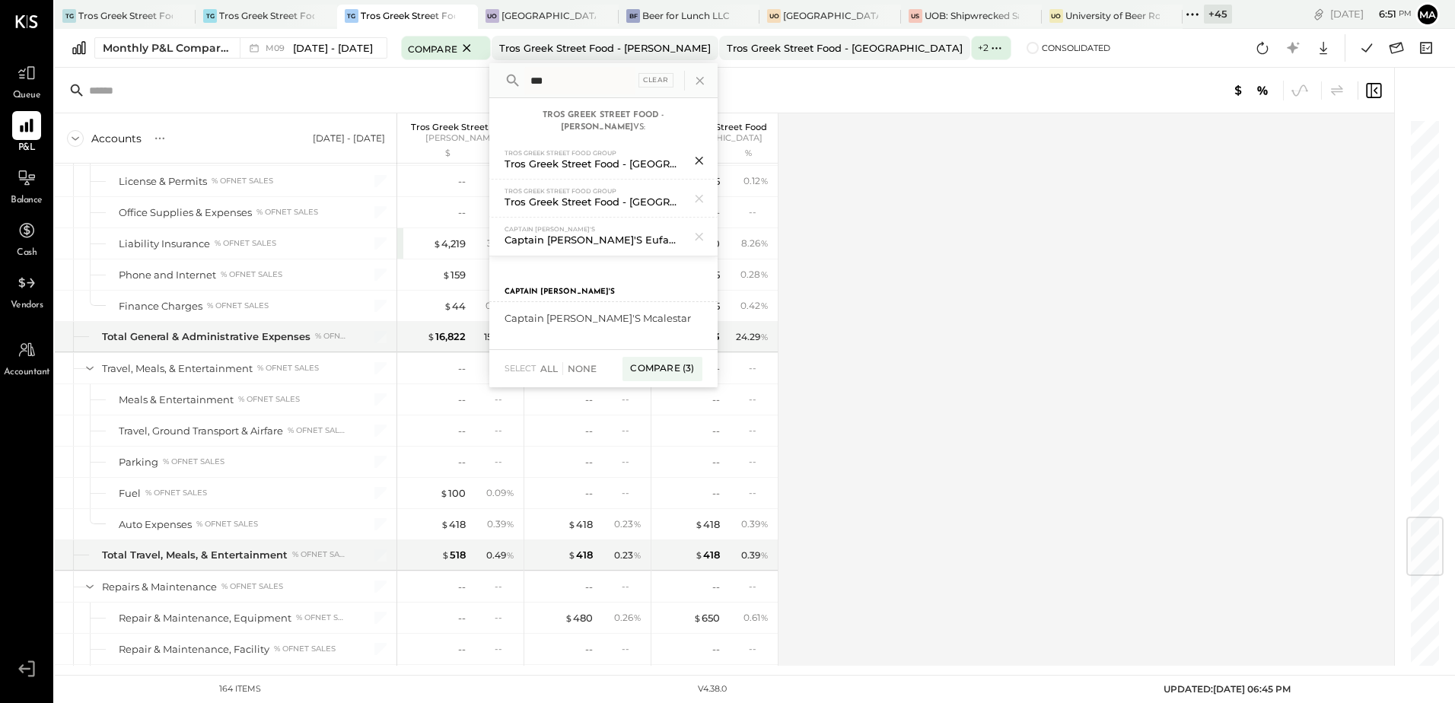
click at [695, 151] on icon at bounding box center [699, 161] width 20 height 20
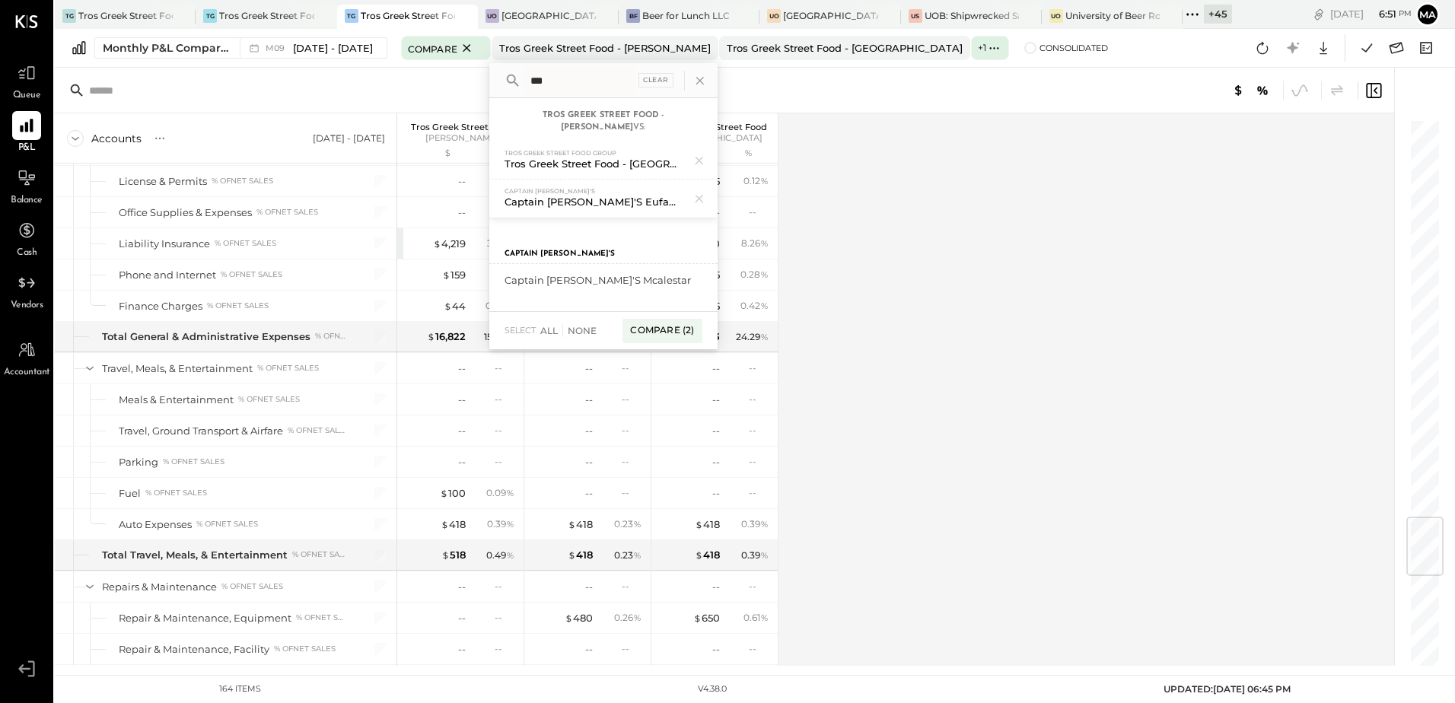
click at [695, 151] on icon at bounding box center [699, 161] width 20 height 20
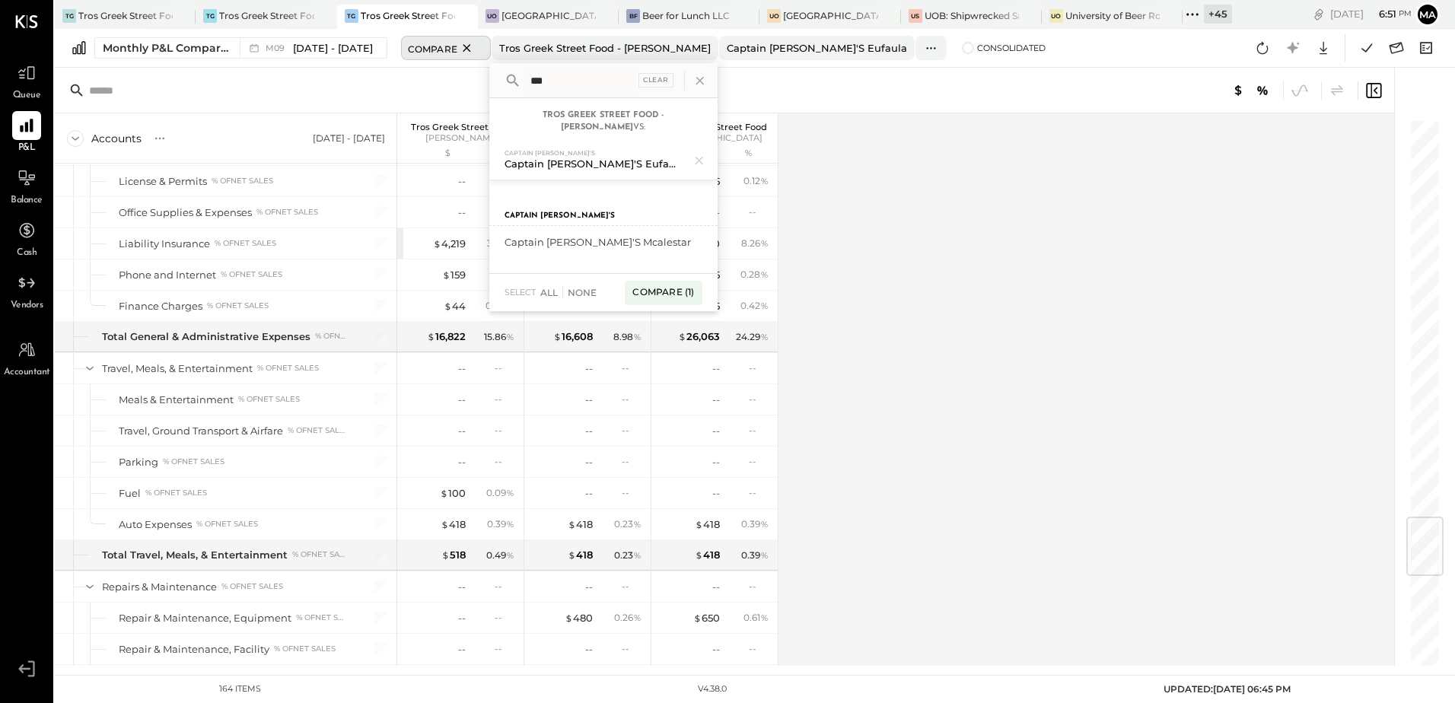
click at [466, 47] on icon at bounding box center [466, 48] width 19 height 18
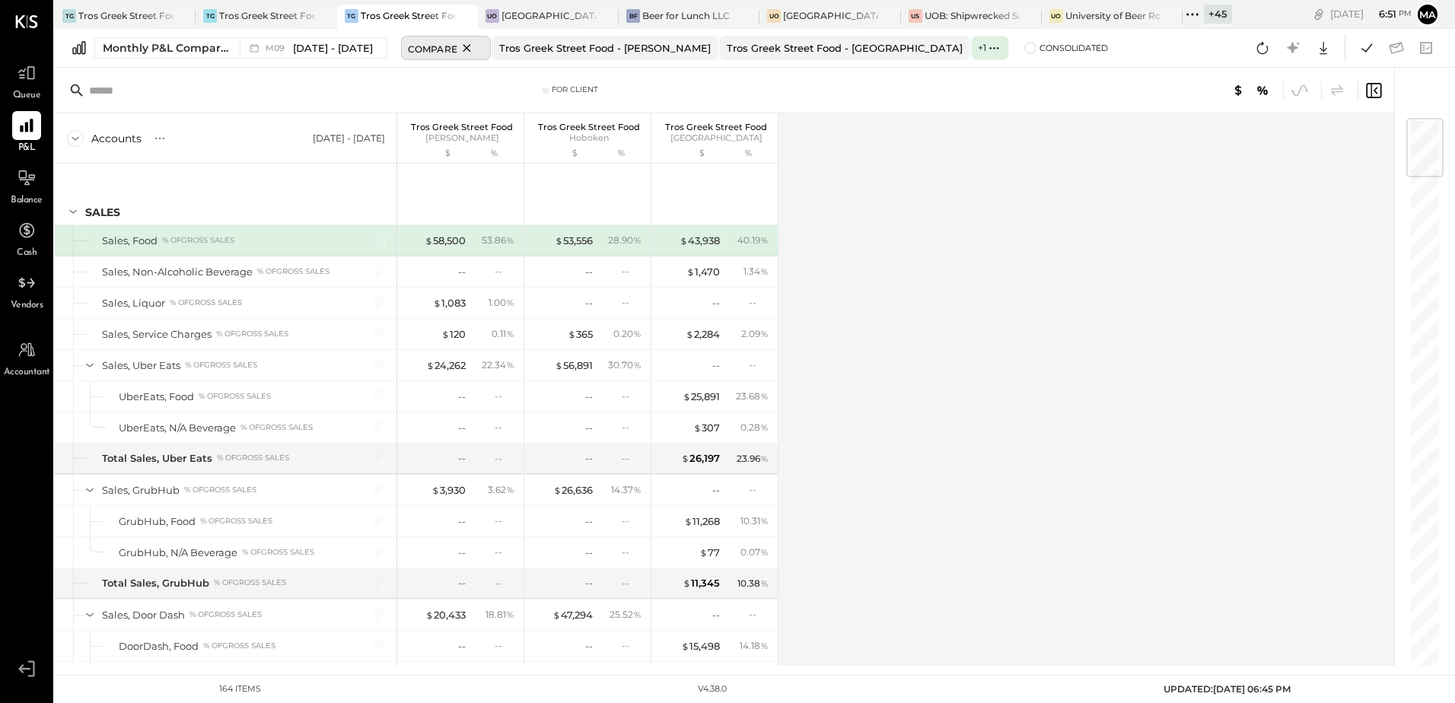
click at [460, 46] on icon at bounding box center [466, 48] width 19 height 18
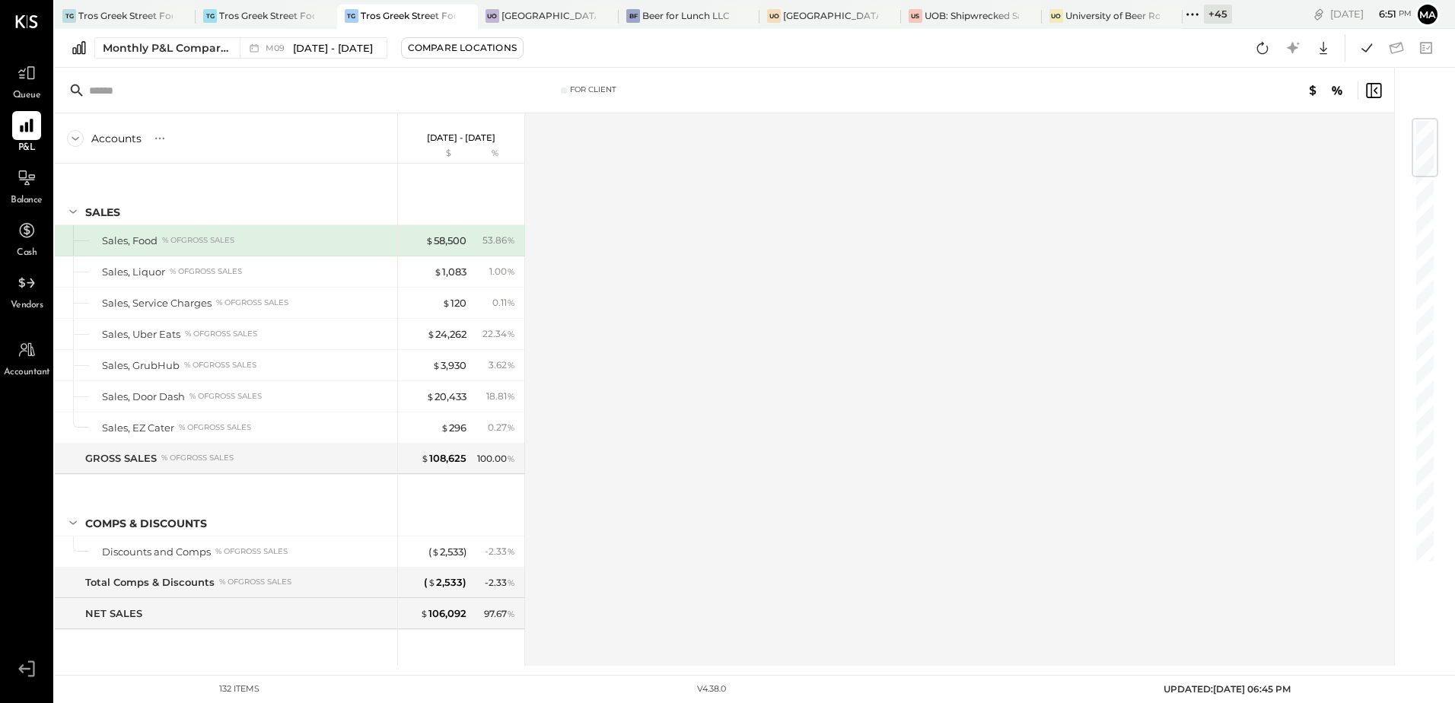
click at [1211, 14] on div "+ 45" at bounding box center [1218, 14] width 28 height 19
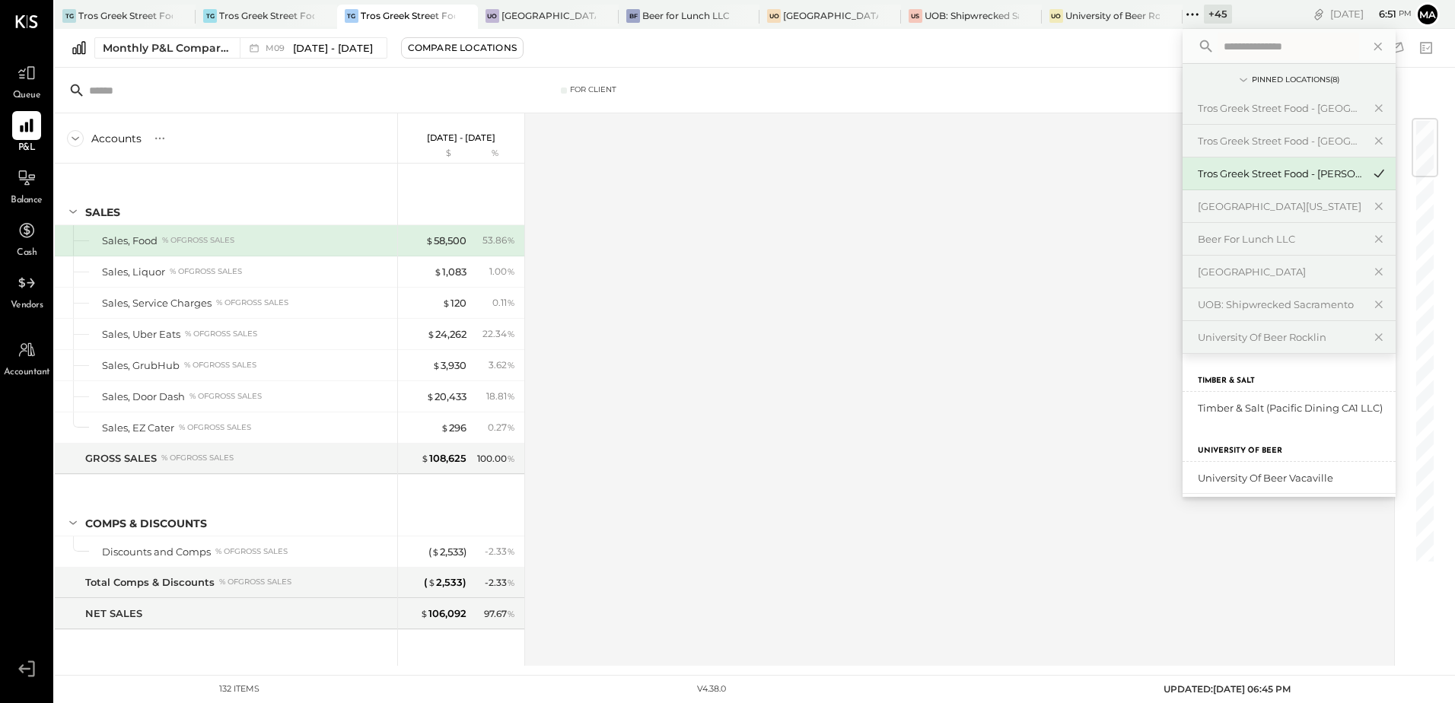
click at [1252, 47] on input "text" at bounding box center [1288, 46] width 142 height 27
type input "***"
click at [1278, 444] on div "Captain [PERSON_NAME]'s Eufaula" at bounding box center [1279, 440] width 164 height 14
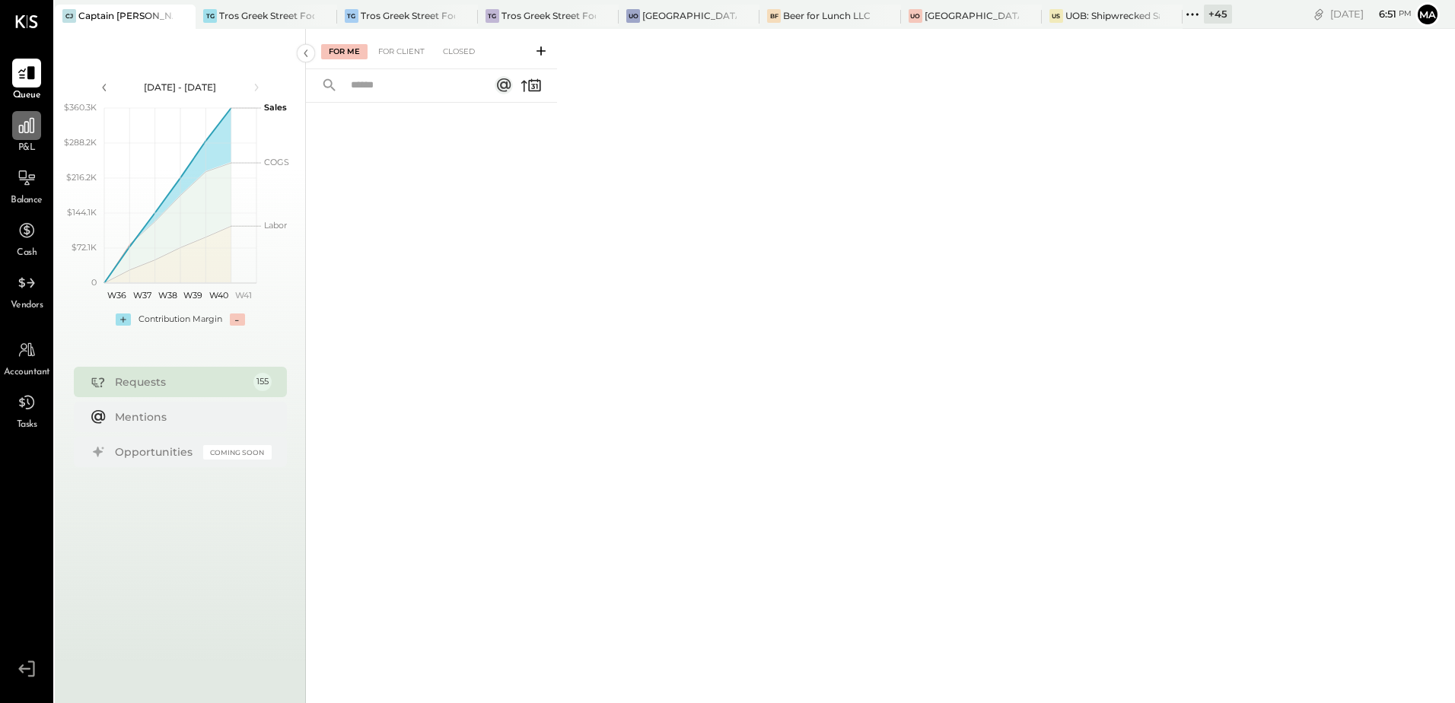
click at [20, 139] on div at bounding box center [26, 125] width 29 height 29
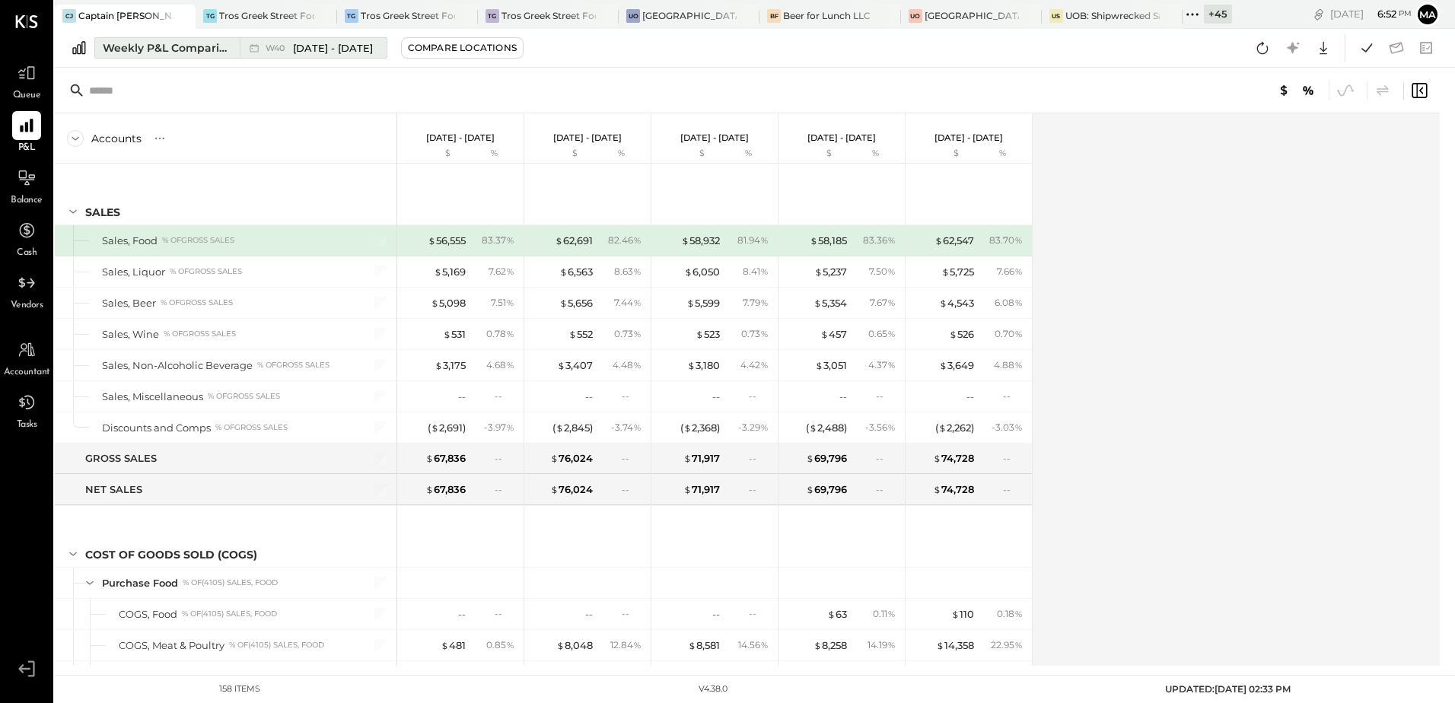
click at [171, 49] on div "Weekly P&L Comparison" at bounding box center [167, 47] width 128 height 15
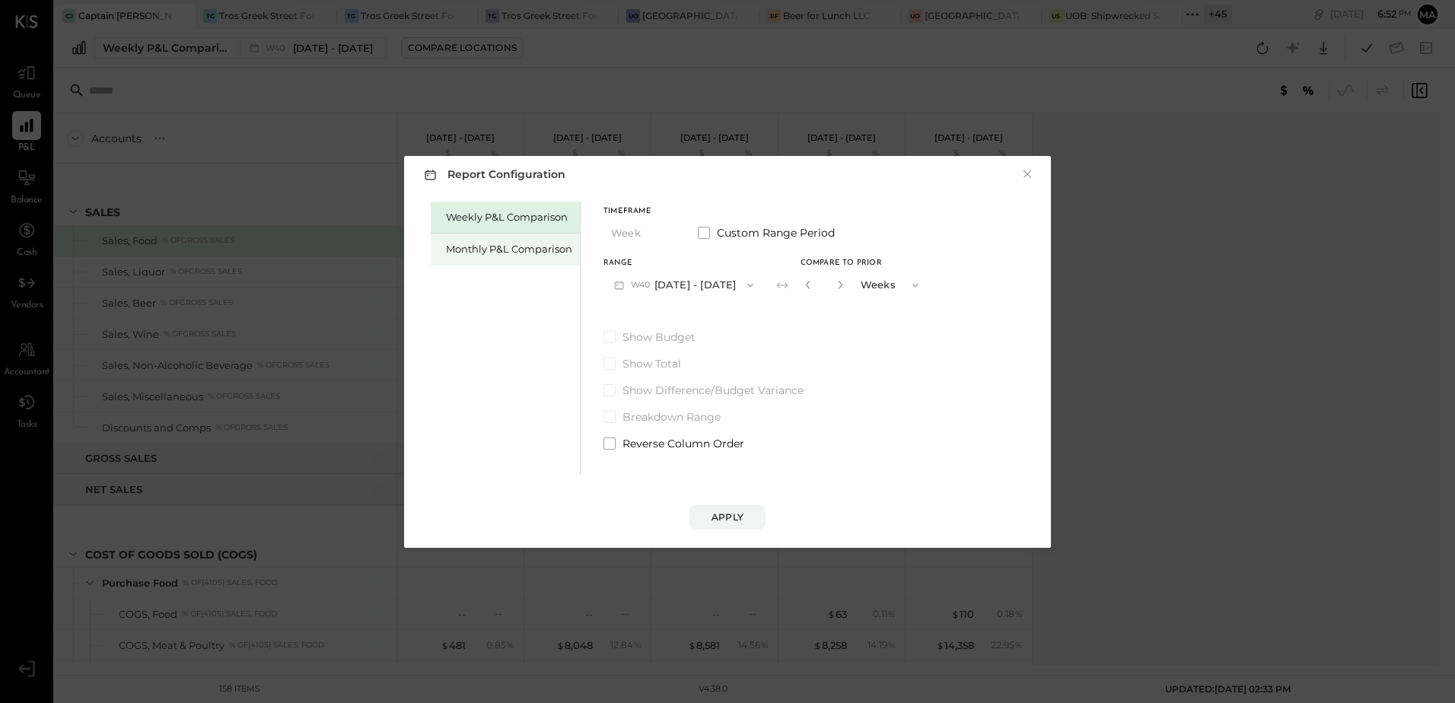
click at [462, 249] on div "Monthly P&L Comparison" at bounding box center [509, 249] width 126 height 14
click at [703, 278] on button "M10 [DATE] - [DATE]" at bounding box center [682, 285] width 158 height 28
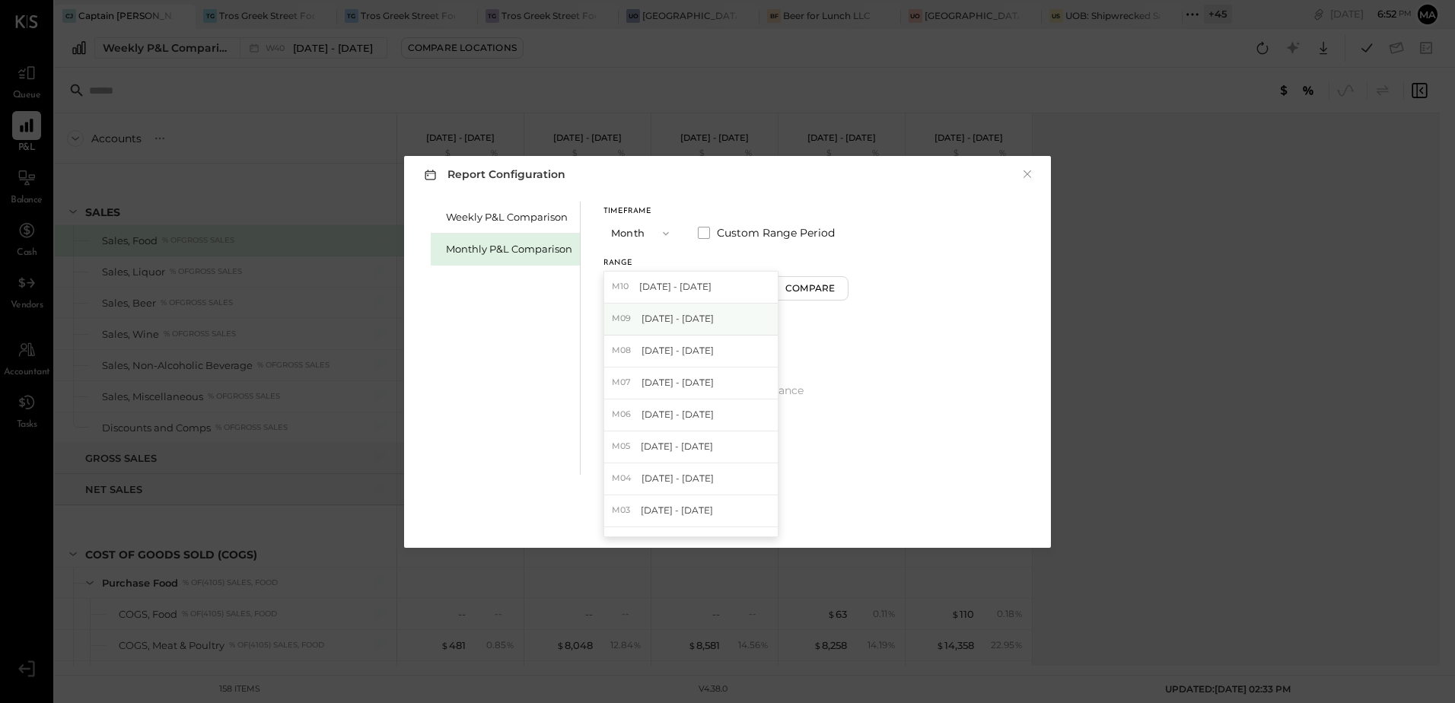
click at [690, 322] on span "[DATE] - [DATE]" at bounding box center [677, 318] width 72 height 13
click at [788, 296] on button "Compare" at bounding box center [812, 288] width 76 height 24
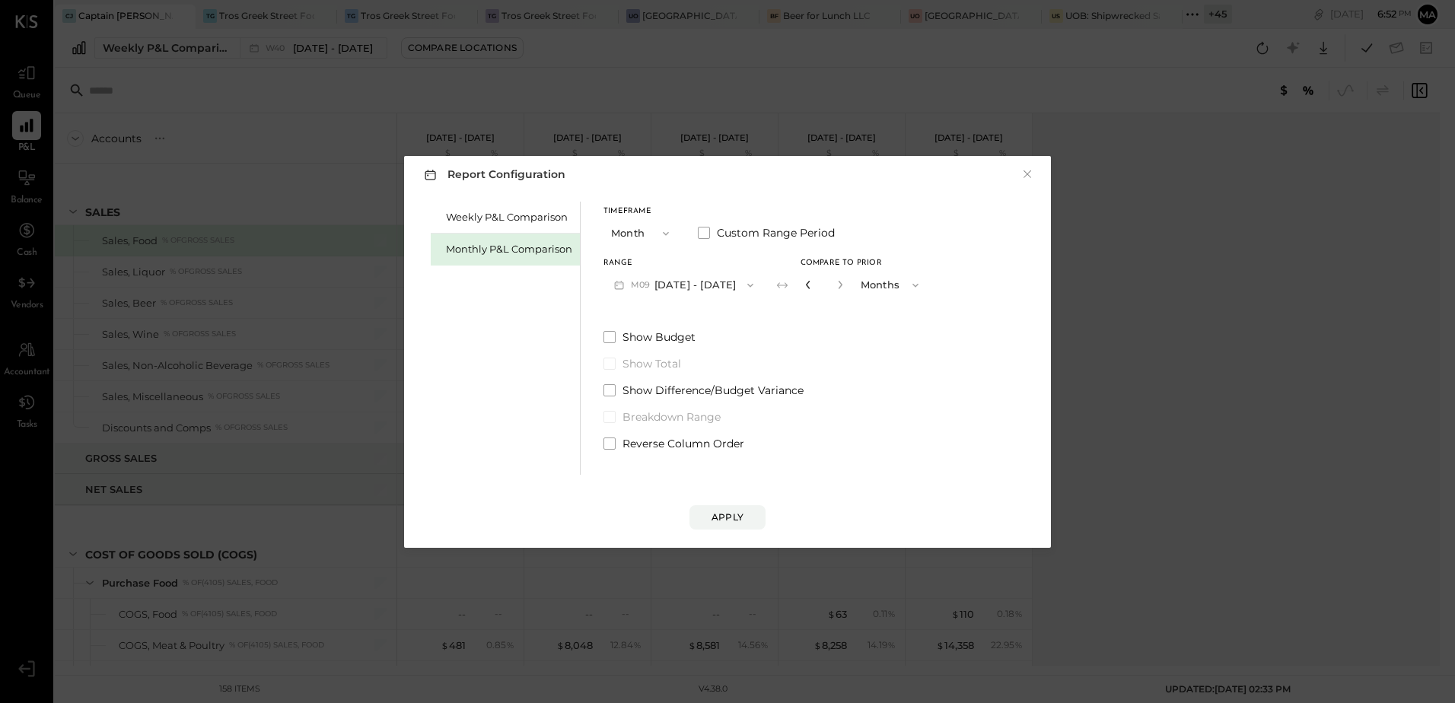
click at [803, 288] on icon "button" at bounding box center [807, 284] width 9 height 9
click at [802, 288] on div "Compare" at bounding box center [811, 287] width 49 height 13
click at [839, 286] on button "button" at bounding box center [840, 284] width 12 height 17
type input "*"
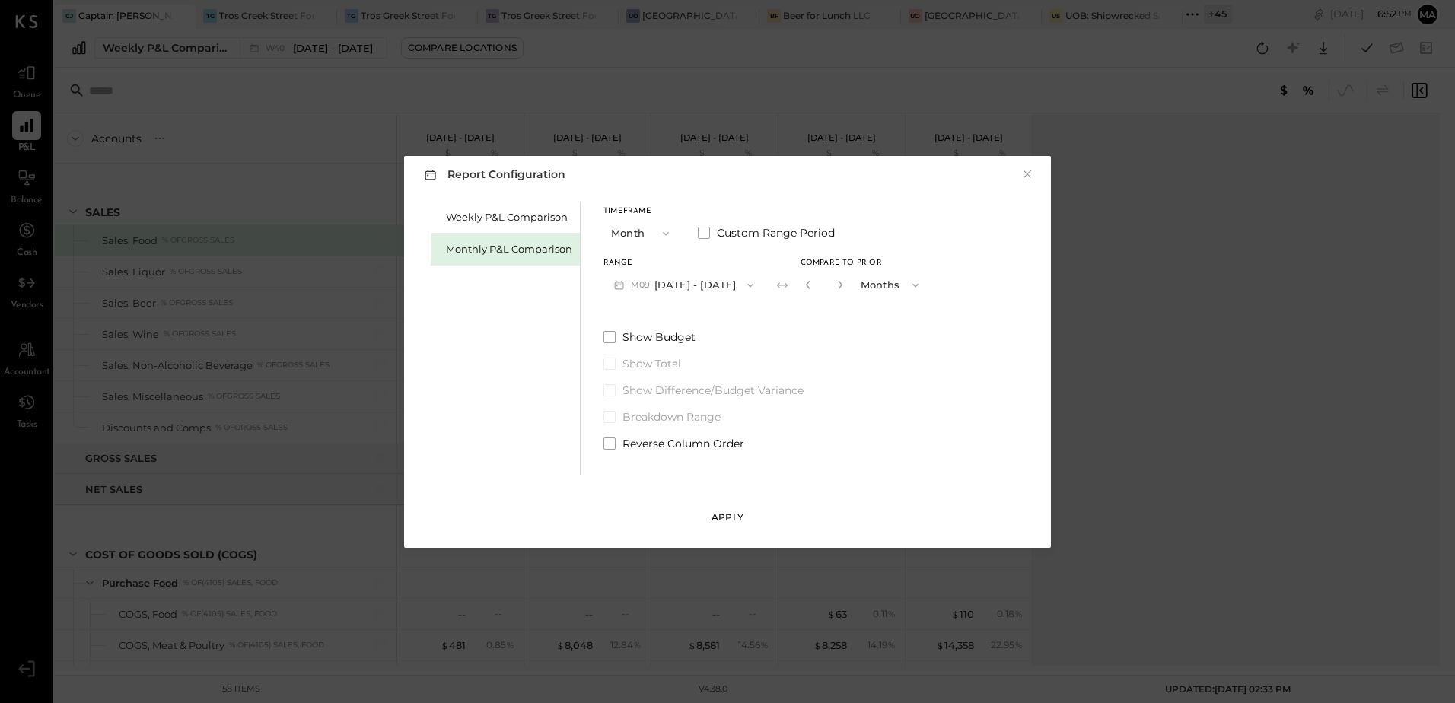
click at [716, 520] on div "Apply" at bounding box center [727, 516] width 32 height 13
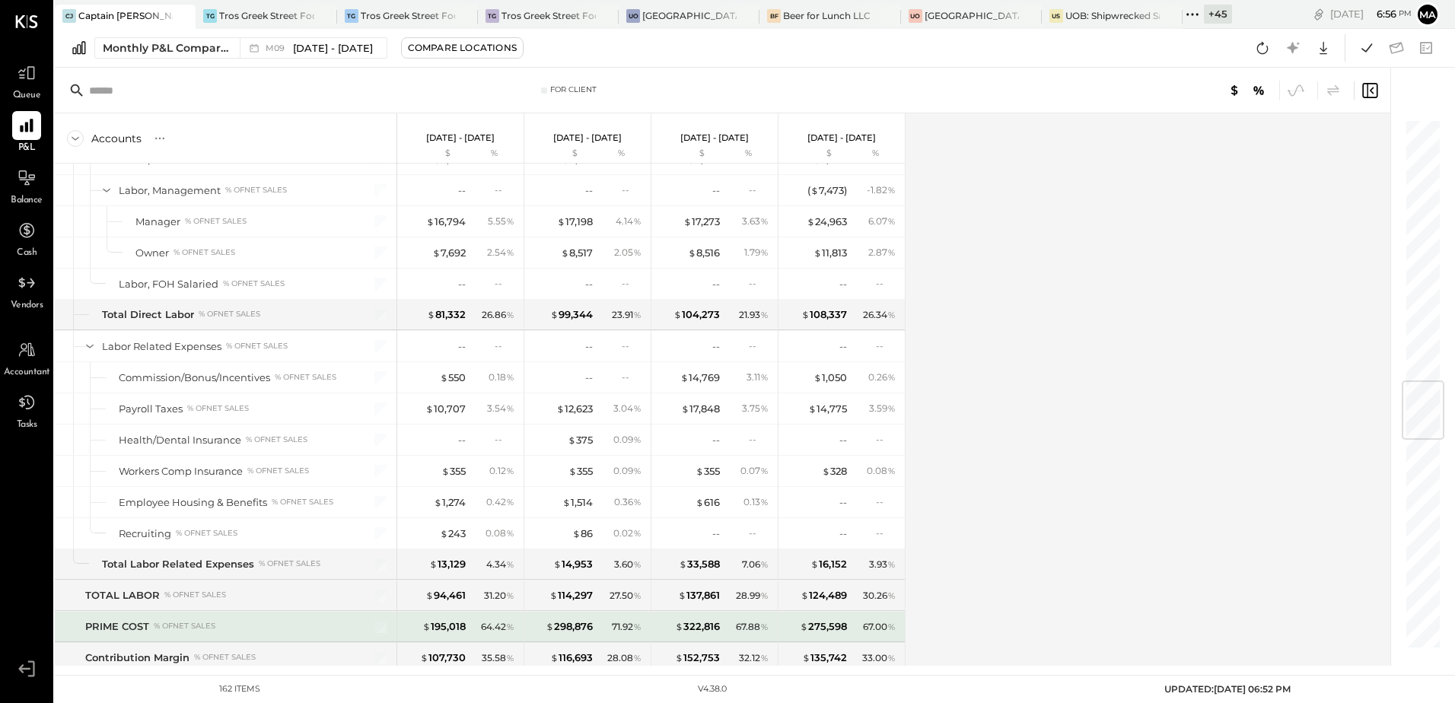
scroll to position [2206, 0]
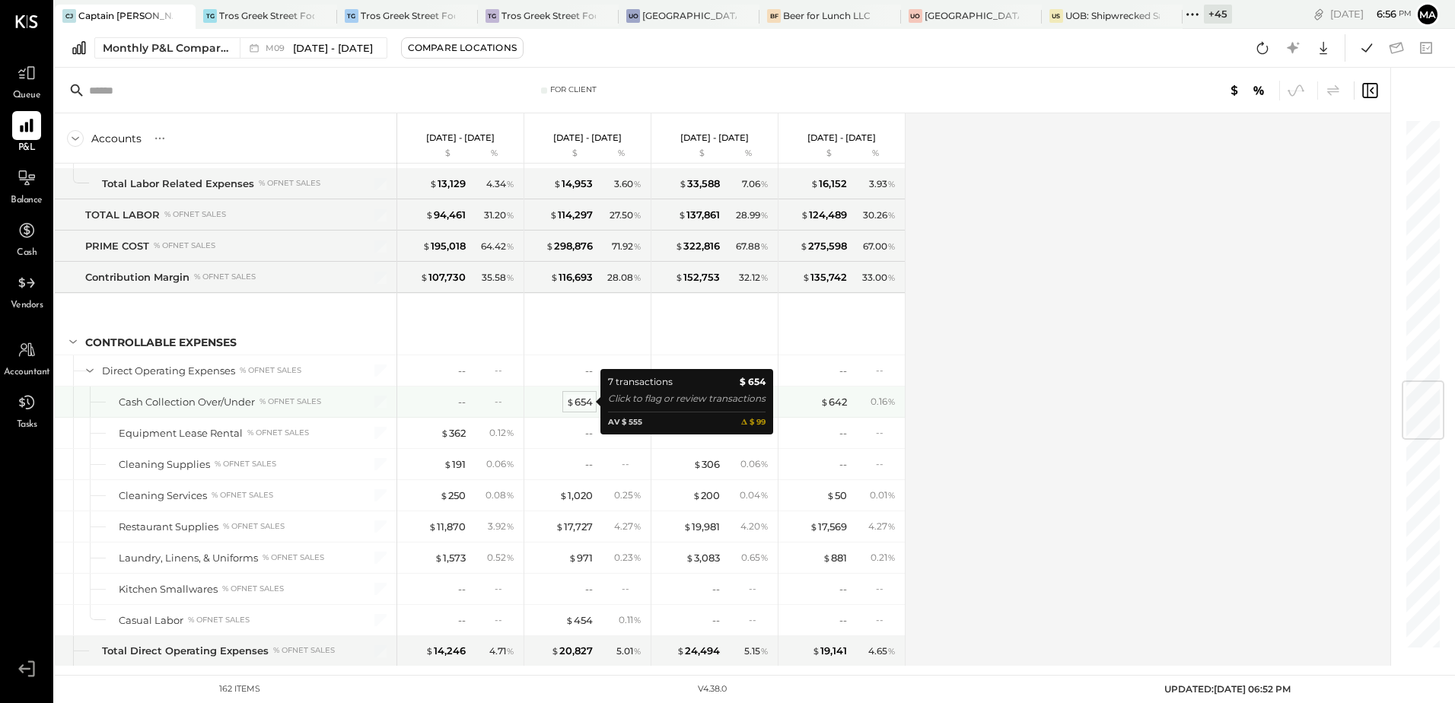
click at [581, 402] on div "$ 654" at bounding box center [579, 402] width 27 height 14
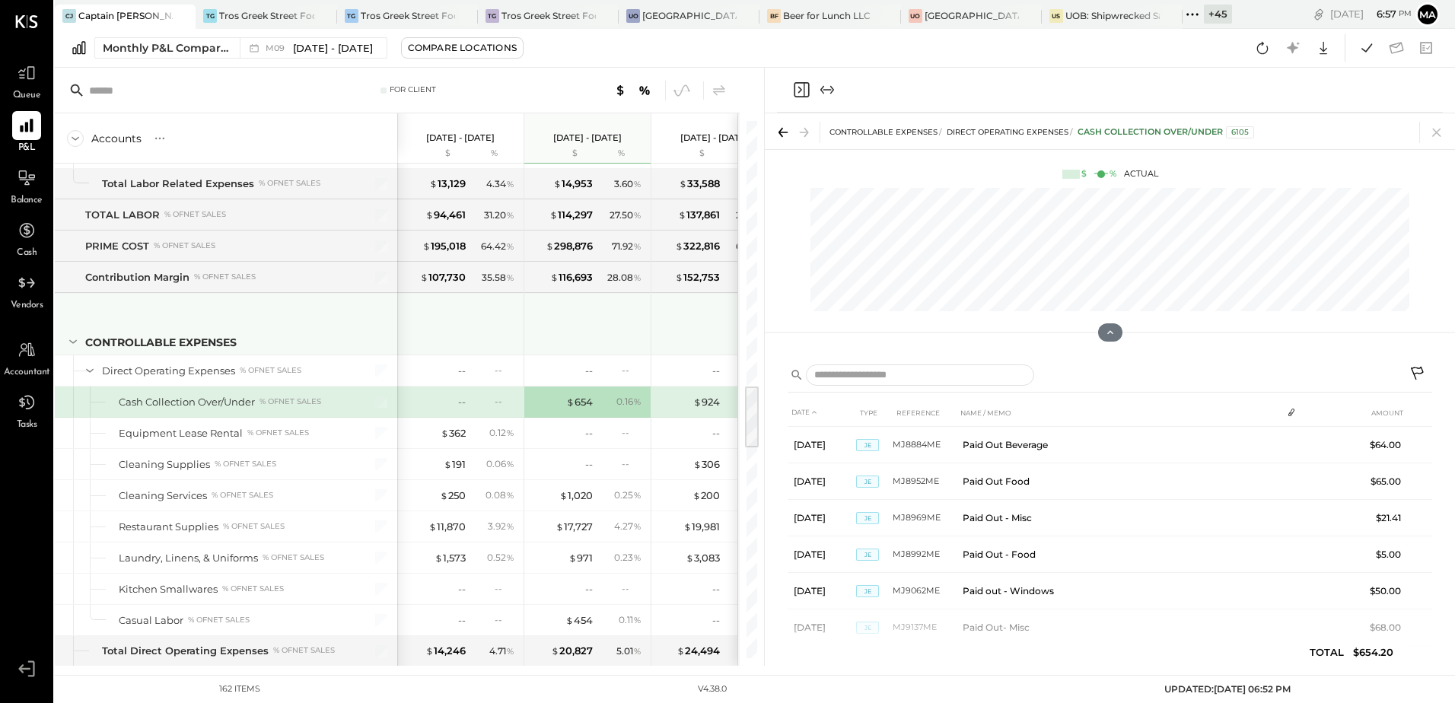
click at [429, 334] on div at bounding box center [462, 322] width 114 height 56
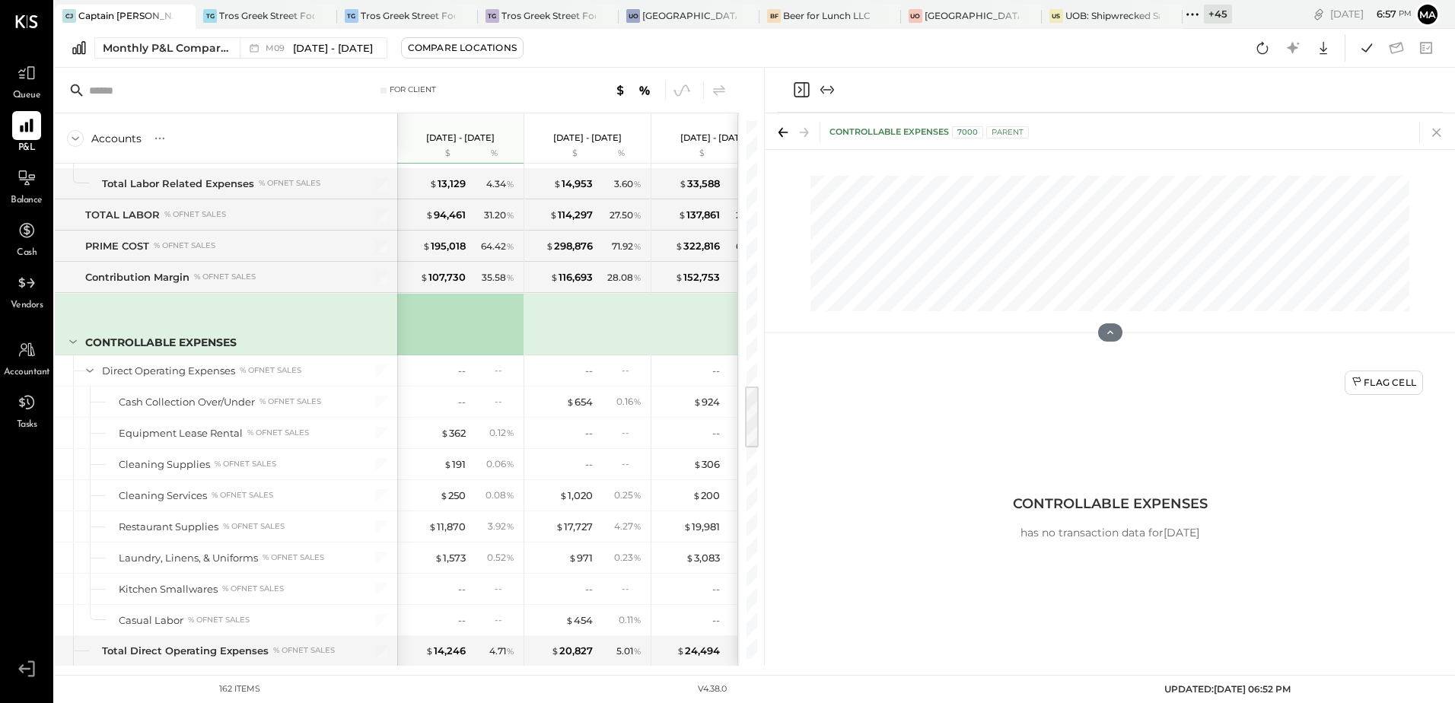
click at [1434, 129] on icon at bounding box center [1436, 132] width 21 height 21
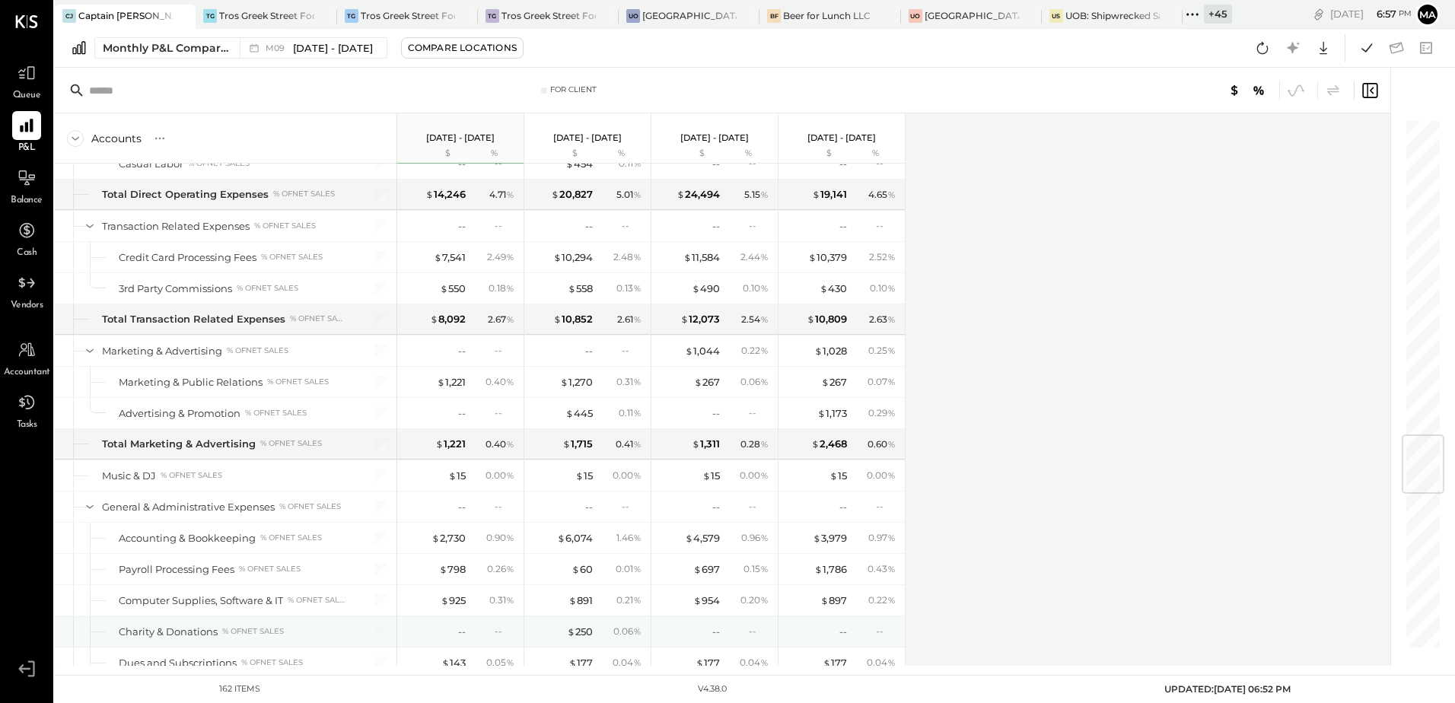
scroll to position [2739, 0]
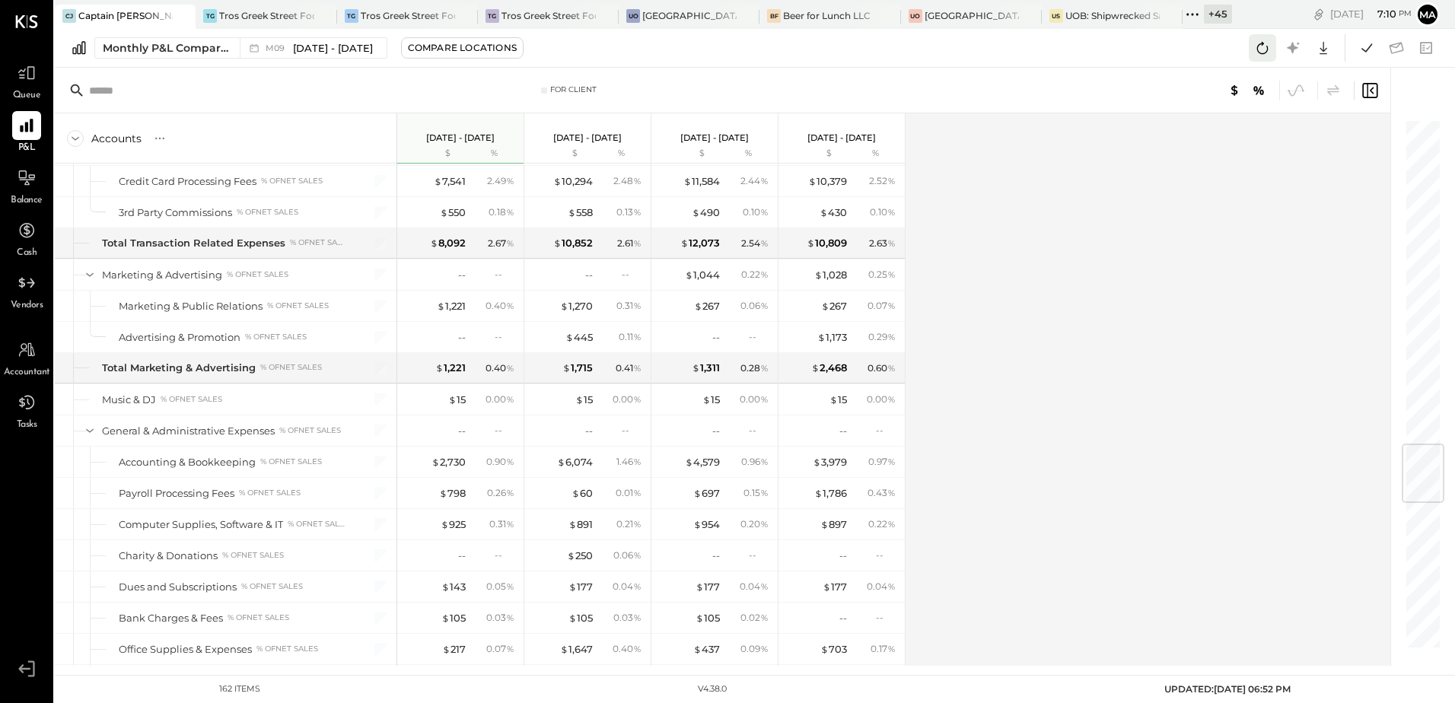
click at [1255, 48] on icon at bounding box center [1262, 48] width 20 height 20
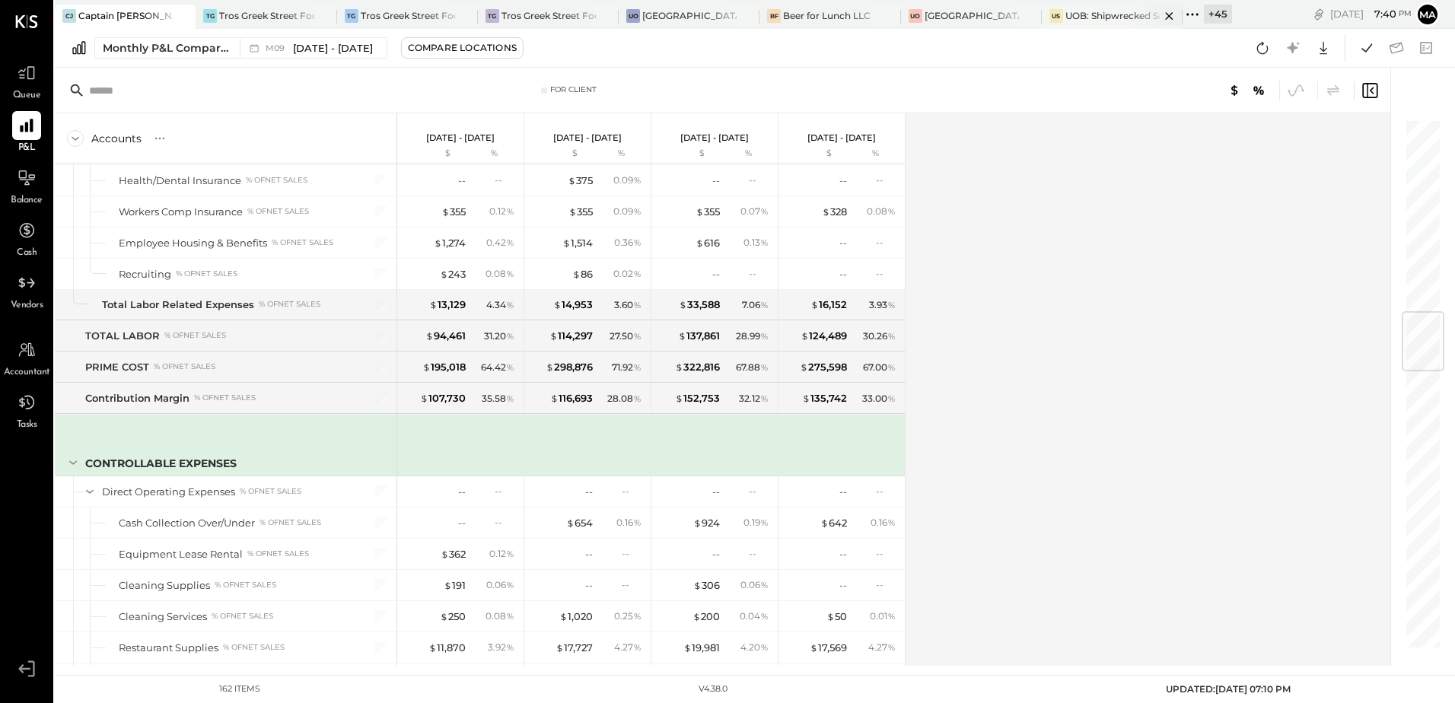
scroll to position [1629, 0]
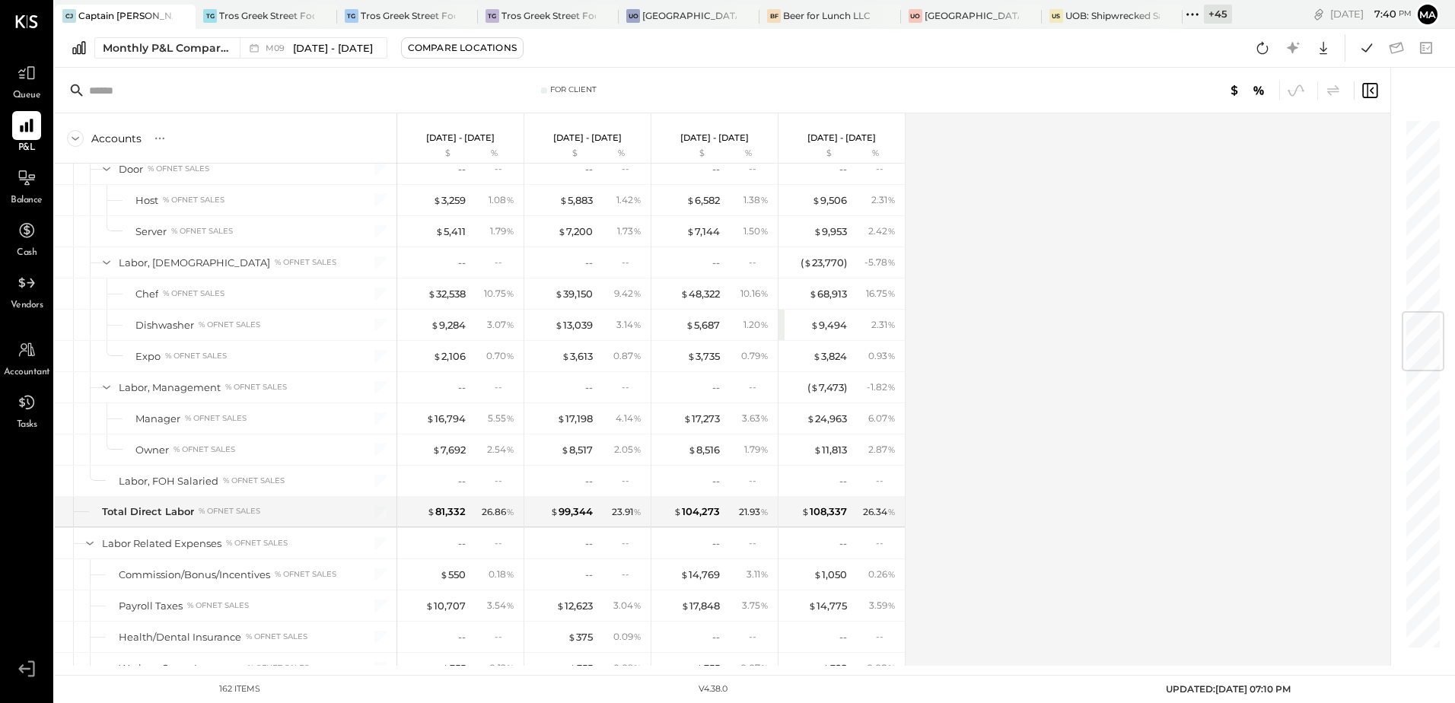
click at [1209, 17] on div "+ 45" at bounding box center [1218, 14] width 28 height 19
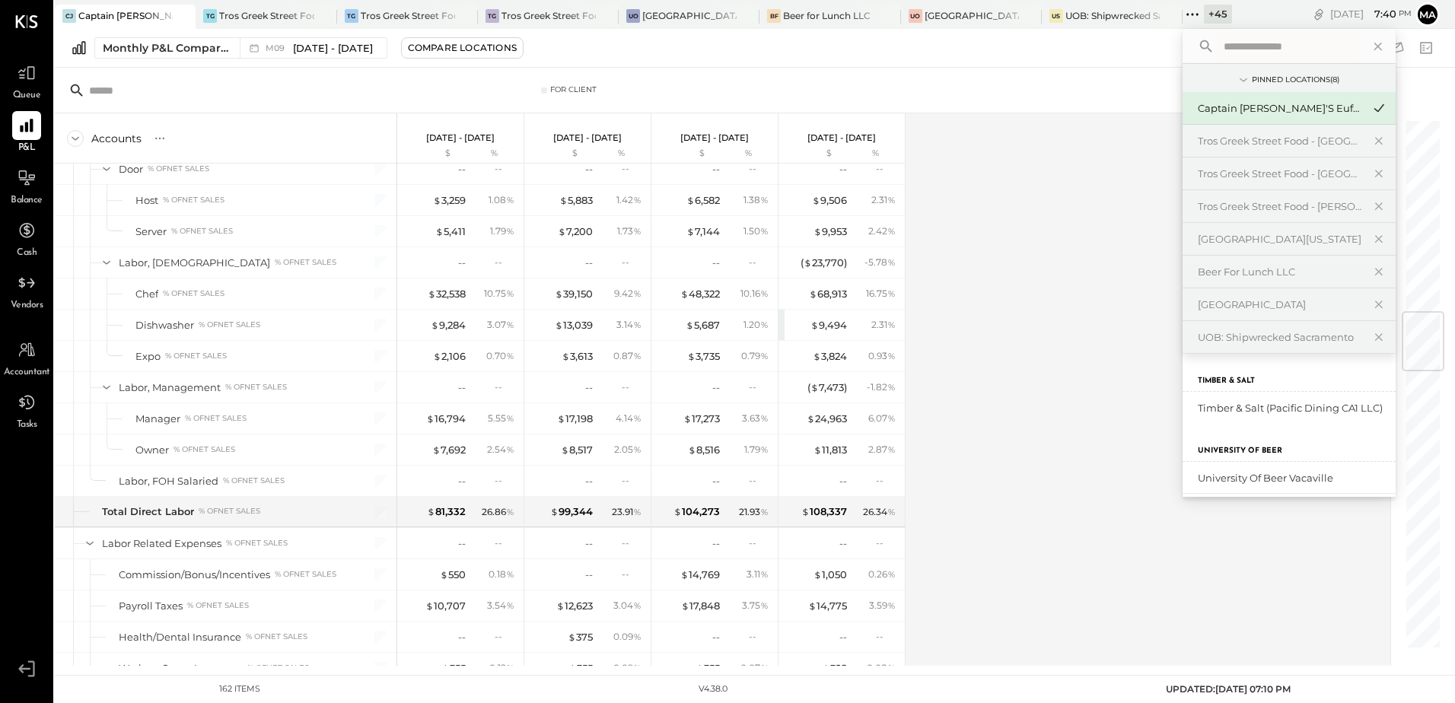
click at [1241, 109] on div "Captain [PERSON_NAME]'s Eufaula" at bounding box center [1279, 108] width 164 height 14
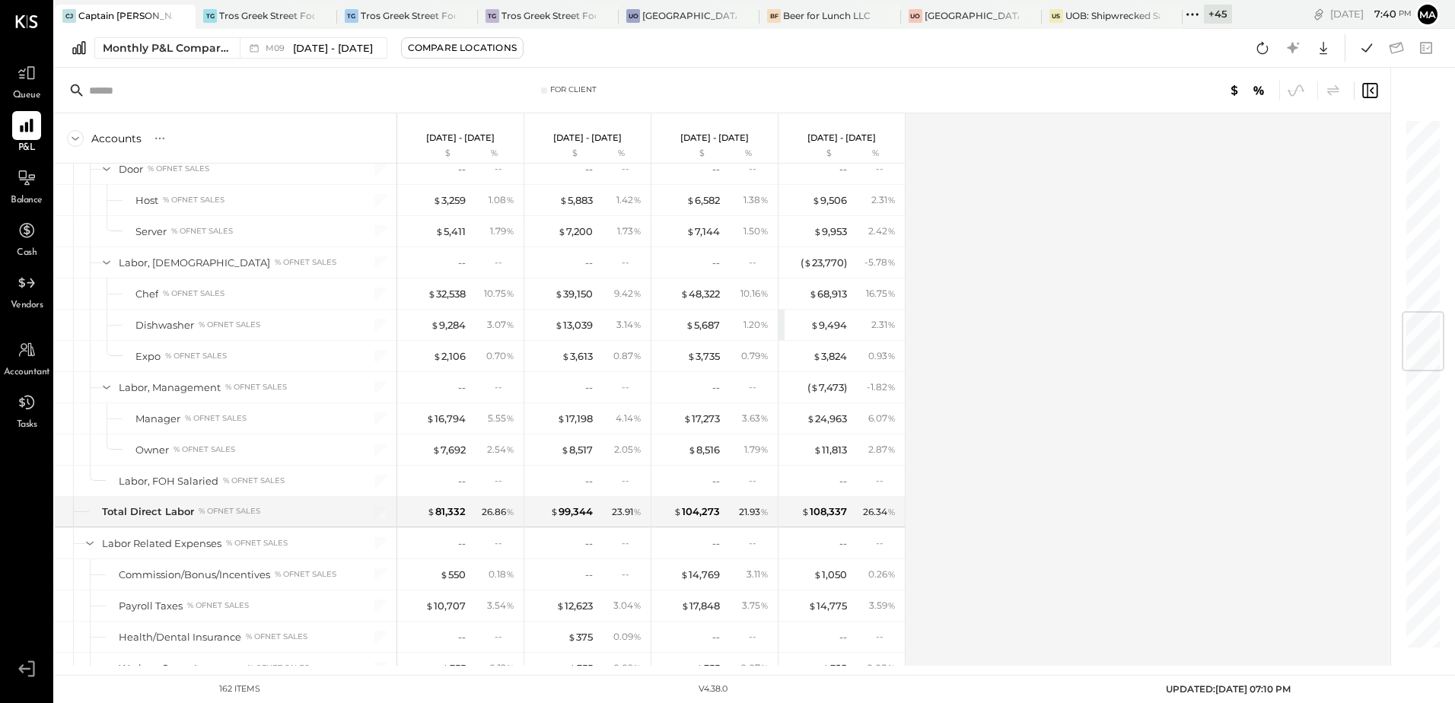
click at [1076, 198] on div "Accounts S % GL [DATE] - [DATE] $ % [DATE] - [DATE] $ % [DATE] - [DATE] $ % [DA…" at bounding box center [723, 389] width 1337 height 552
click at [1261, 57] on icon at bounding box center [1262, 48] width 20 height 20
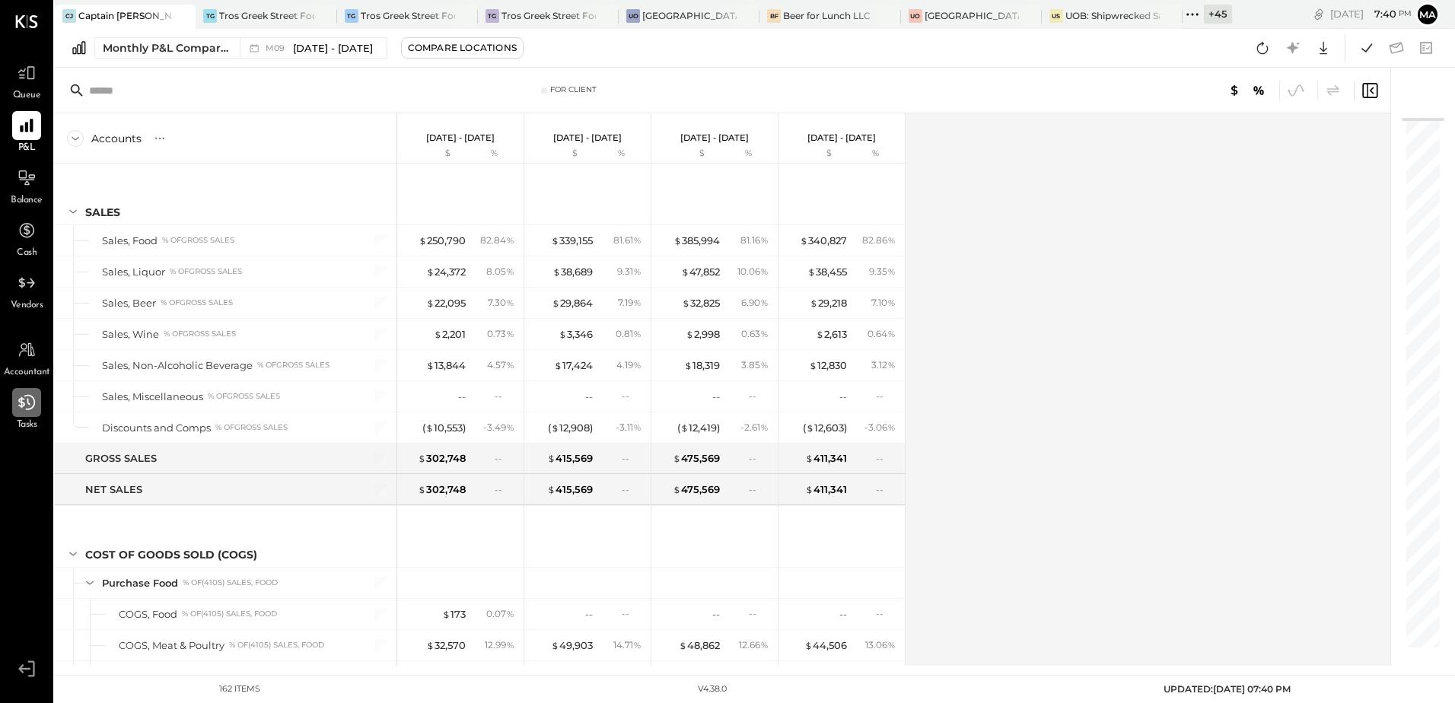
scroll to position [2085, 0]
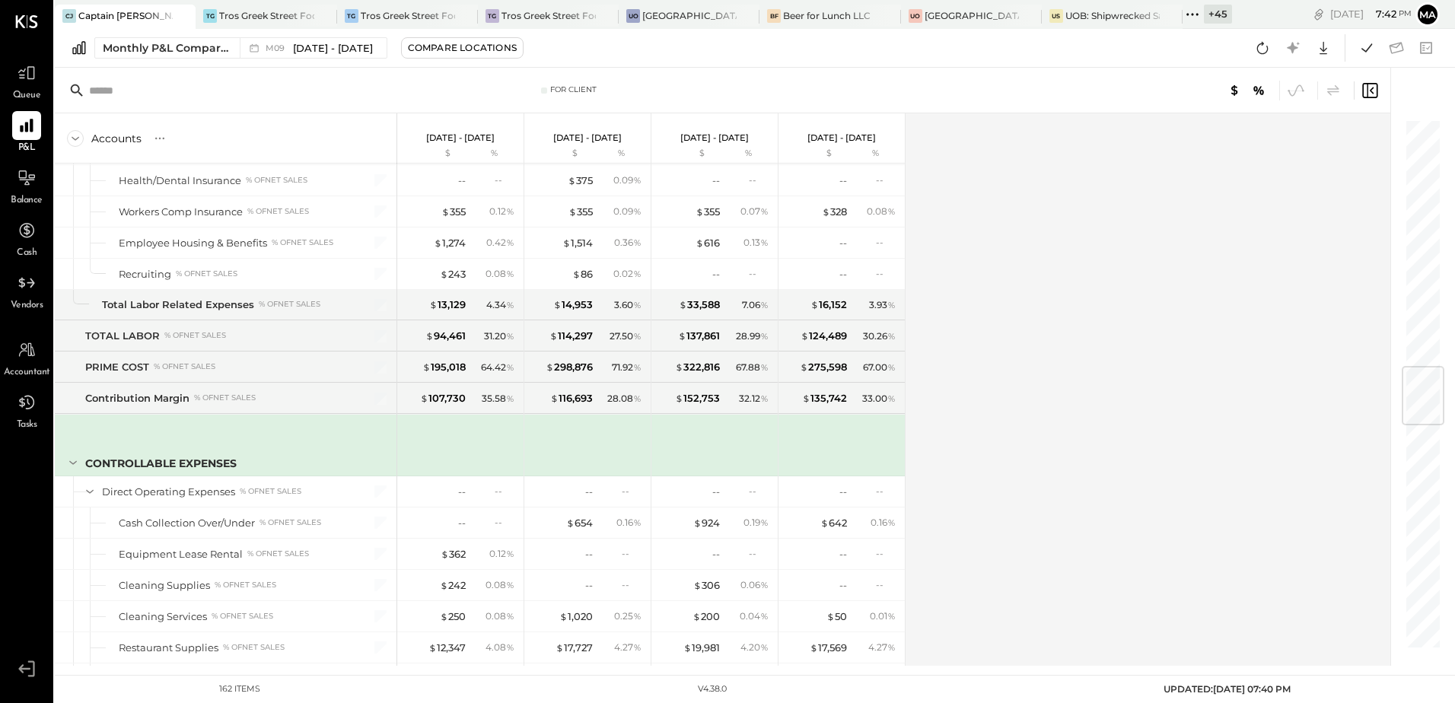
click at [1118, 303] on div "Accounts S % GL [DATE] - [DATE] $ % [DATE] - [DATE] $ % [DATE] - [DATE] $ % [DA…" at bounding box center [723, 389] width 1337 height 552
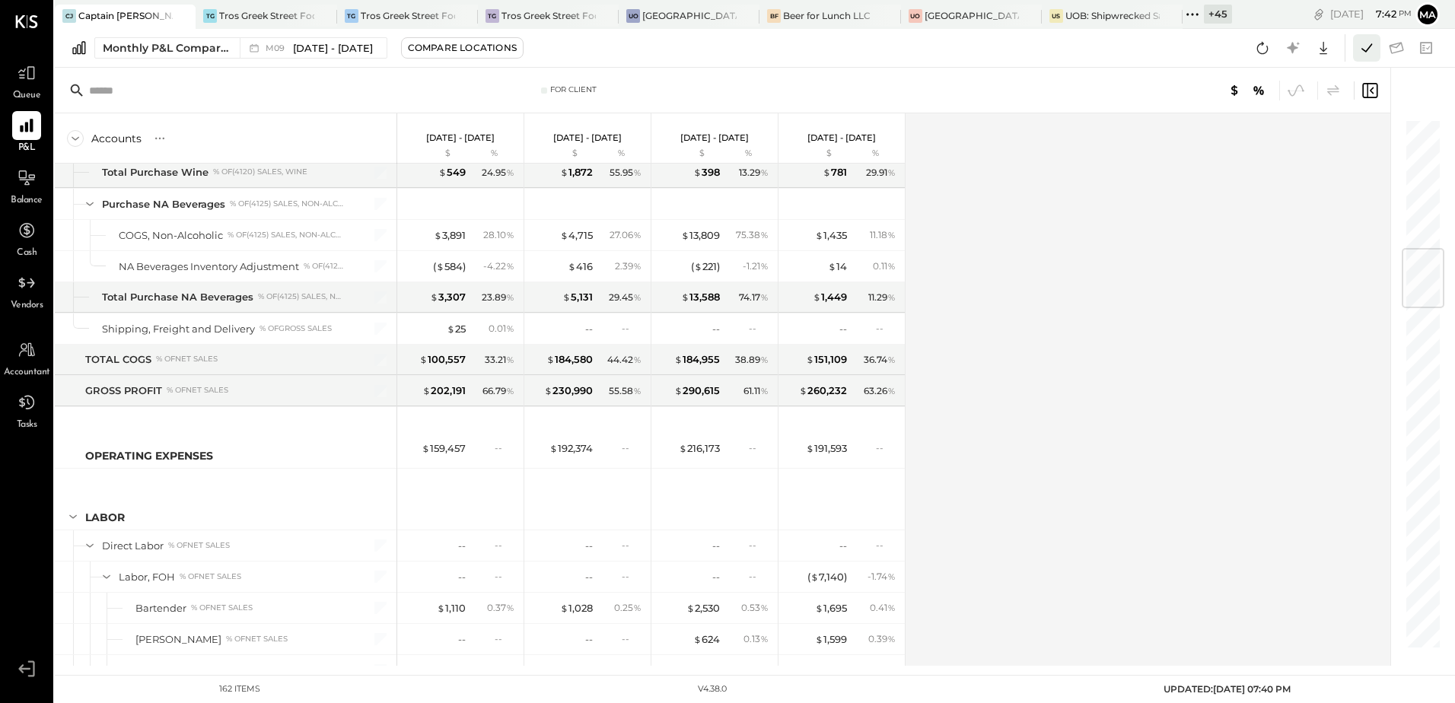
click at [1362, 50] on icon at bounding box center [1366, 48] width 20 height 20
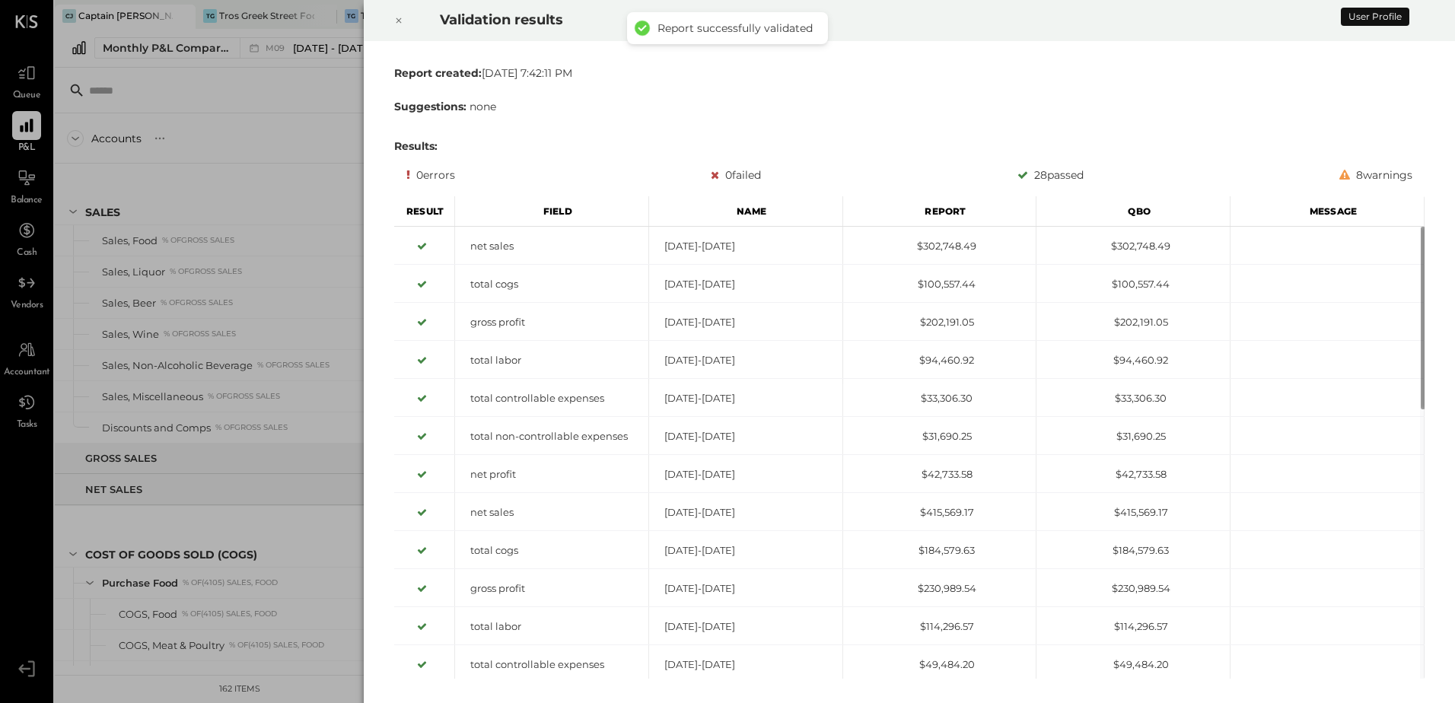
scroll to position [2085, 0]
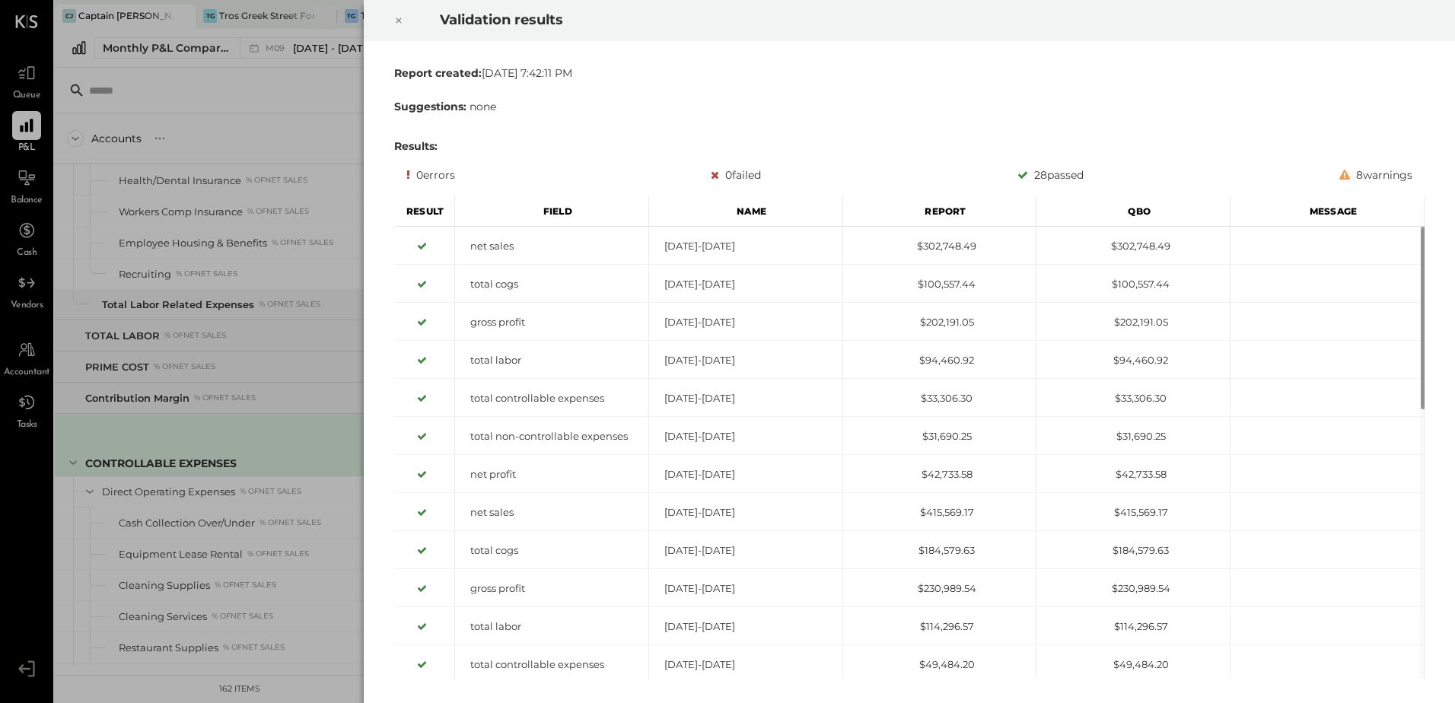
click at [397, 17] on icon at bounding box center [398, 20] width 9 height 18
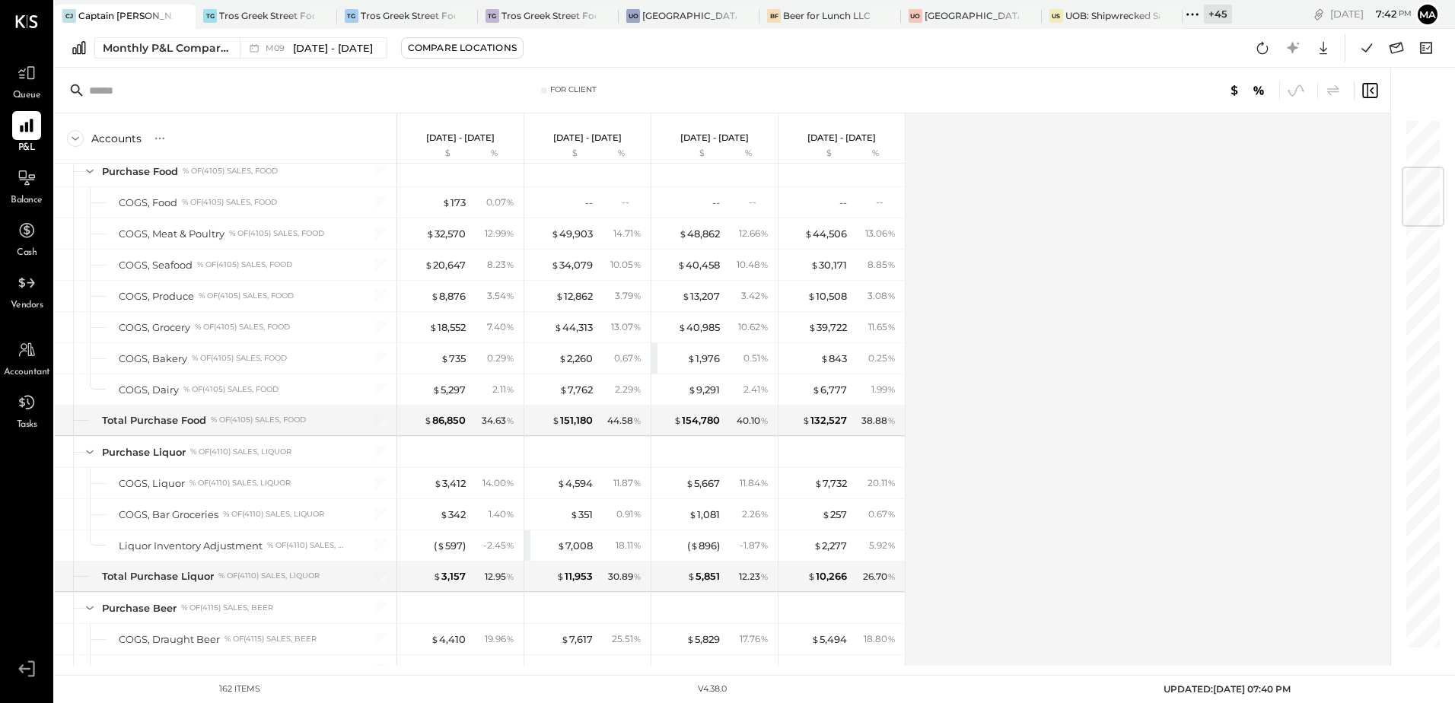
click at [78, 138] on icon at bounding box center [76, 139] width 8 height 4
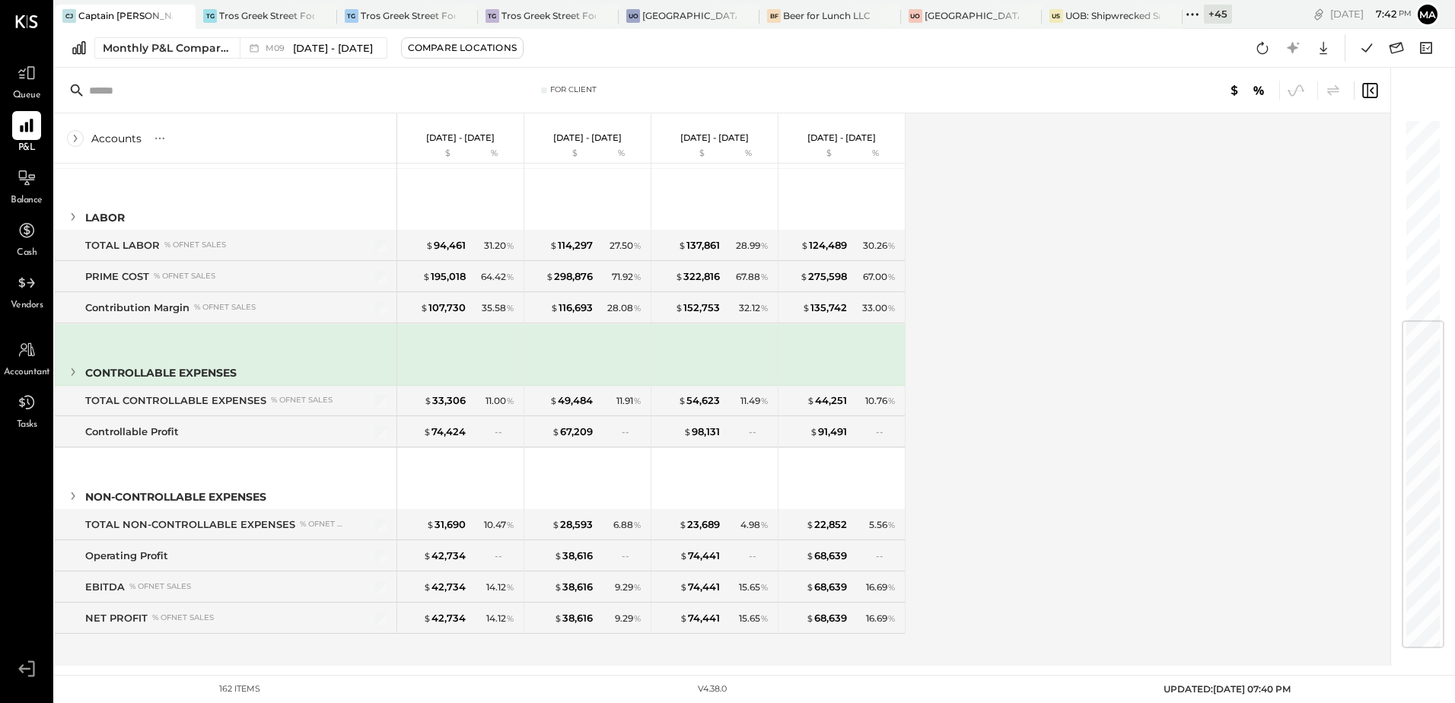
scroll to position [310, 0]
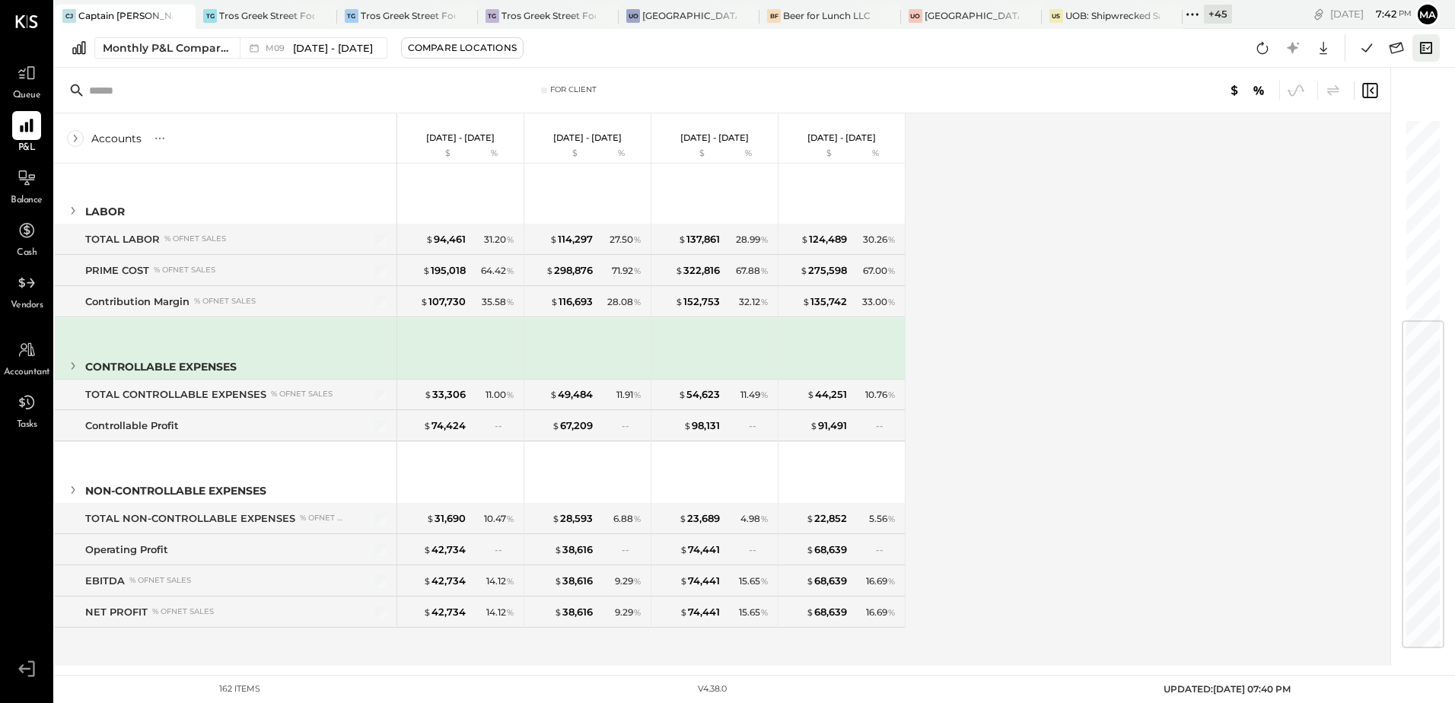
click at [1423, 51] on icon at bounding box center [1426, 48] width 20 height 20
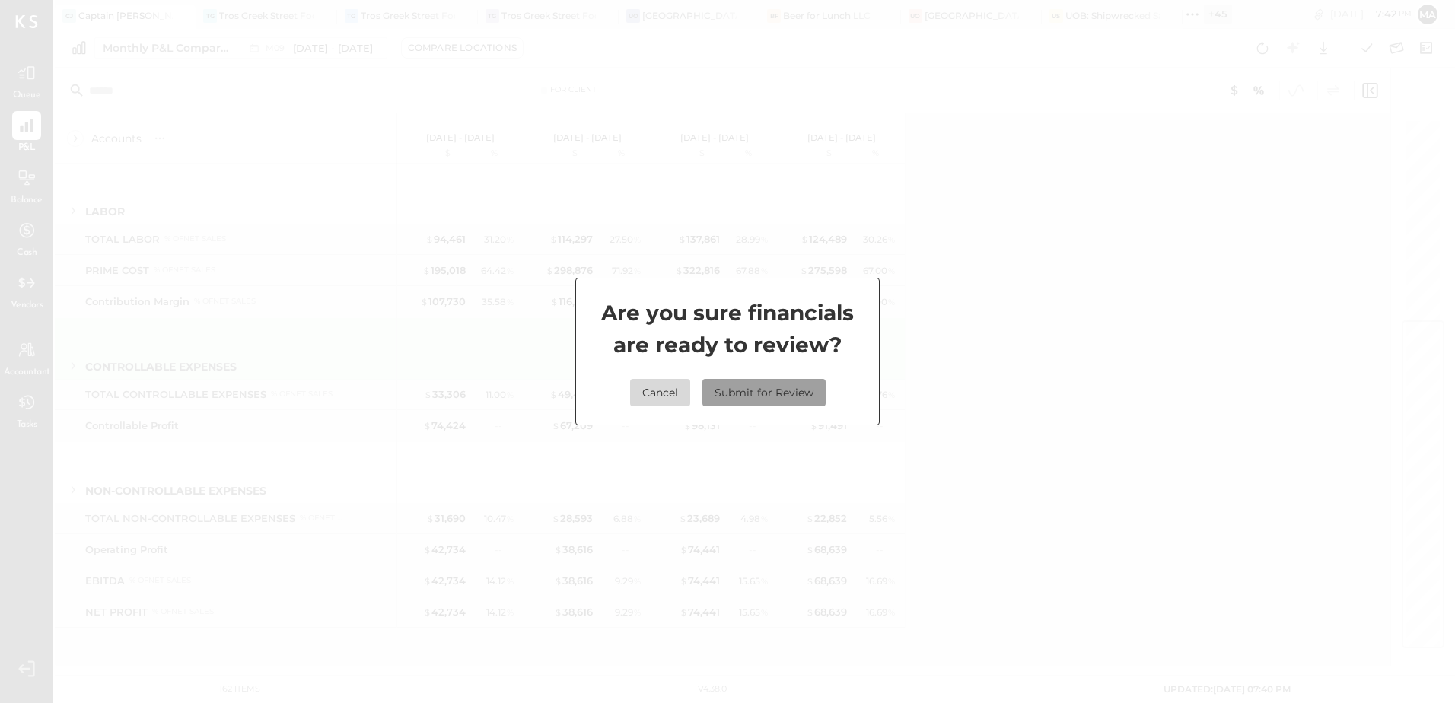
click at [803, 394] on button "Submit for Review" at bounding box center [763, 392] width 123 height 27
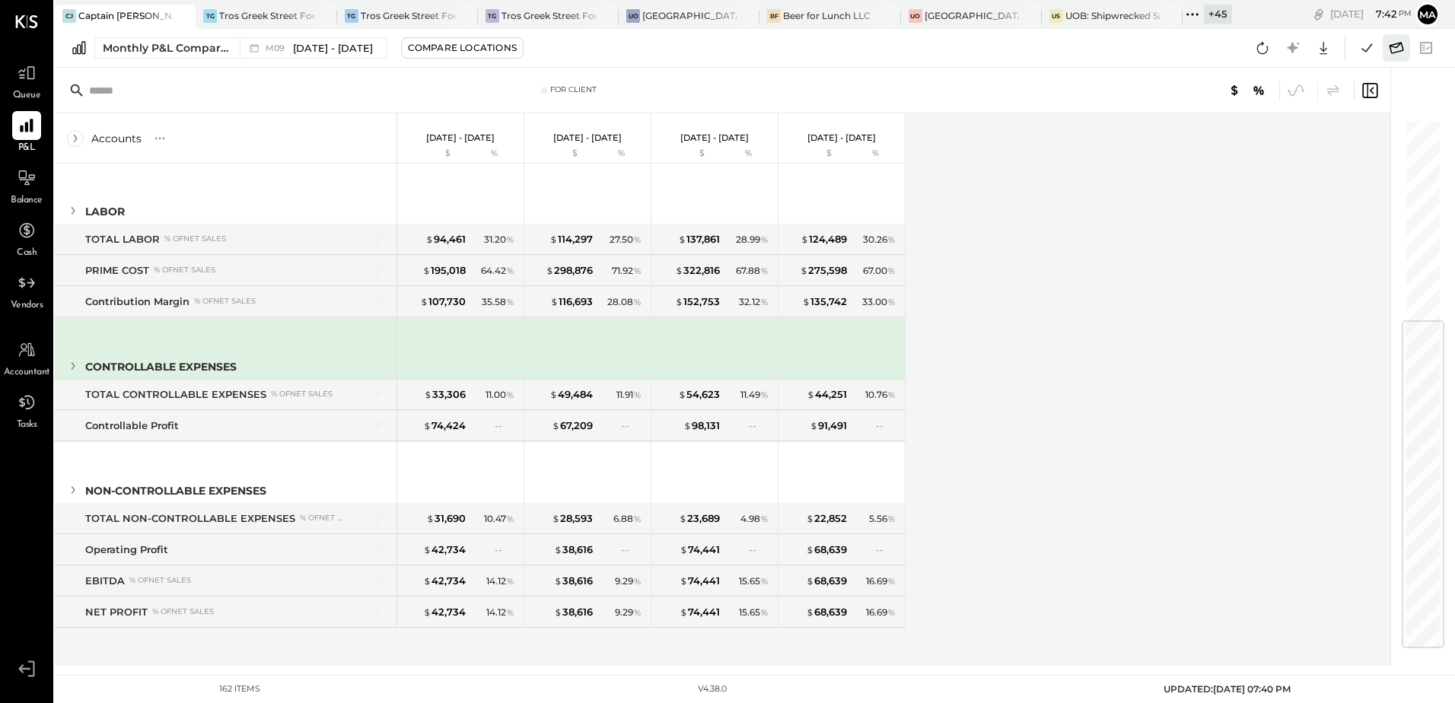
click at [1401, 52] on icon at bounding box center [1396, 48] width 20 height 20
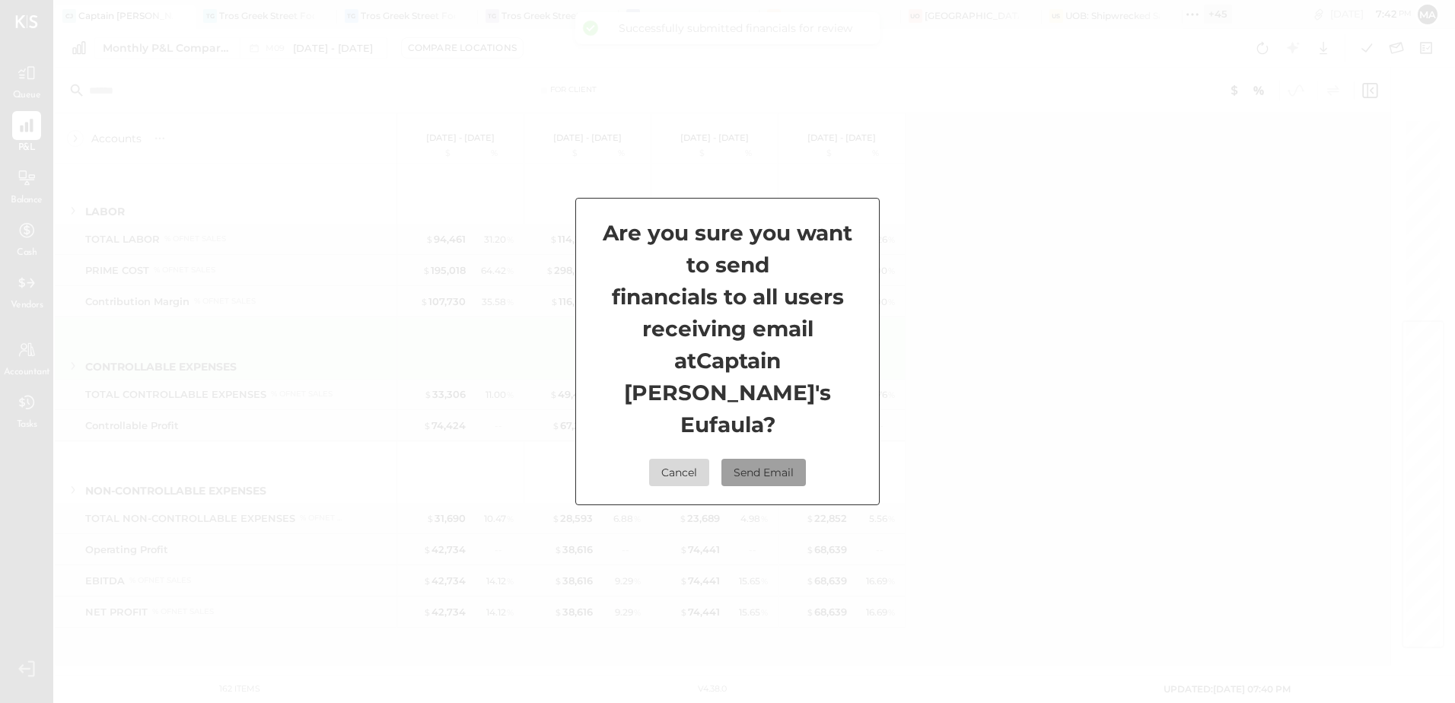
click at [759, 459] on button "Send Email" at bounding box center [763, 472] width 84 height 27
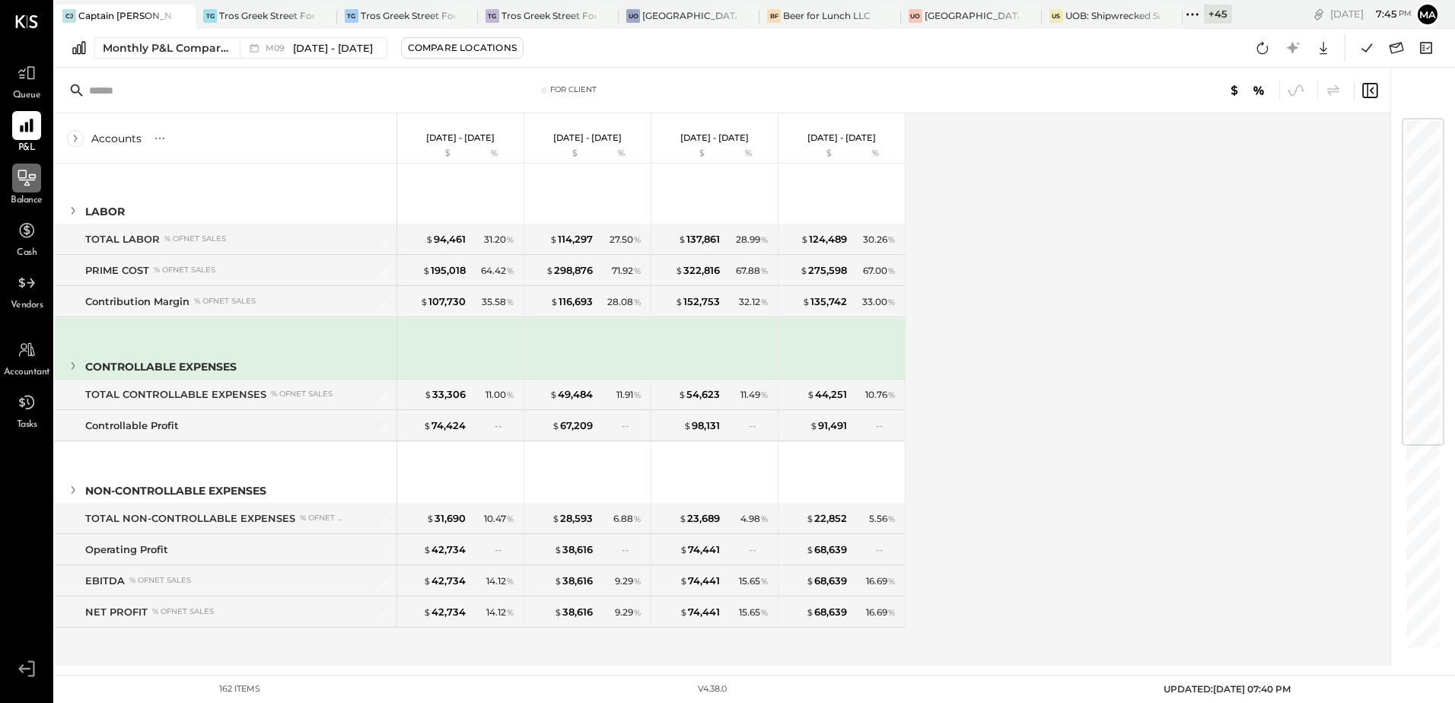
scroll to position [0, 0]
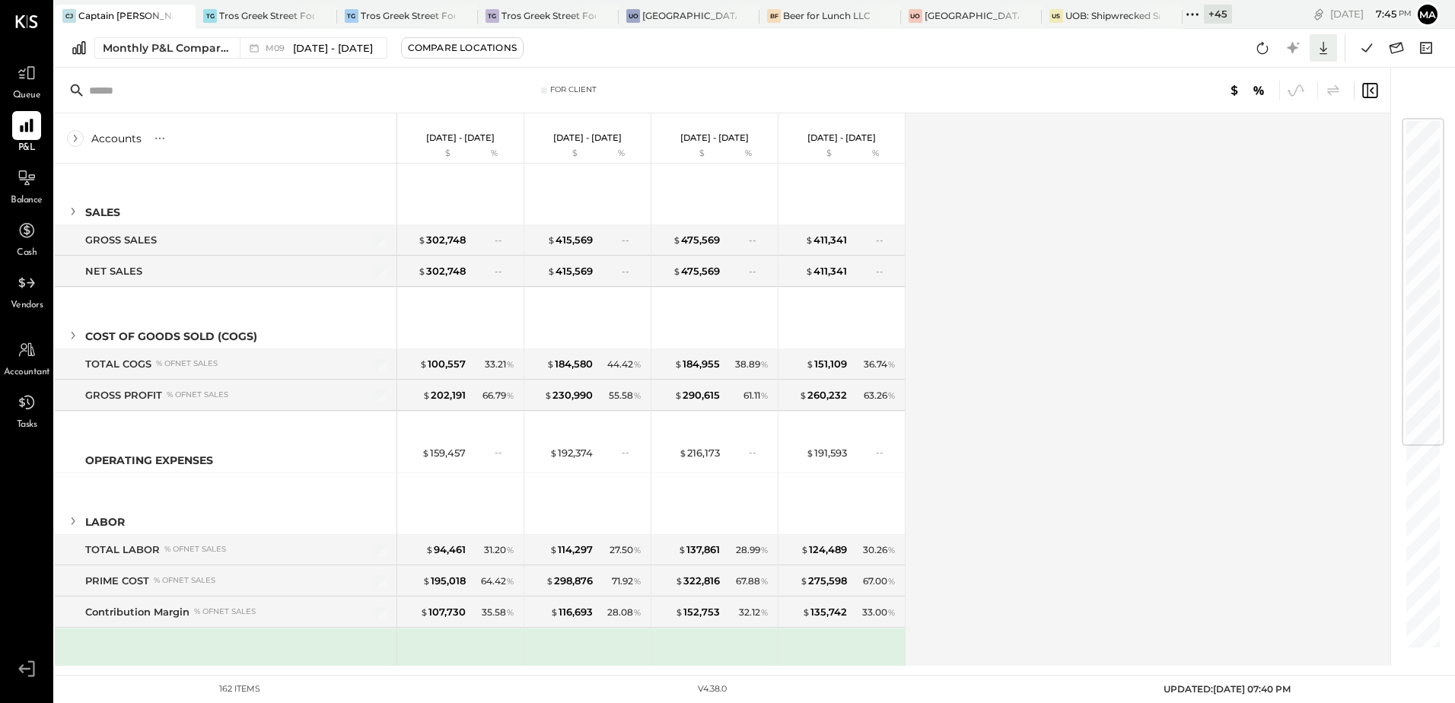
click at [1324, 47] on icon at bounding box center [1323, 48] width 20 height 20
click at [1261, 138] on div "Excel" at bounding box center [1276, 137] width 122 height 32
